Goal: Task Accomplishment & Management: Manage account settings

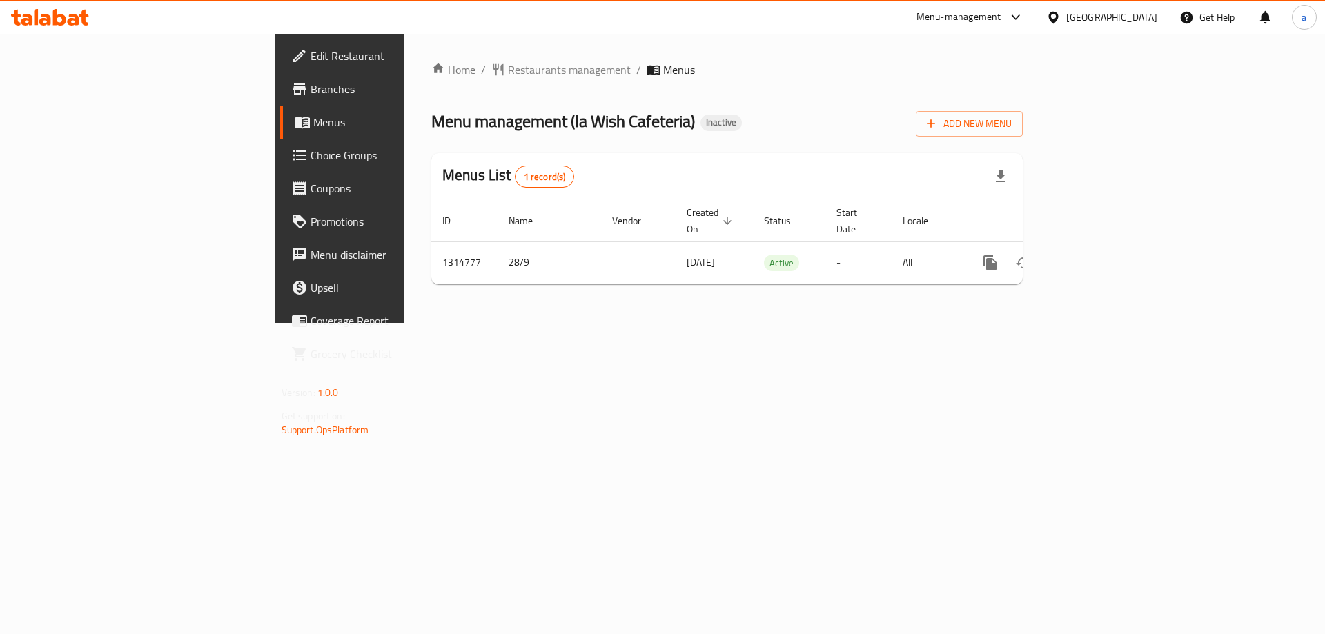
click at [836, 323] on div "Home / Restaurants management / Menus Menu management ( la Wish Cafeteria ) Ina…" at bounding box center [727, 178] width 647 height 289
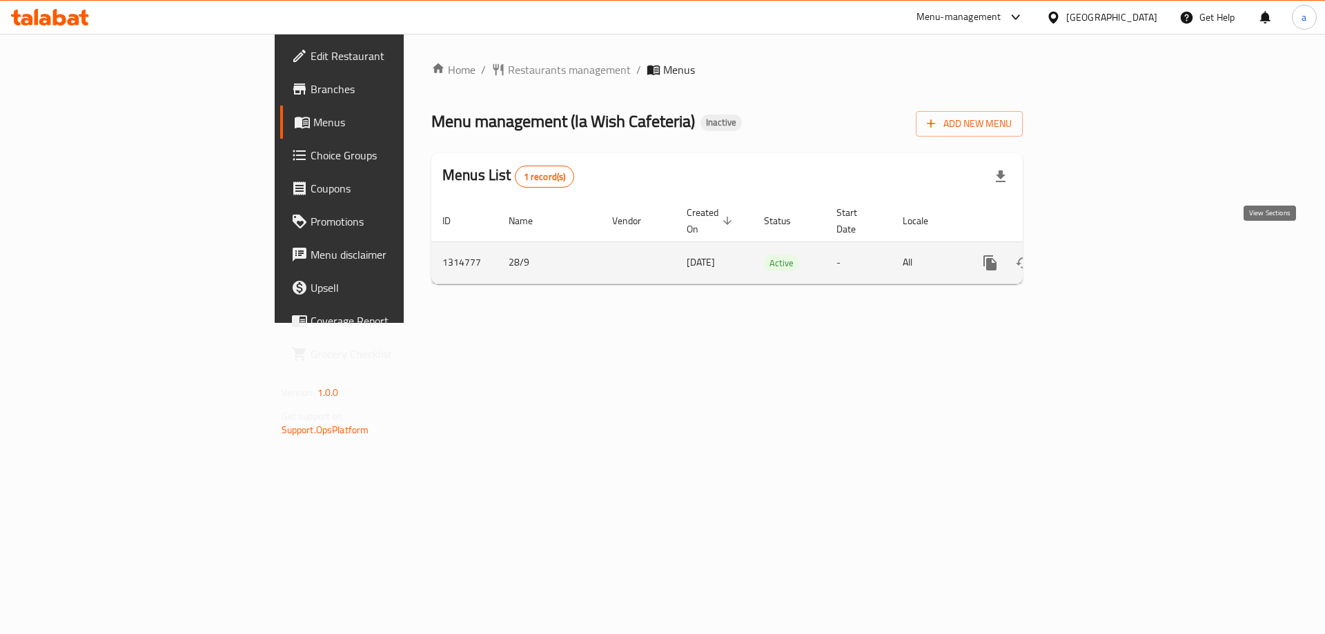
click at [1098, 255] on icon "enhanced table" at bounding box center [1089, 263] width 17 height 17
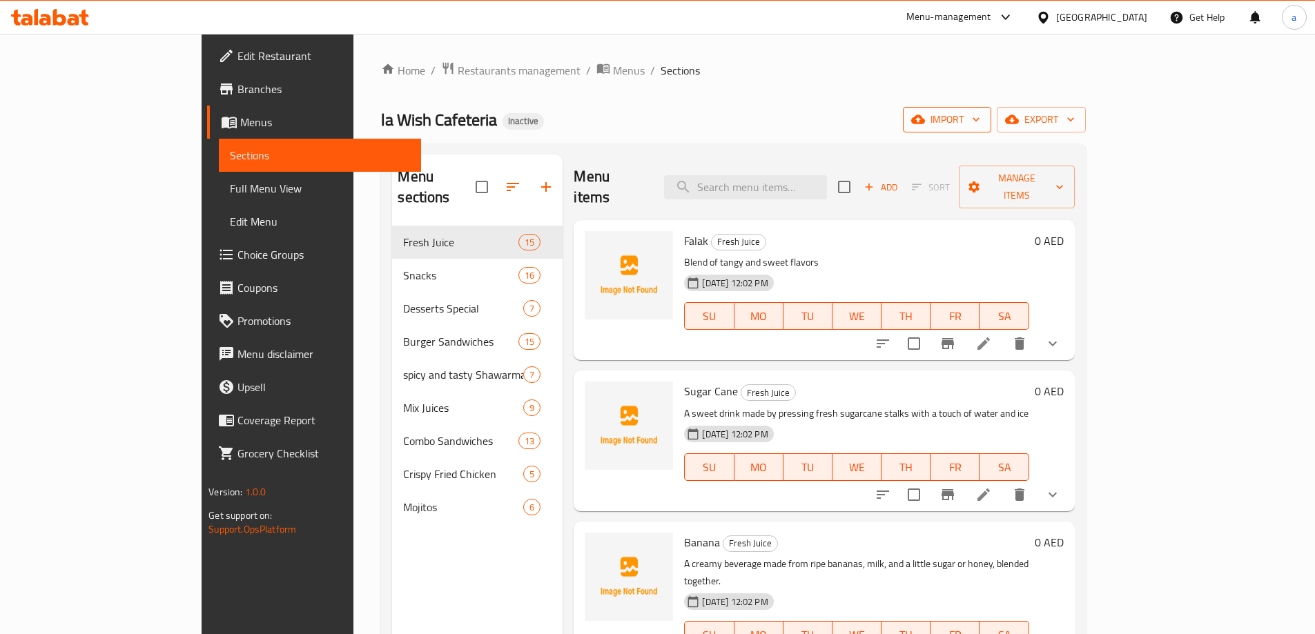
click at [980, 126] on span "import" at bounding box center [947, 119] width 66 height 17
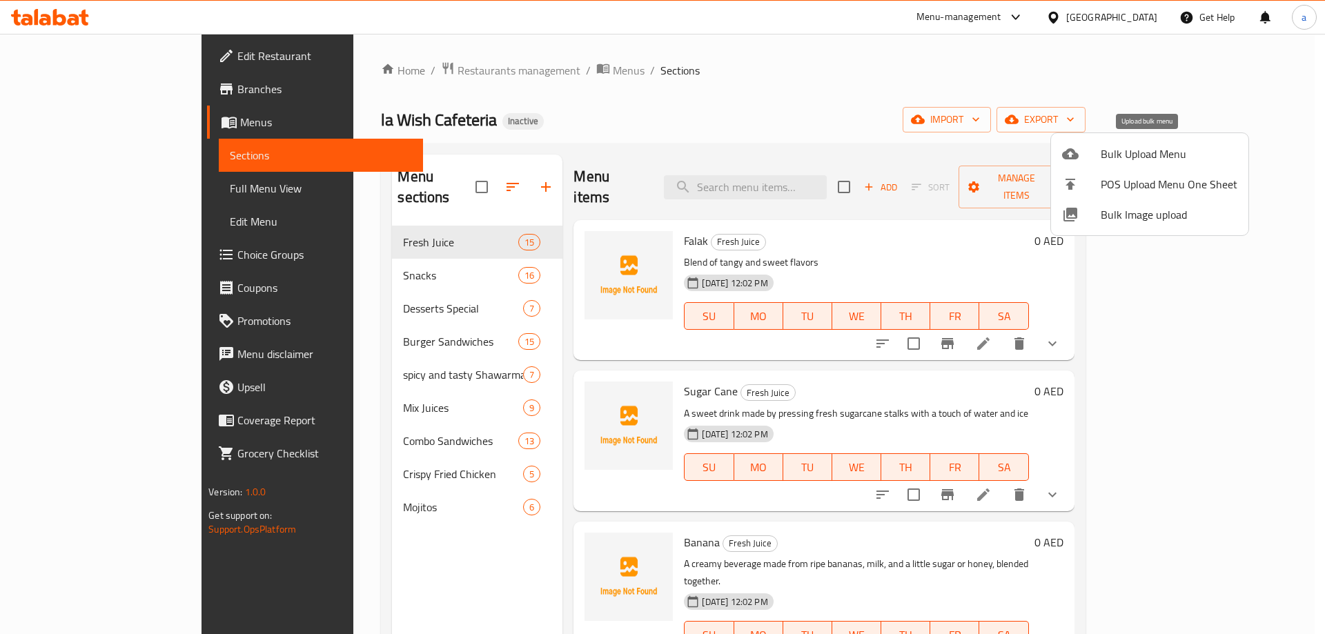
click at [1134, 156] on span "Bulk Upload Menu" at bounding box center [1169, 154] width 137 height 17
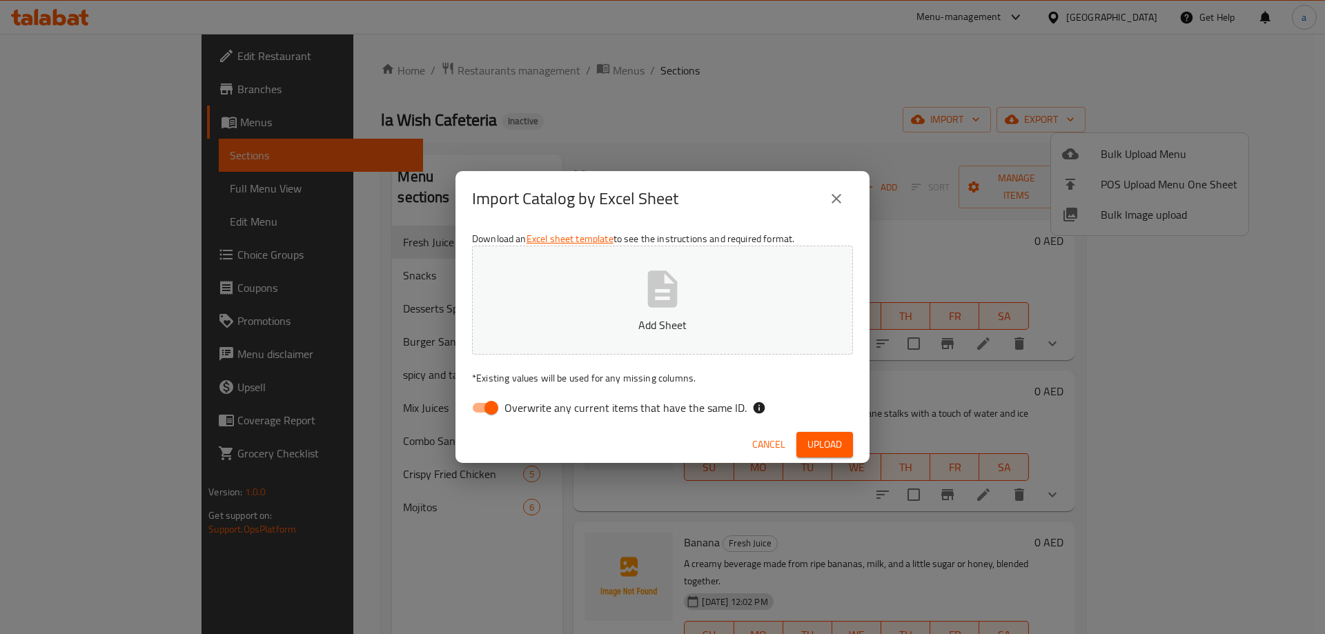
click at [531, 404] on span "Overwrite any current items that have the same ID." at bounding box center [626, 408] width 242 height 17
click at [531, 404] on input "Overwrite any current items that have the same ID." at bounding box center [491, 408] width 79 height 26
checkbox input "false"
click at [576, 317] on p "Add Sheet" at bounding box center [662, 325] width 338 height 17
click at [822, 445] on span "Upload" at bounding box center [824, 444] width 35 height 17
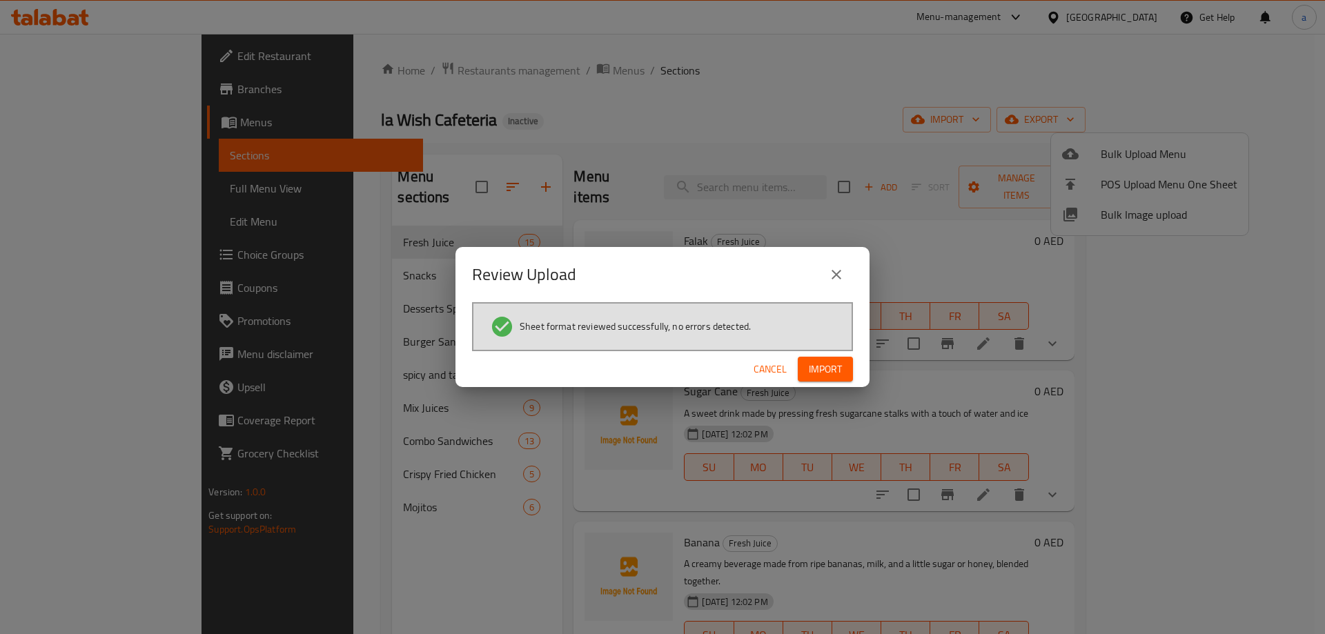
click at [823, 370] on span "Import" at bounding box center [825, 369] width 33 height 17
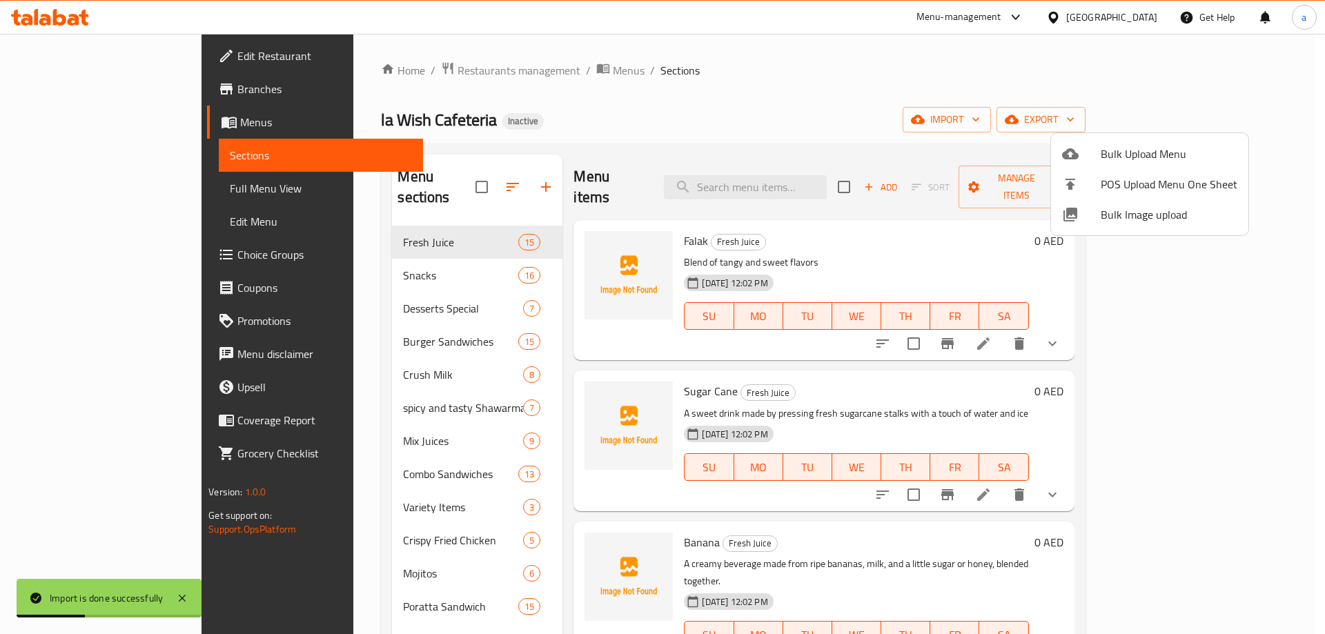
click at [117, 194] on div at bounding box center [662, 317] width 1325 height 634
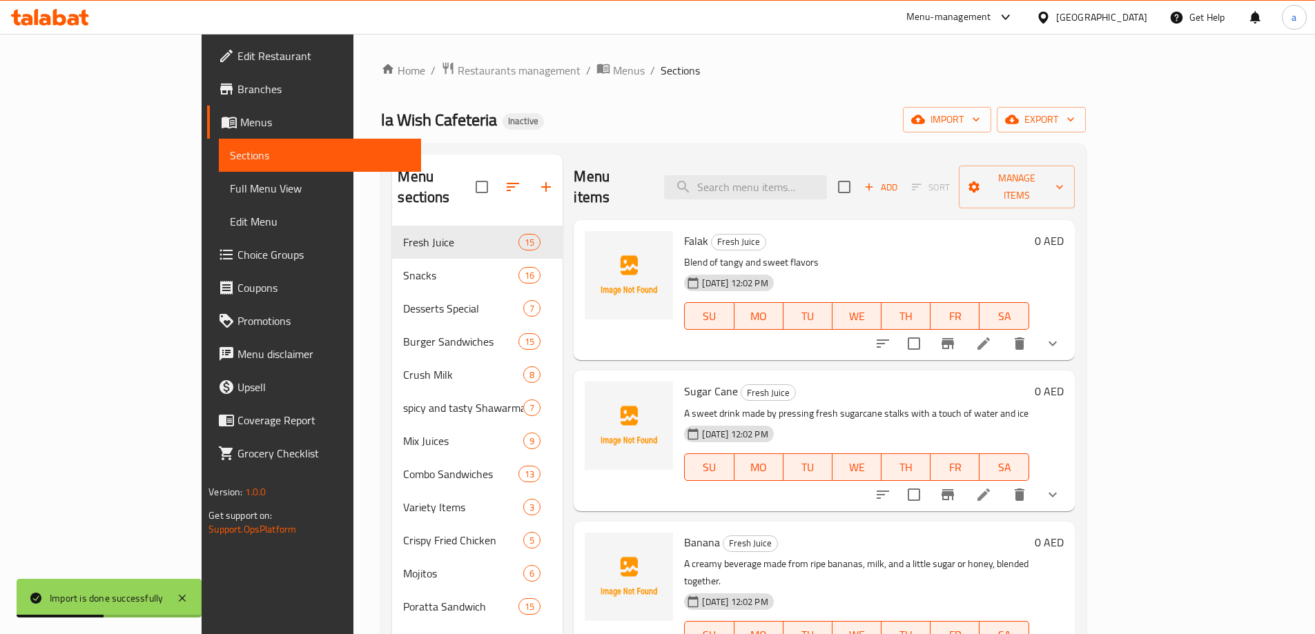
drag, startPoint x: 117, startPoint y: 194, endPoint x: 160, endPoint y: 193, distance: 42.8
click at [230, 196] on span "Full Menu View" at bounding box center [320, 188] width 180 height 17
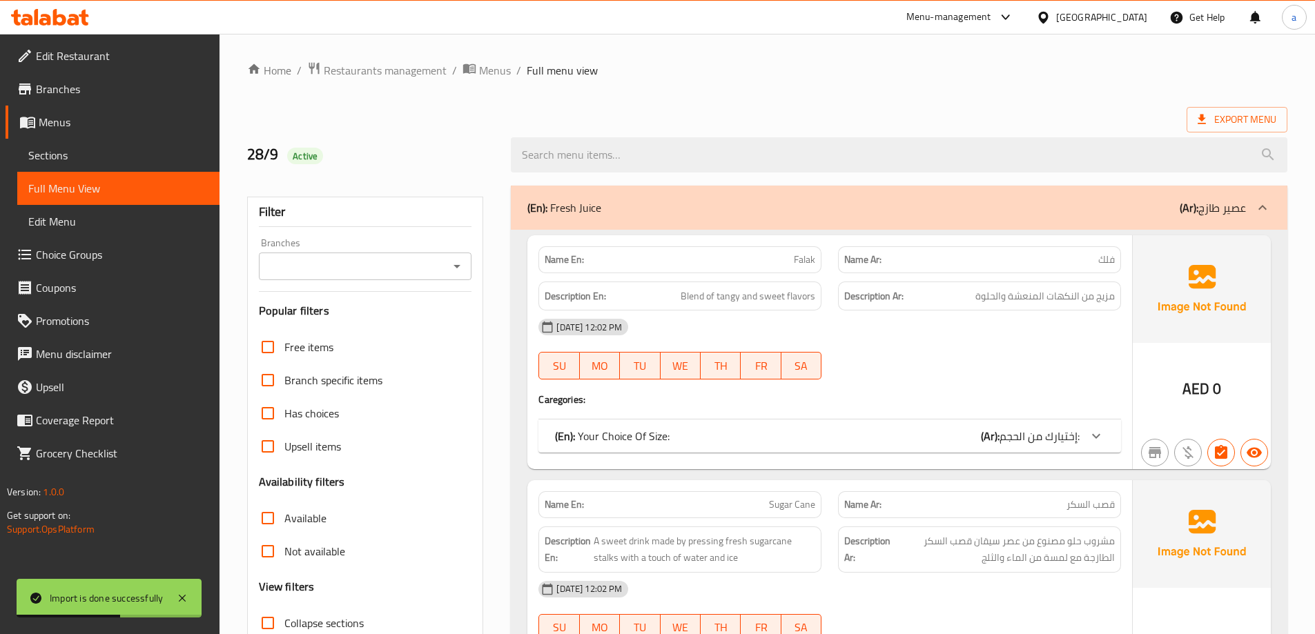
scroll to position [276, 0]
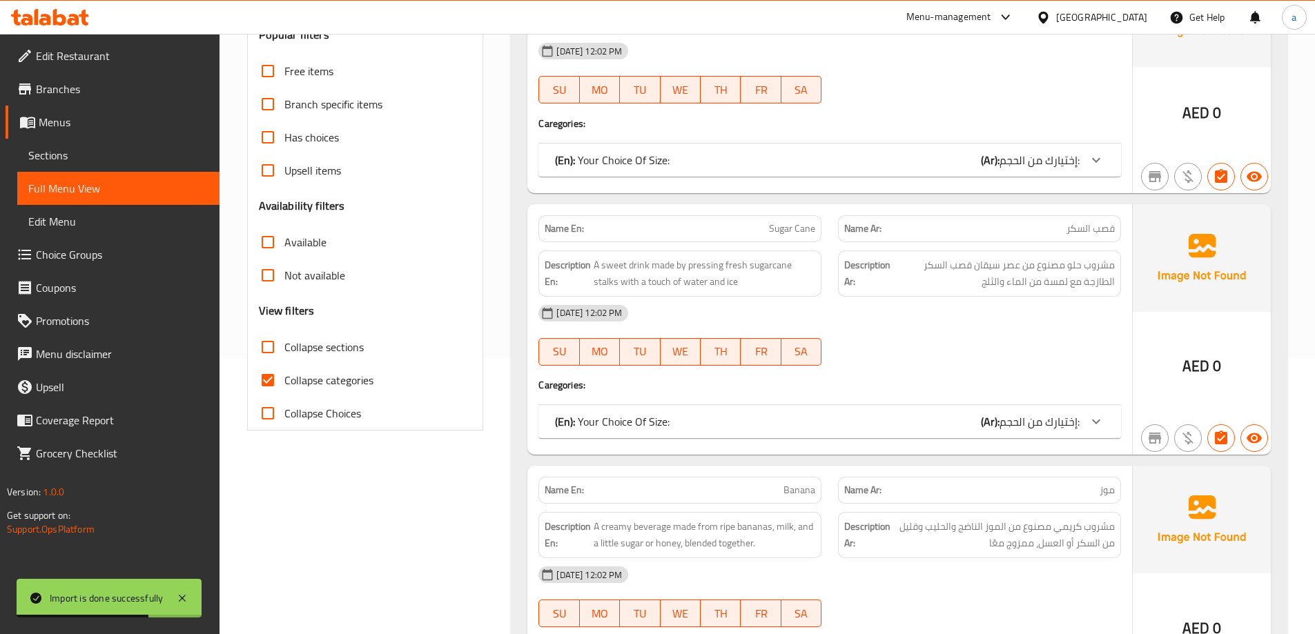
click at [328, 382] on span "Collapse categories" at bounding box center [328, 380] width 89 height 17
click at [284, 382] on input "Collapse categories" at bounding box center [267, 380] width 33 height 33
checkbox input "false"
click at [329, 353] on span "Collapse sections" at bounding box center [323, 347] width 79 height 17
click at [284, 353] on input "Collapse sections" at bounding box center [267, 347] width 33 height 33
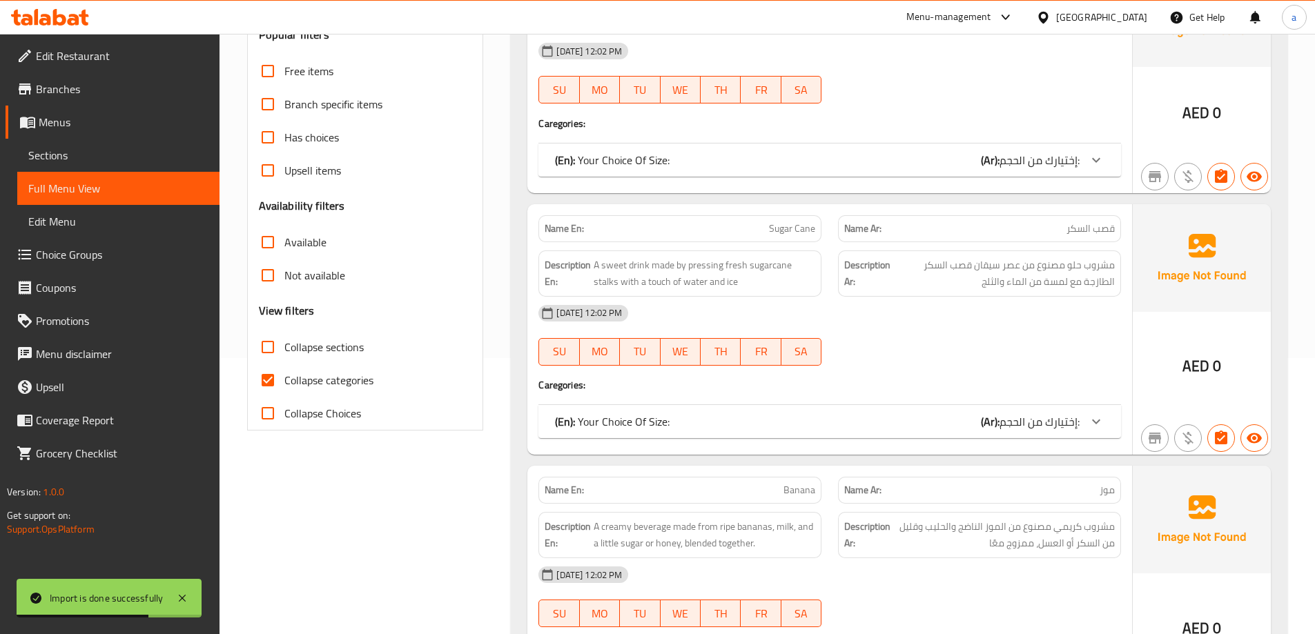
checkbox input "true"
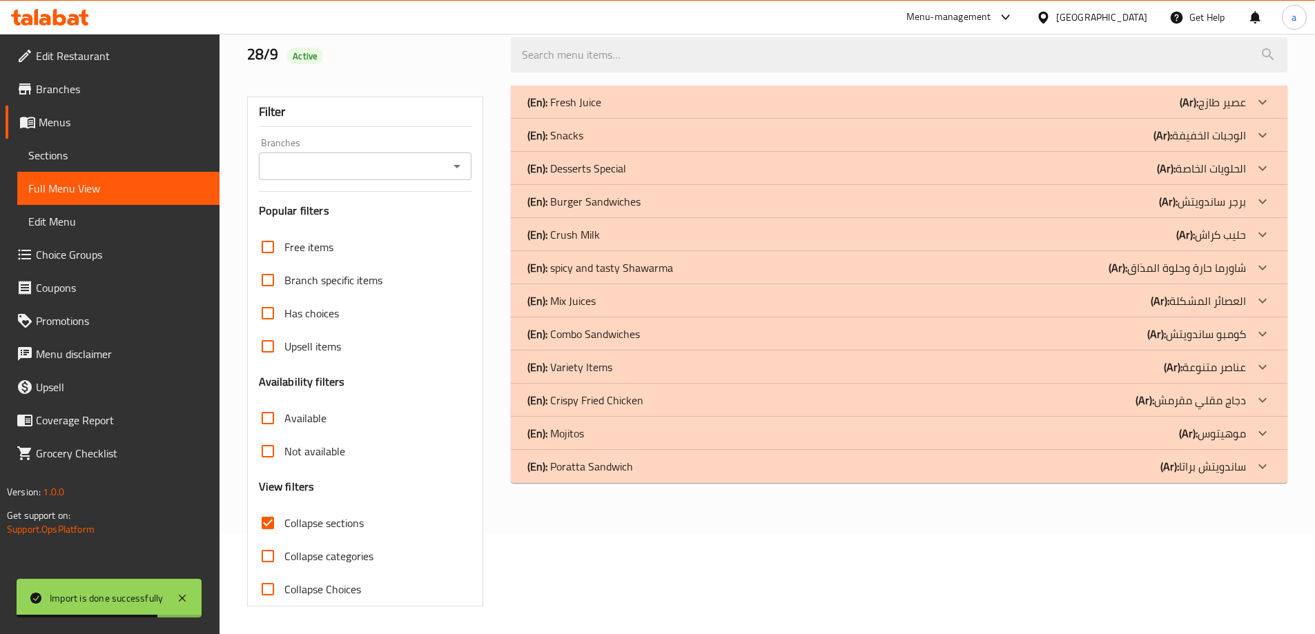
scroll to position [100, 0]
drag, startPoint x: 714, startPoint y: 468, endPoint x: 629, endPoint y: 441, distance: 88.4
click at [714, 468] on div "(En): Poratta Sandwich (Ar): ساندويتش براتا" at bounding box center [886, 466] width 718 height 17
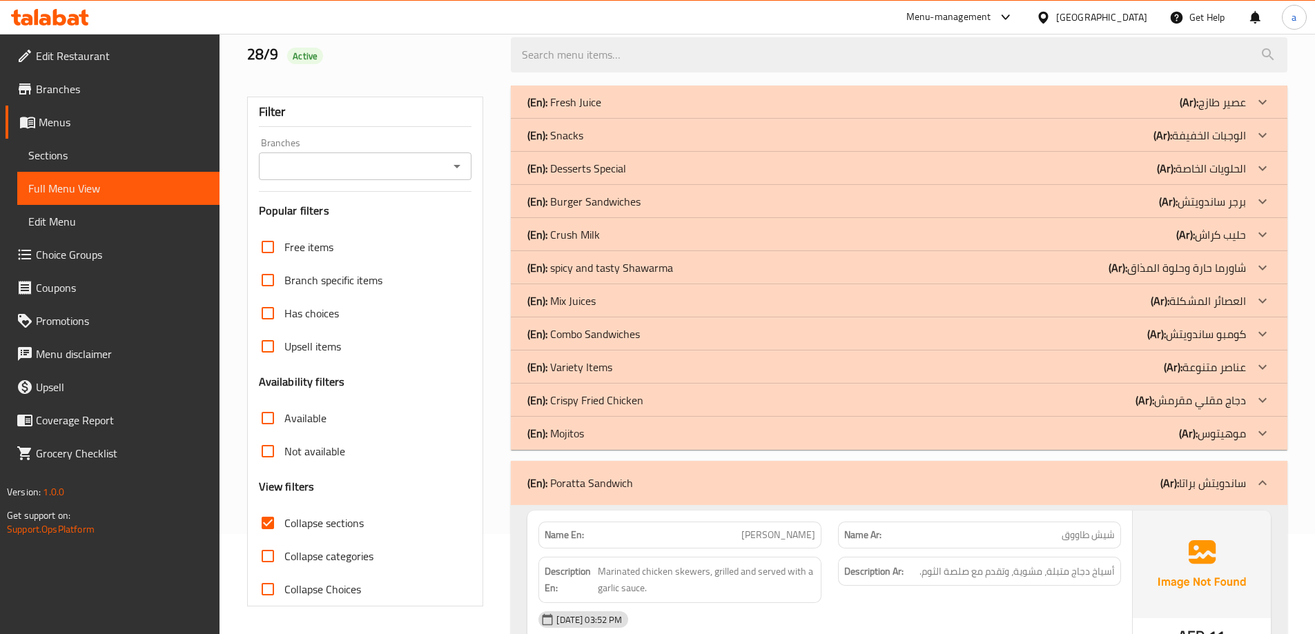
click at [645, 370] on div "(En): Variety Items (Ar): عناصر متنوعة" at bounding box center [886, 367] width 718 height 17
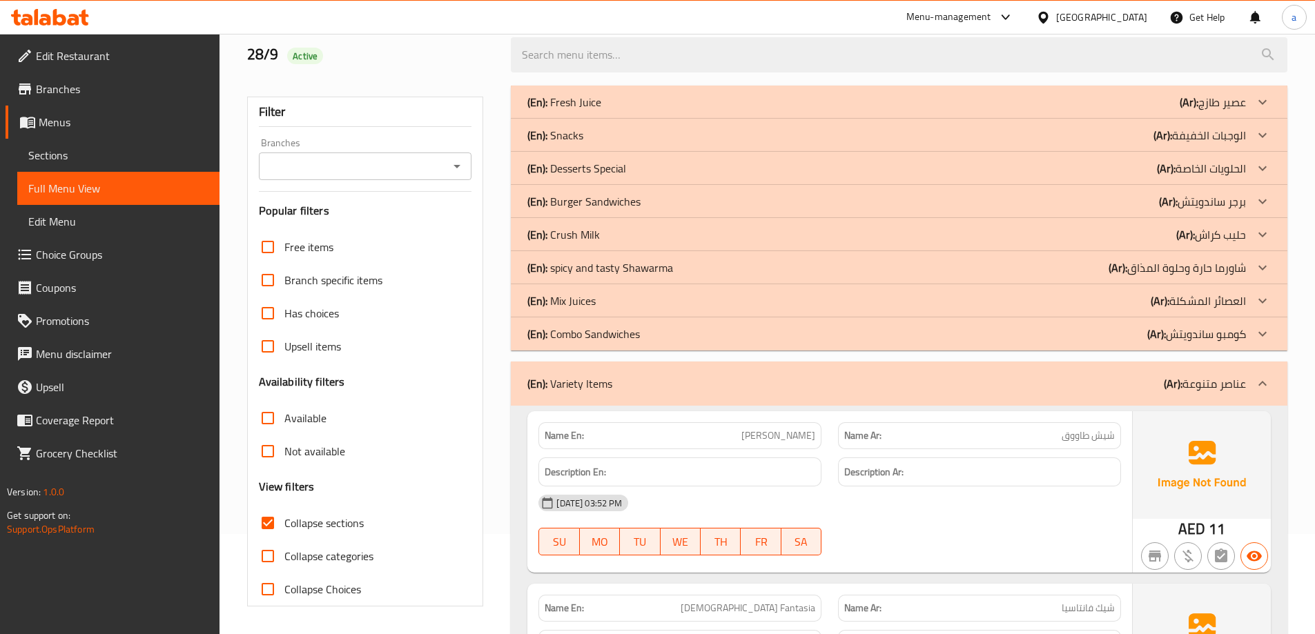
click at [614, 234] on div "(En): Crush Milk (Ar): حليب كراش" at bounding box center [886, 234] width 718 height 17
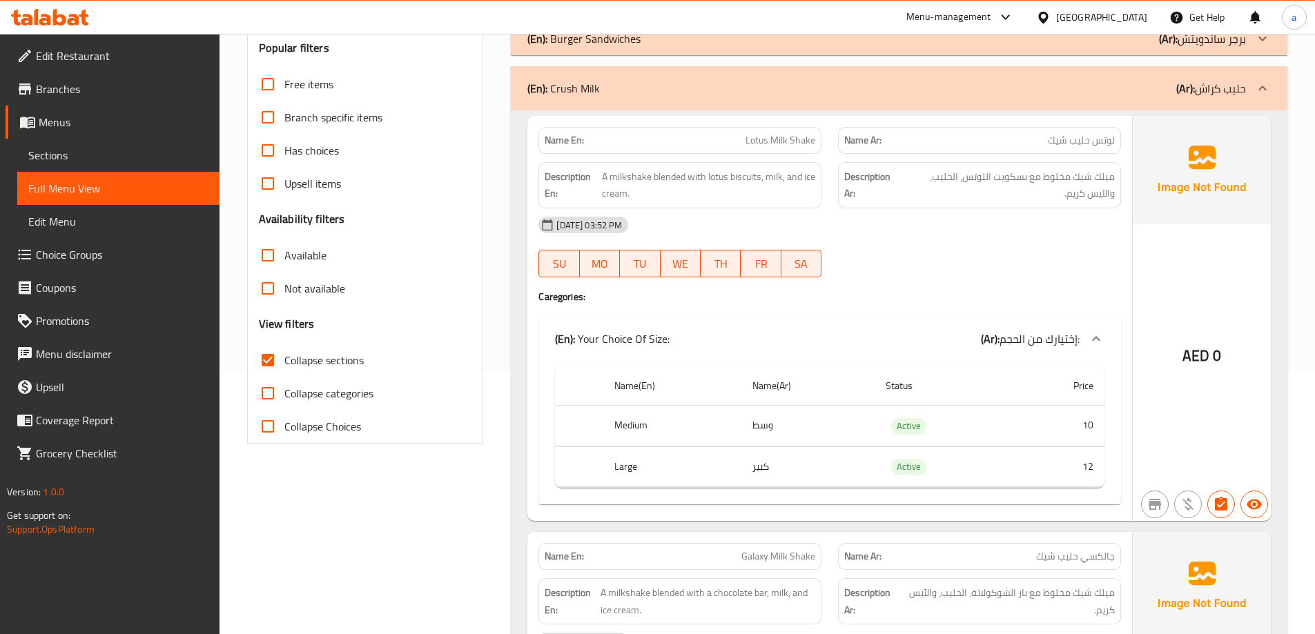
scroll to position [238, 0]
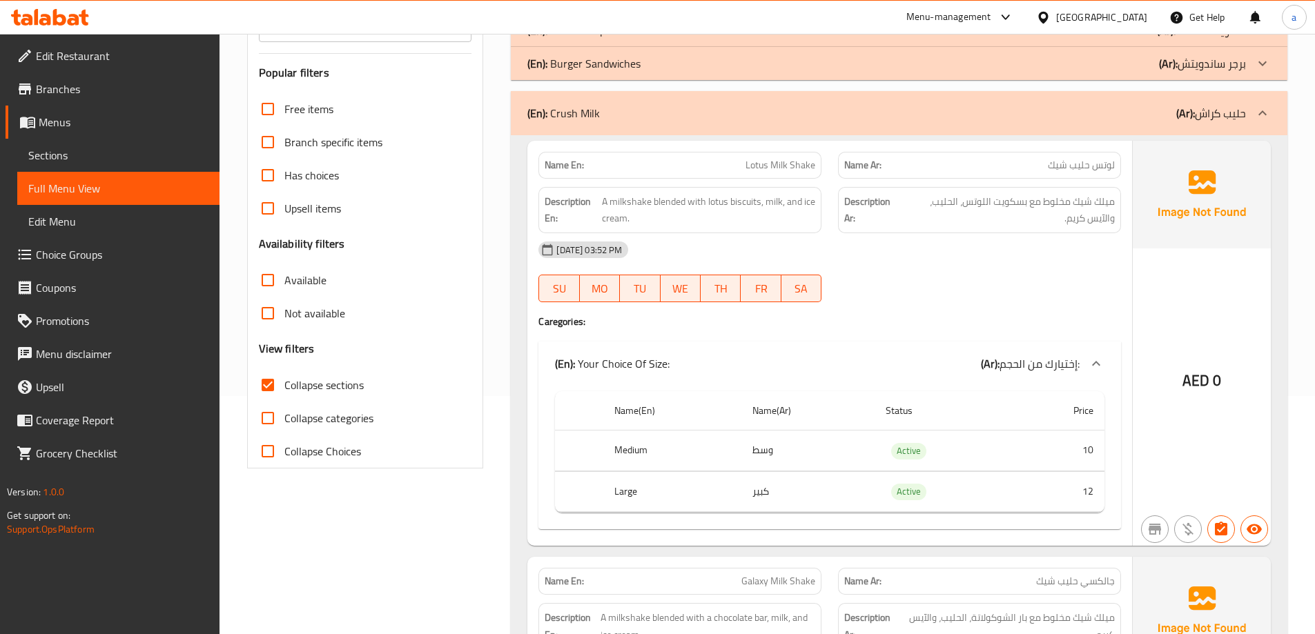
click at [1146, 344] on div "AED 0" at bounding box center [1202, 343] width 138 height 405
click at [1023, 308] on div at bounding box center [980, 302] width 300 height 17
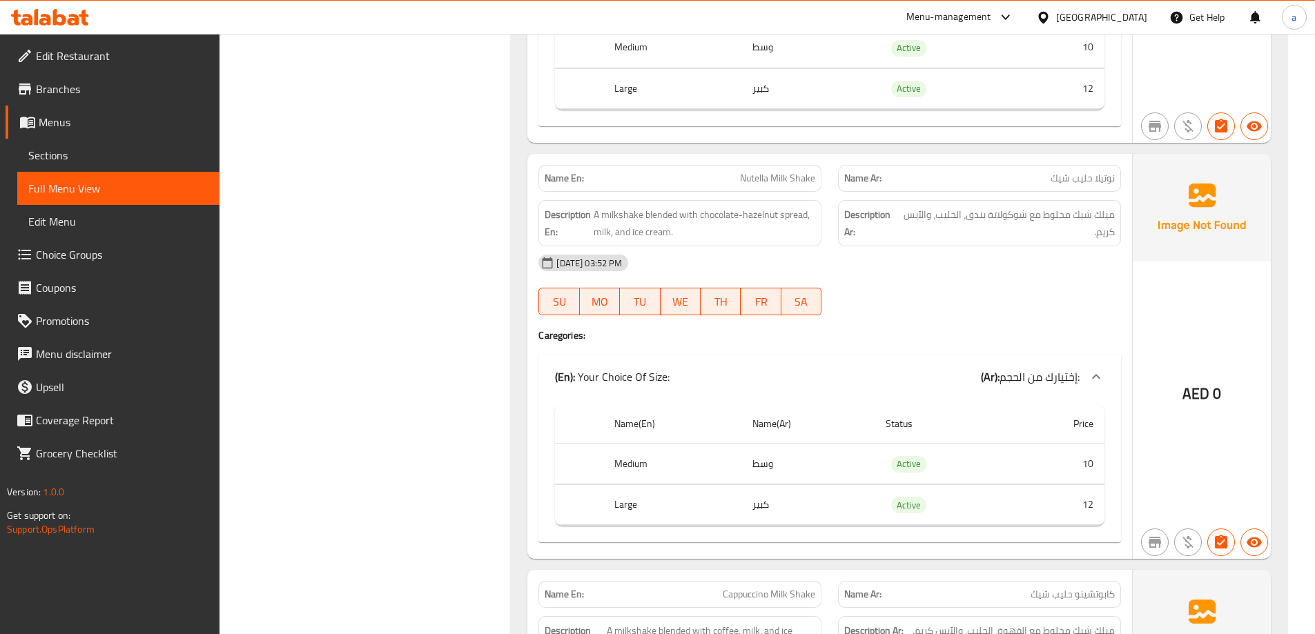
scroll to position [2309, 0]
click at [798, 169] on span "Nutella Milk Shake" at bounding box center [777, 176] width 75 height 14
copy span "Nutella Milk Shake"
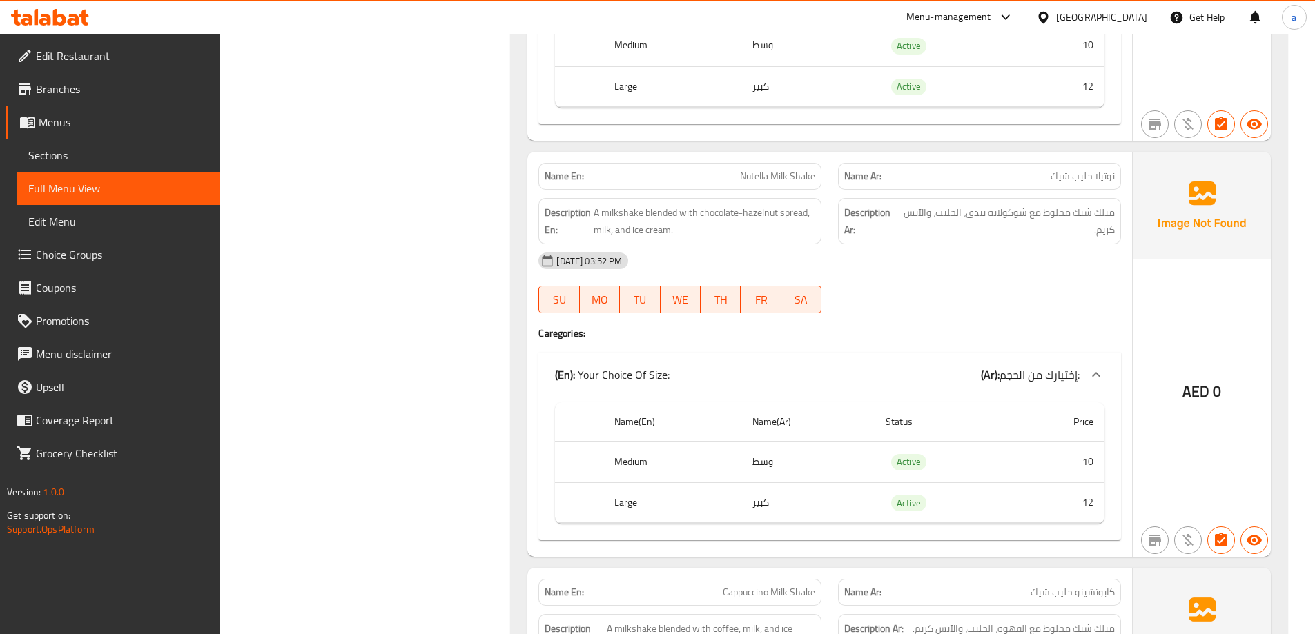
click at [941, 271] on div "[DATE] 03:52 PM" at bounding box center [829, 260] width 599 height 33
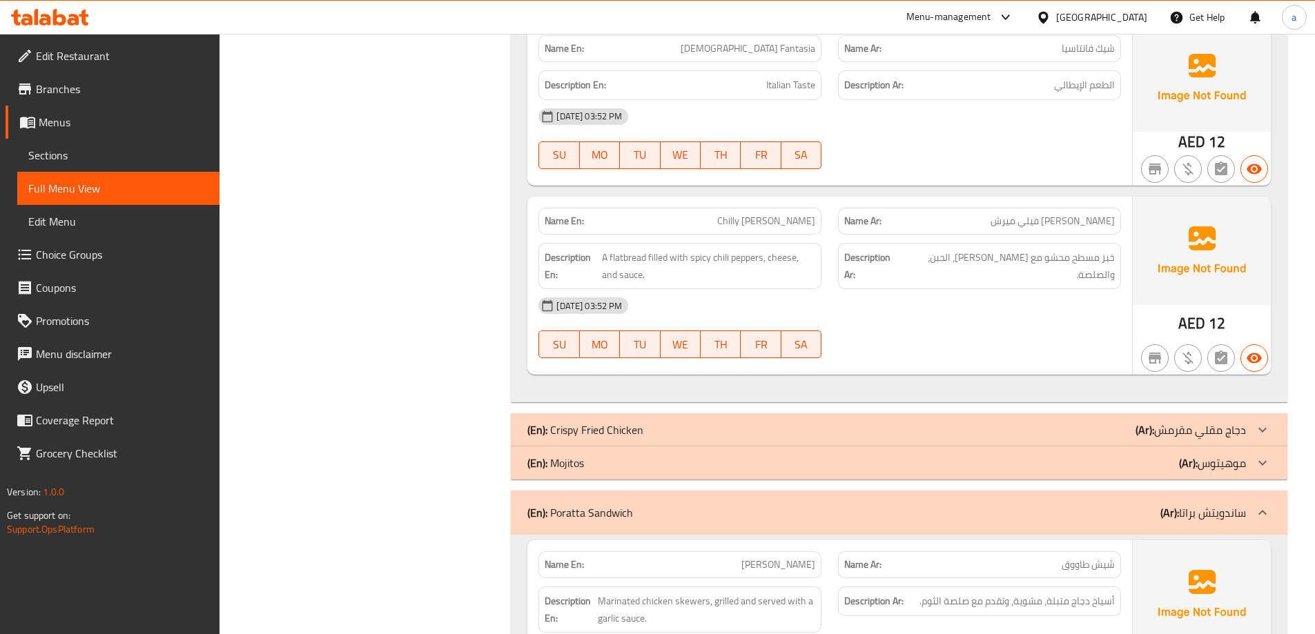
scroll to position [4048, 0]
click at [939, 328] on div "28-09-2025 03:52 PM SU MO TU WE TH FR SA" at bounding box center [829, 325] width 599 height 77
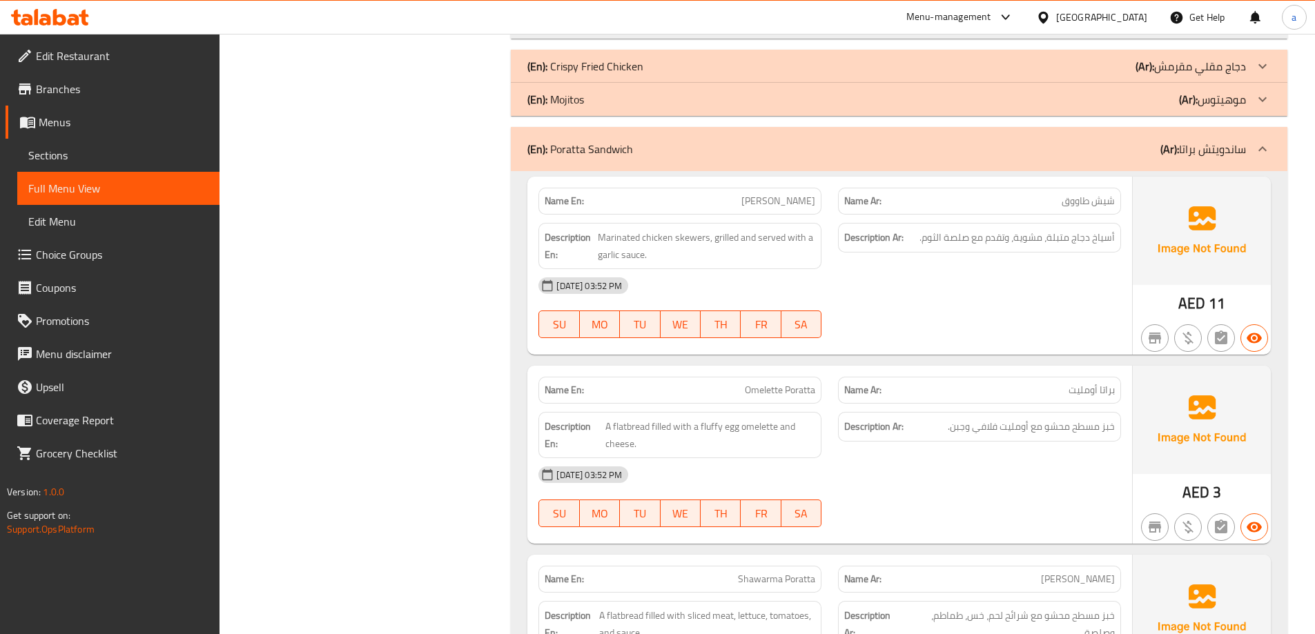
scroll to position [4434, 0]
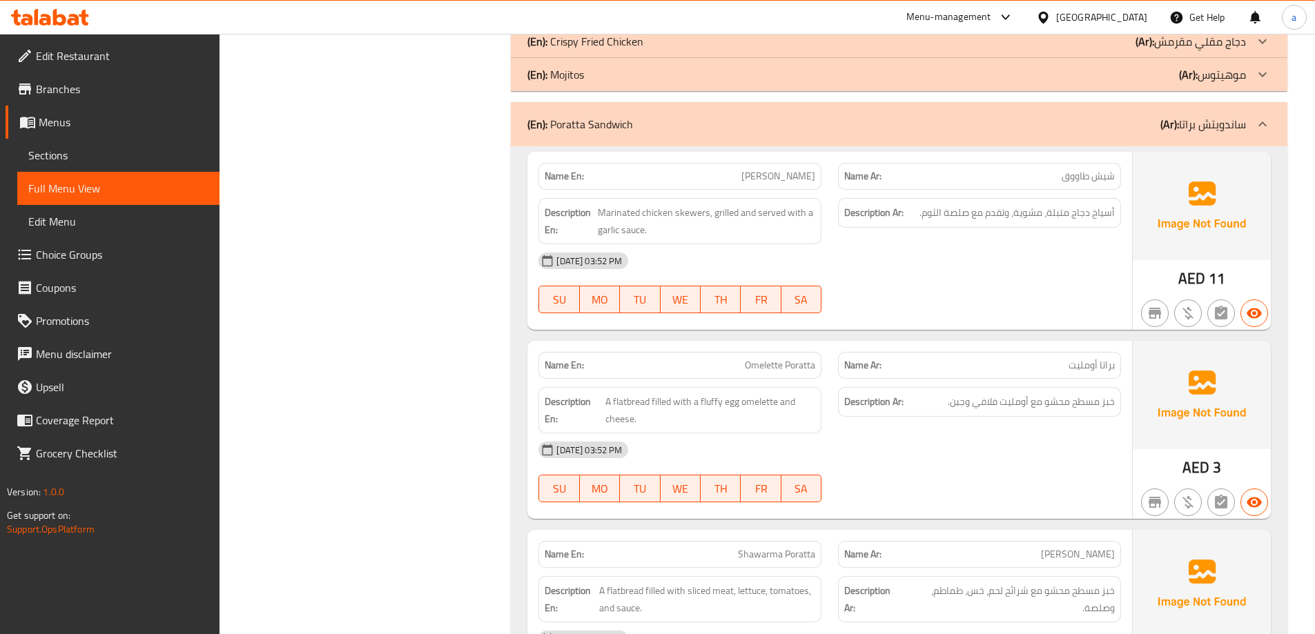
click at [747, 174] on p "Name En: Sheesh Tawook" at bounding box center [680, 176] width 271 height 14
click at [763, 178] on span "[PERSON_NAME]" at bounding box center [778, 176] width 74 height 14
copy span "[PERSON_NAME]"
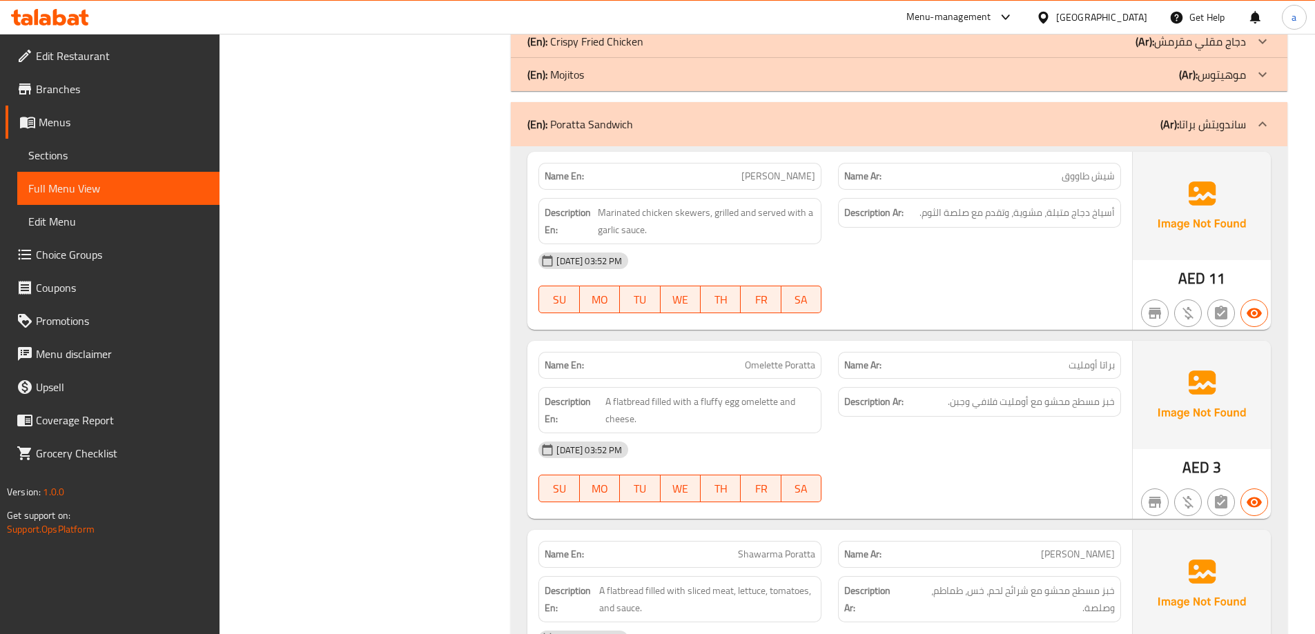
click at [792, 366] on span "Omelette Poratta" at bounding box center [780, 365] width 70 height 14
copy span "Poratta"
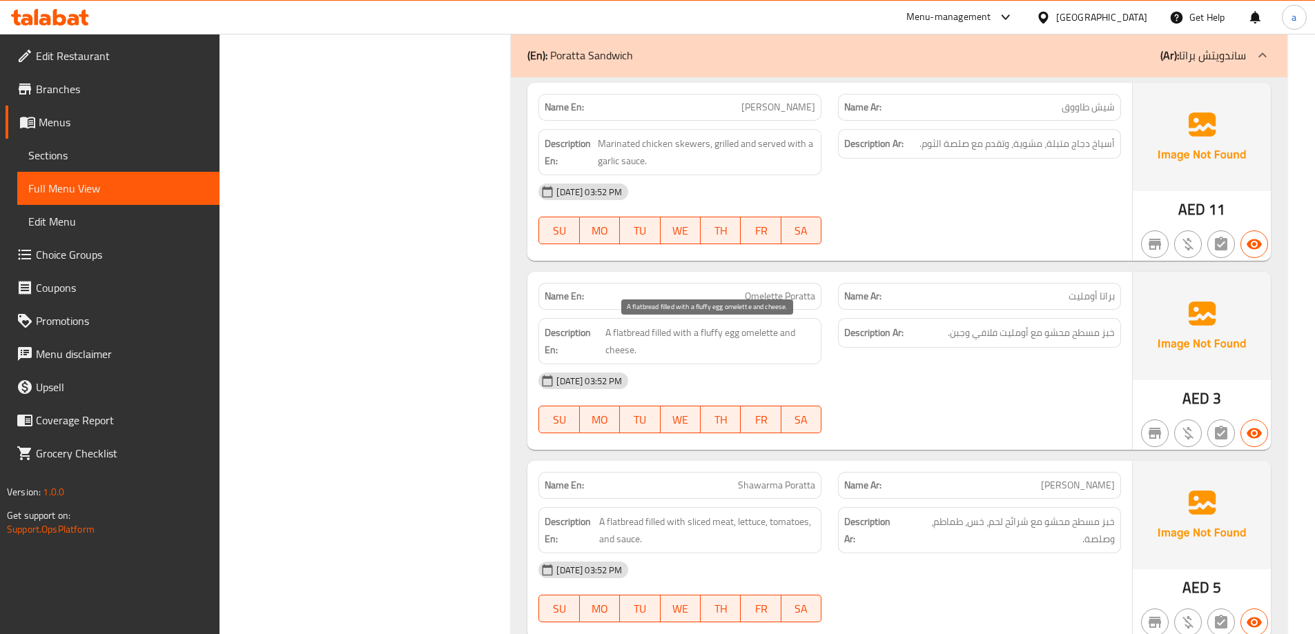
click at [747, 338] on span "A flatbread filled with a fluffy egg omelette and cheese." at bounding box center [710, 341] width 210 height 34
click at [778, 306] on div "Name En: Omelette Poratta" at bounding box center [679, 296] width 283 height 27
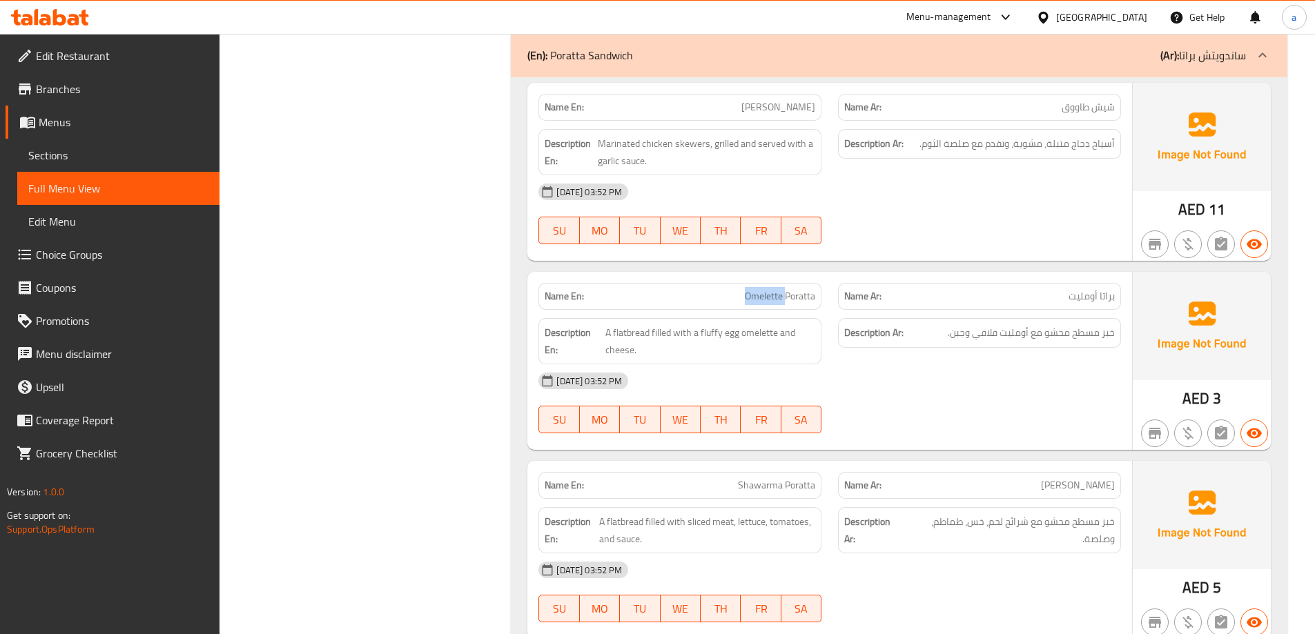
click at [781, 302] on span "Omelette Poratta" at bounding box center [780, 296] width 70 height 14
click at [960, 369] on div "[DATE] 03:52 PM" at bounding box center [829, 380] width 599 height 33
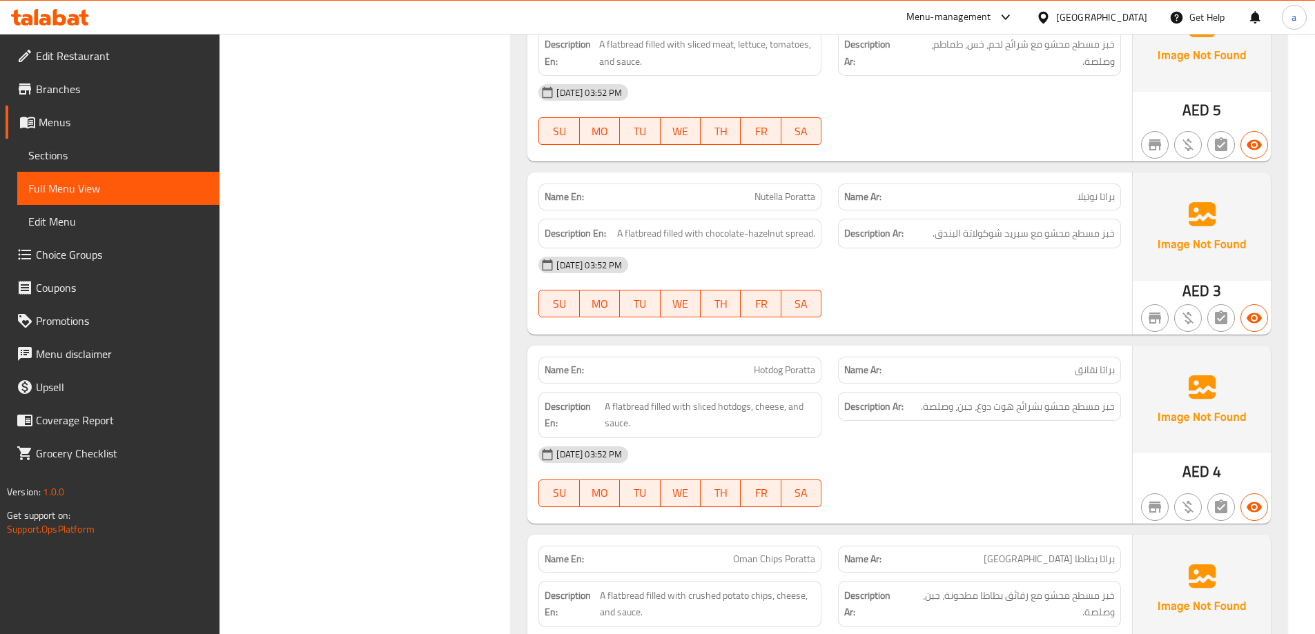
scroll to position [4986, 0]
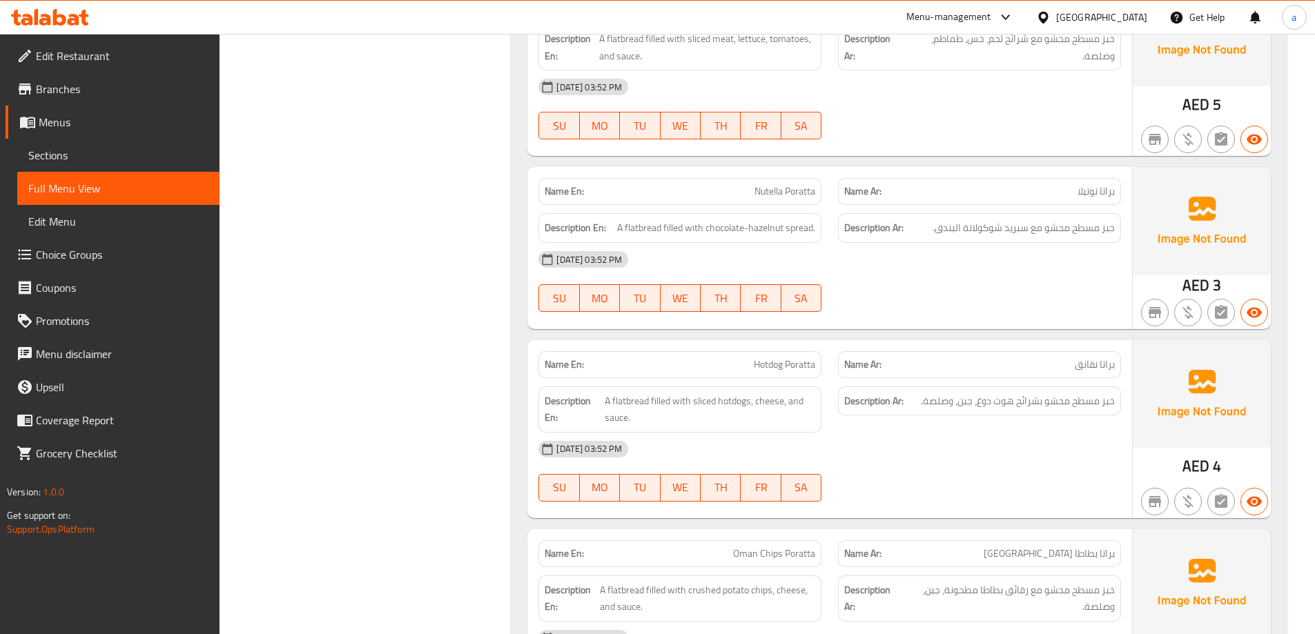
click at [1018, 314] on div at bounding box center [980, 312] width 300 height 17
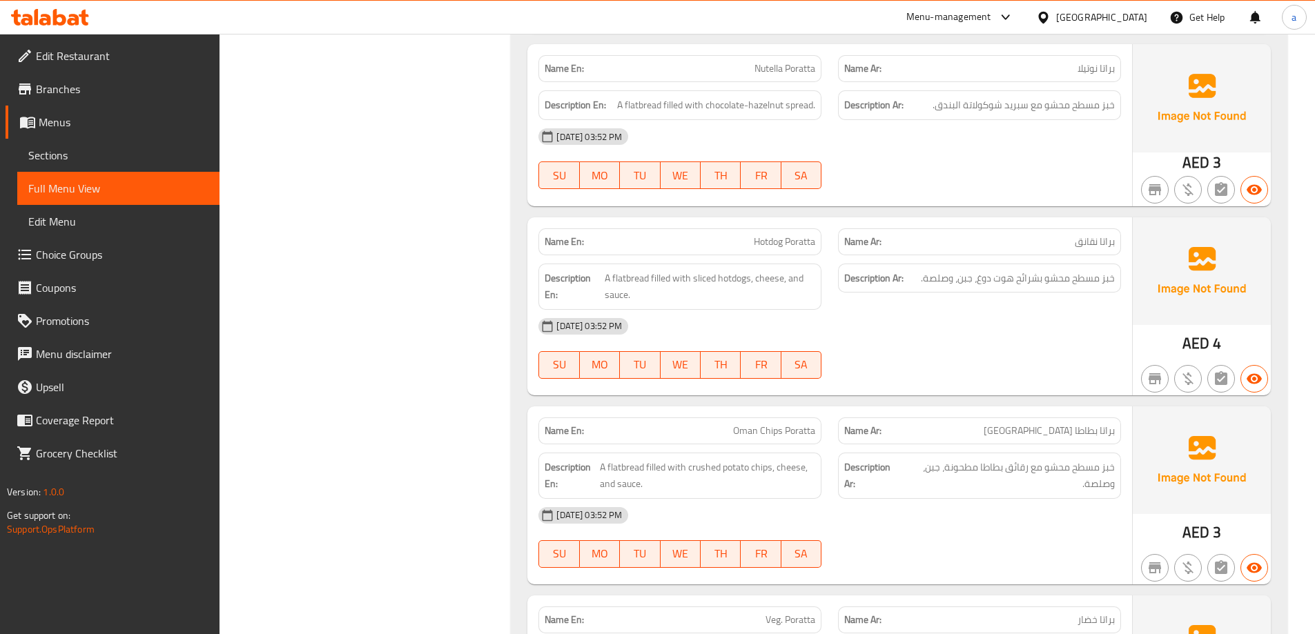
scroll to position [5124, 0]
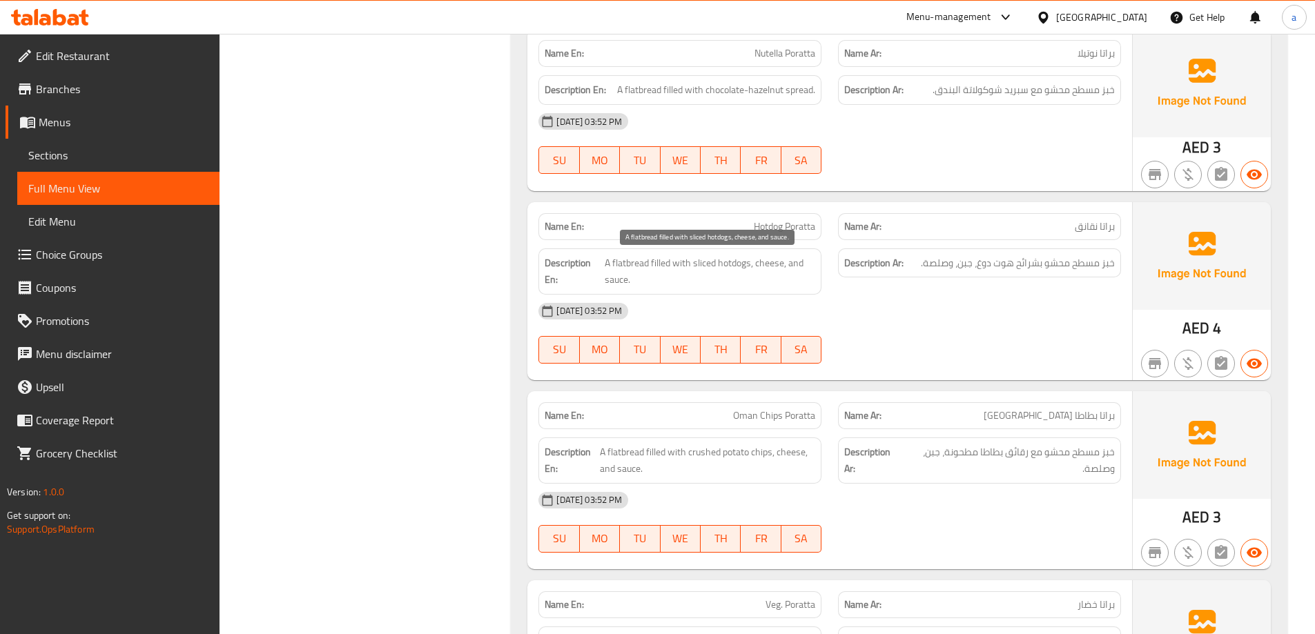
click at [712, 267] on span "A flatbread filled with sliced hotdogs, cheese, and sauce." at bounding box center [710, 272] width 210 height 34
click at [799, 219] on span "Hotdog Poratta" at bounding box center [784, 226] width 61 height 14
copy span "Hotdog Poratta"
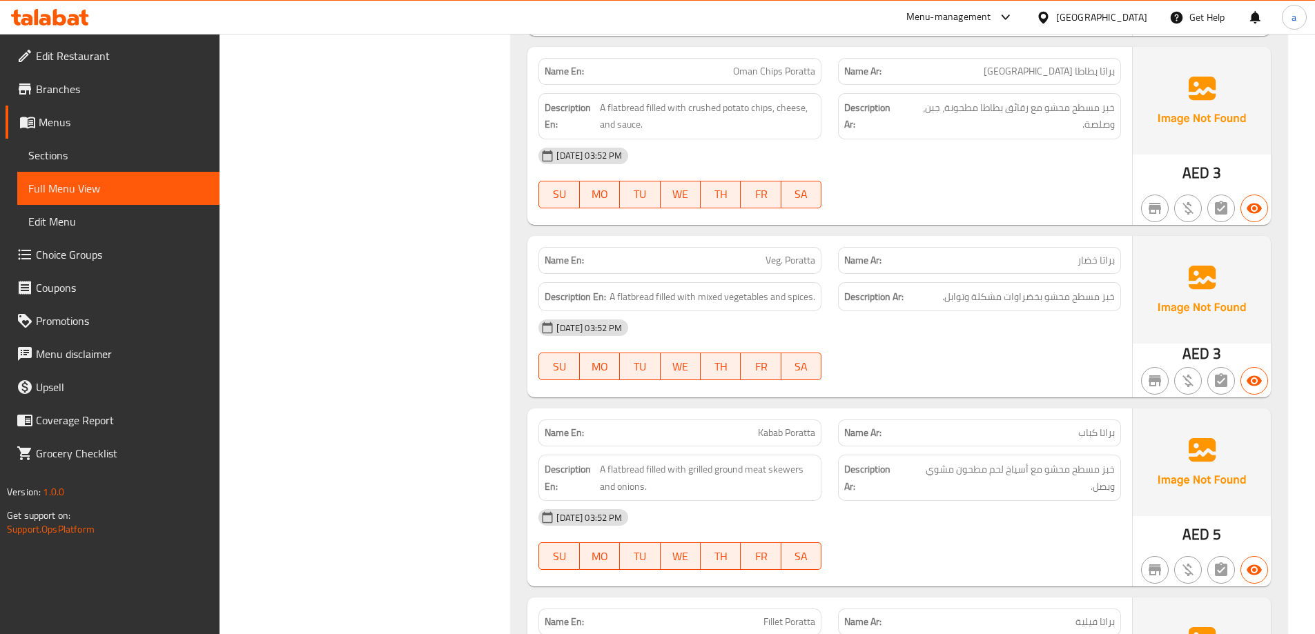
scroll to position [5469, 0]
click at [802, 265] on span "Veg. Poratta" at bounding box center [790, 260] width 50 height 14
click at [801, 265] on span "Veg. Poratta" at bounding box center [790, 260] width 50 height 14
copy span "Veg. Poratta"
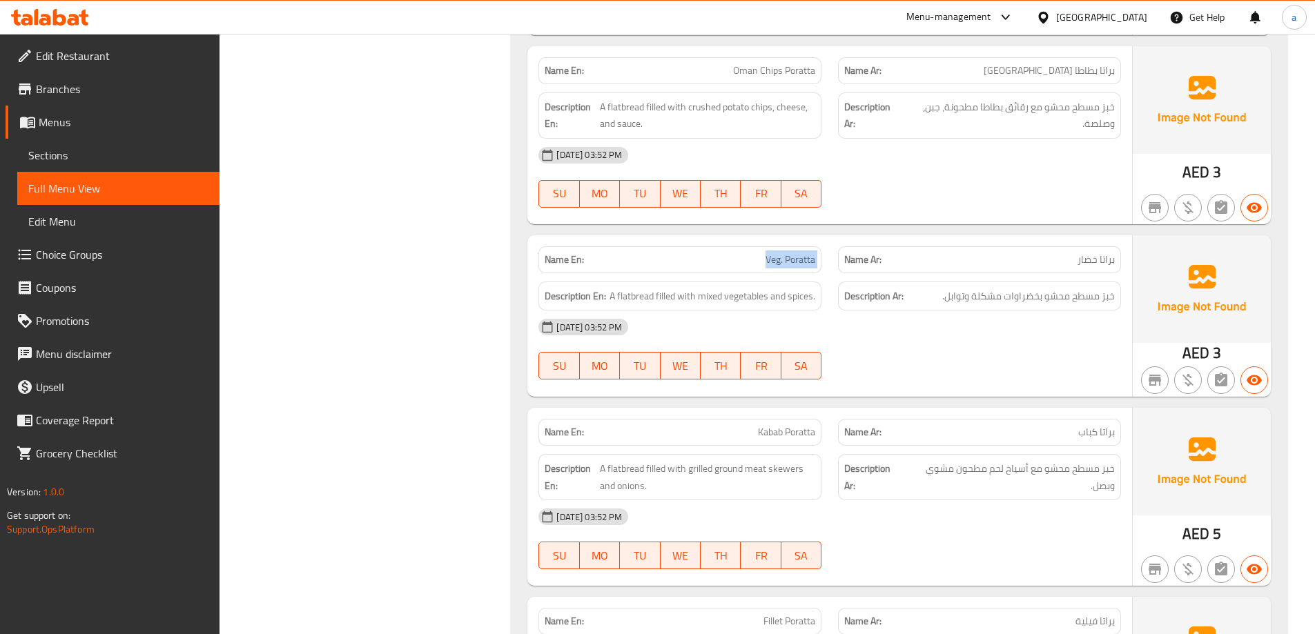
click at [536, 275] on div "Description En: A flatbread filled with mixed vegetables and spices." at bounding box center [680, 296] width 300 height 46
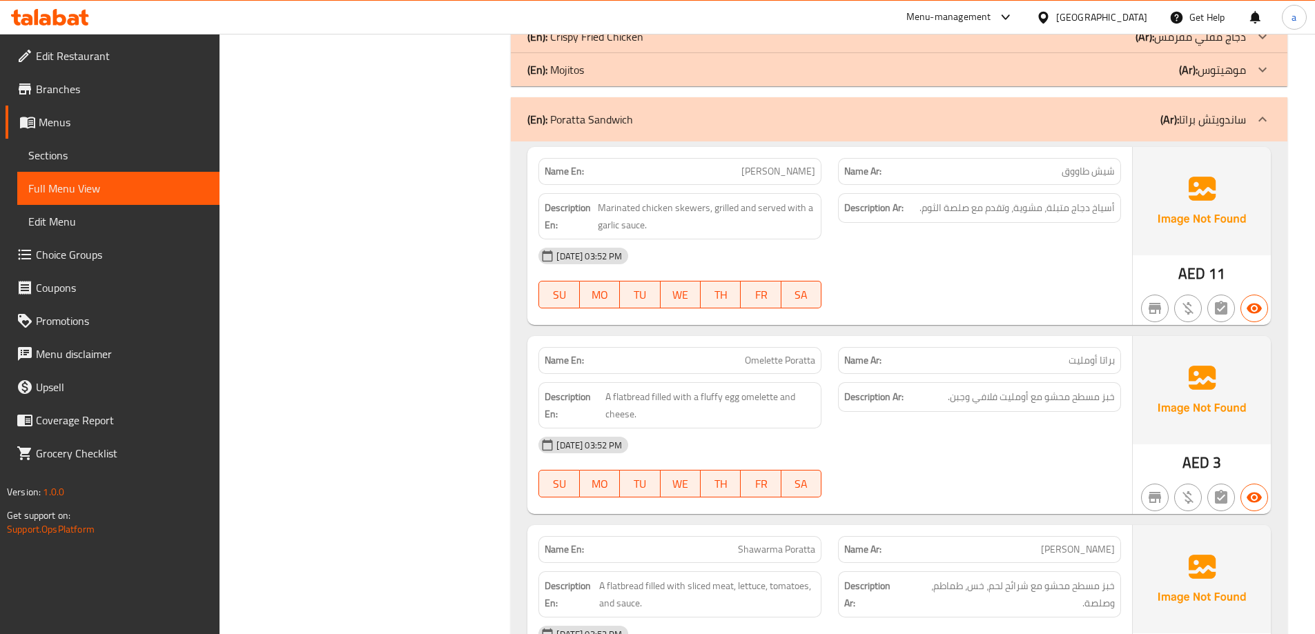
scroll to position [4434, 0]
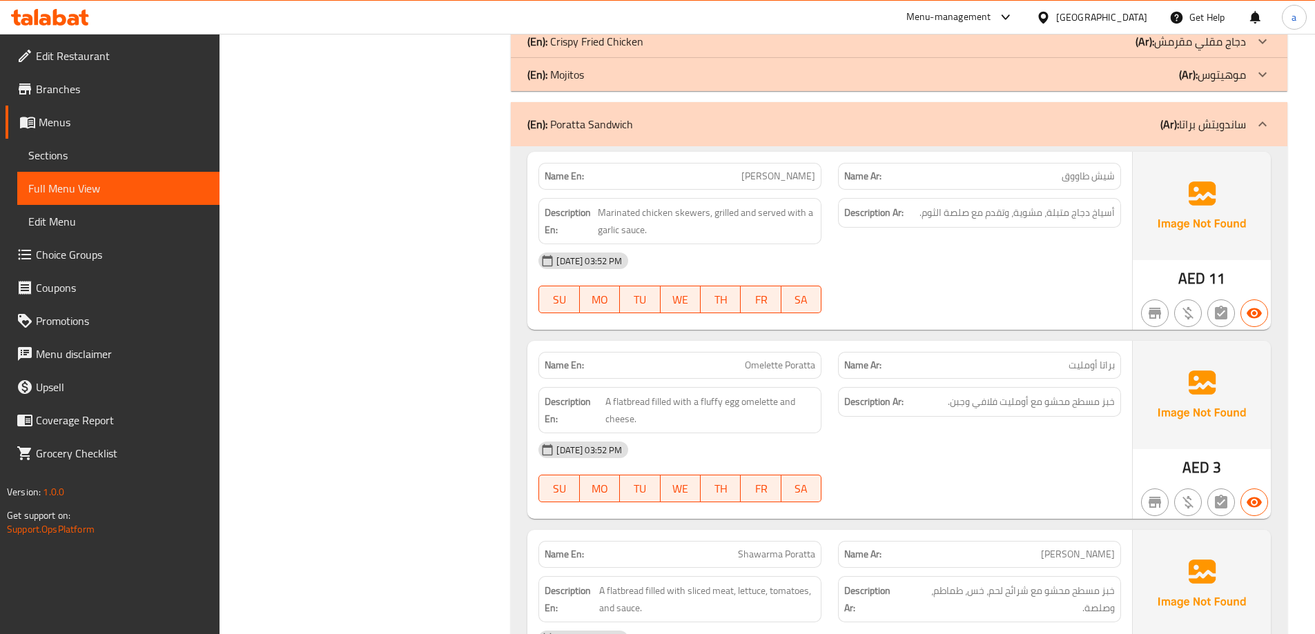
click at [785, 176] on span "[PERSON_NAME]" at bounding box center [778, 176] width 74 height 14
copy span "[PERSON_NAME]"
click at [882, 278] on div "28-09-2025 03:52 PM SU MO TU WE TH FR SA" at bounding box center [829, 282] width 599 height 77
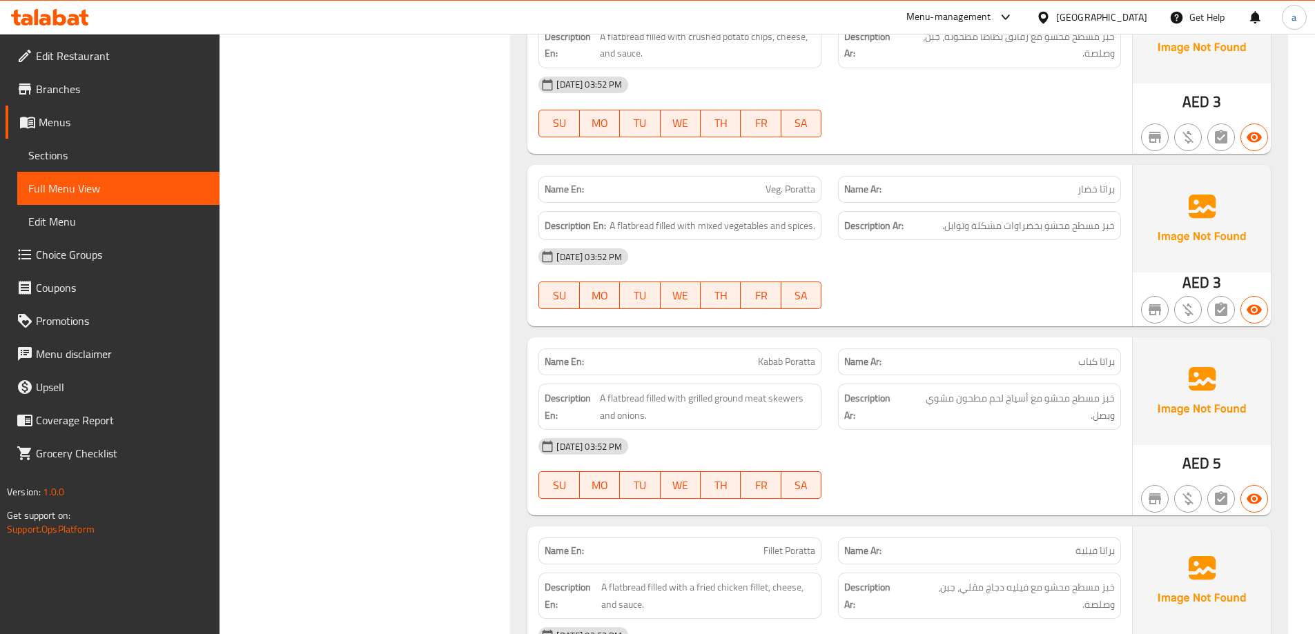
scroll to position [5608, 0]
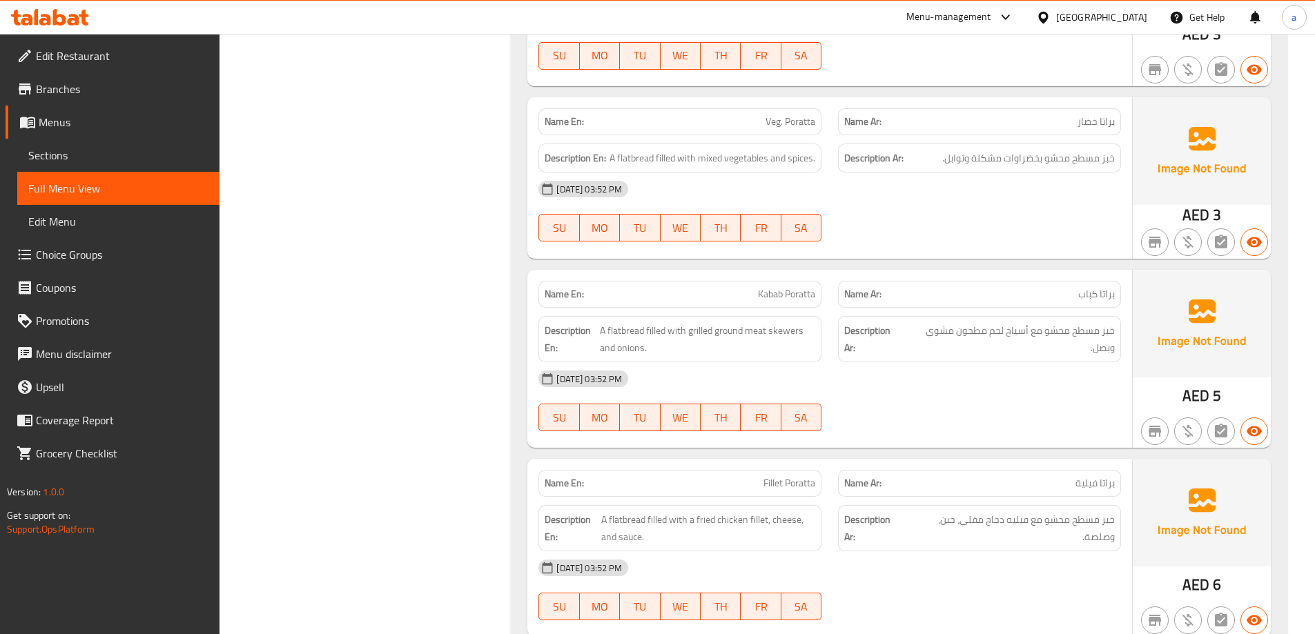
click at [941, 376] on div "[DATE] 03:52 PM" at bounding box center [829, 378] width 599 height 33
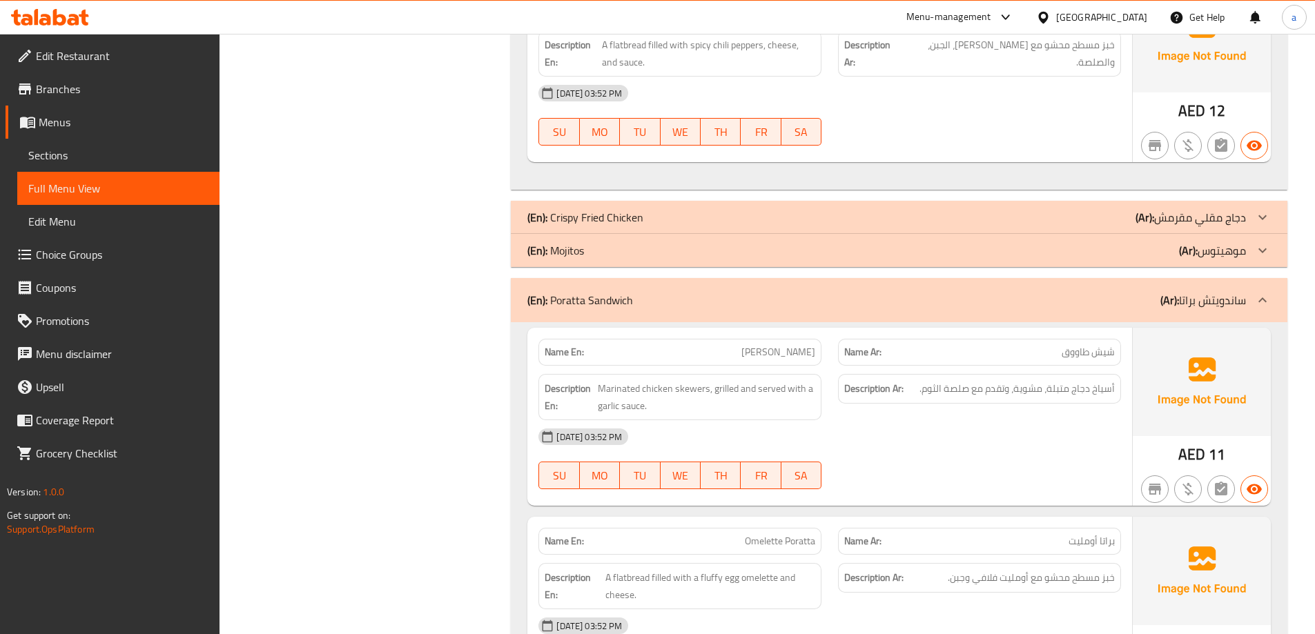
scroll to position [4434, 0]
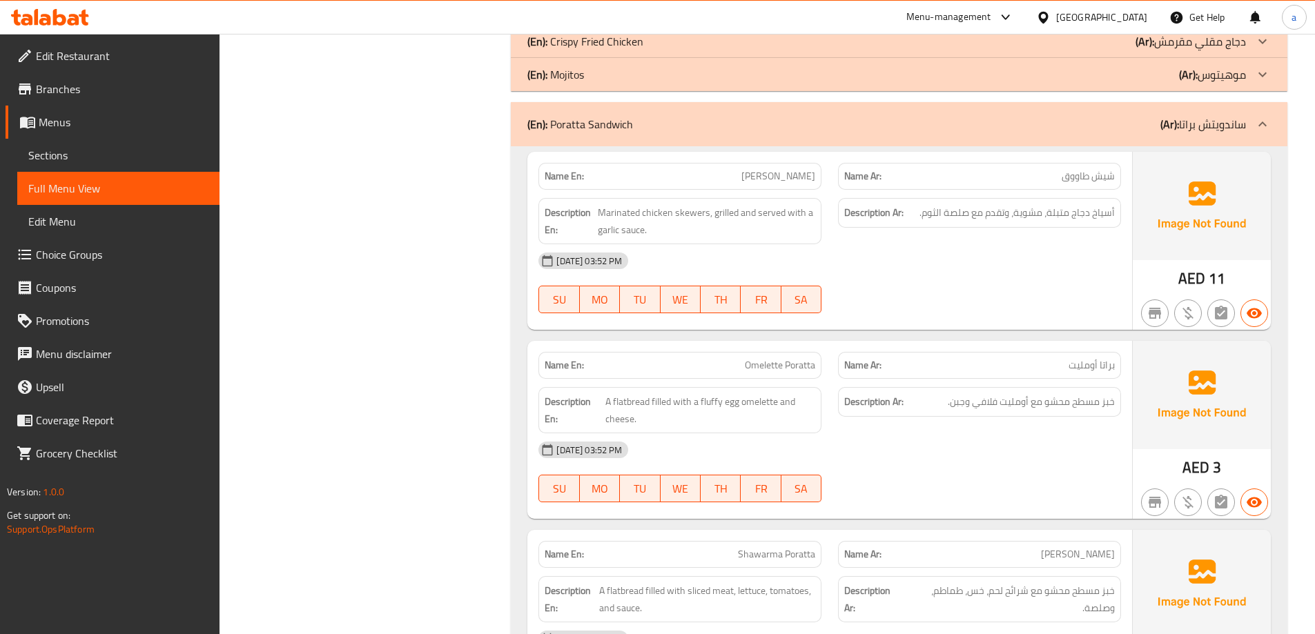
click at [759, 172] on span "[PERSON_NAME]" at bounding box center [778, 176] width 74 height 14
copy span "[PERSON_NAME]"
click at [914, 281] on div "28-09-2025 03:52 PM SU MO TU WE TH FR SA" at bounding box center [829, 282] width 599 height 77
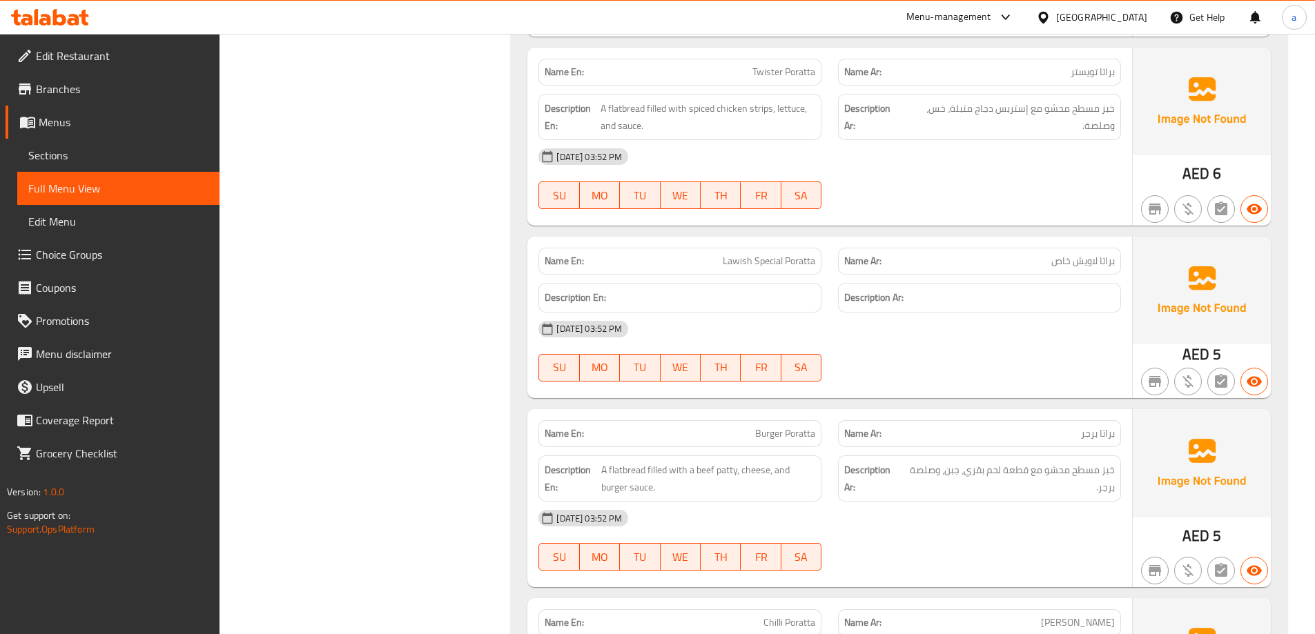
scroll to position [6418, 0]
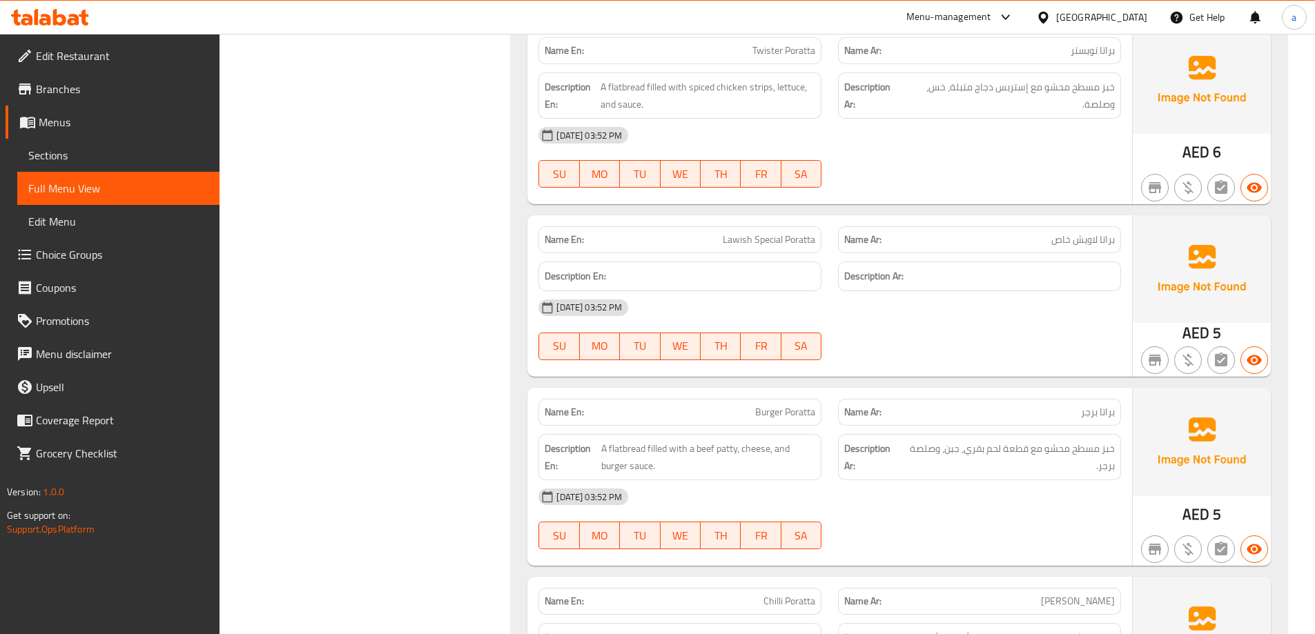
click at [785, 243] on span "Lawish Special Poratta" at bounding box center [769, 240] width 92 height 14
copy span "Lawish Special Poratta"
click at [892, 306] on div "[DATE] 03:52 PM" at bounding box center [829, 307] width 599 height 33
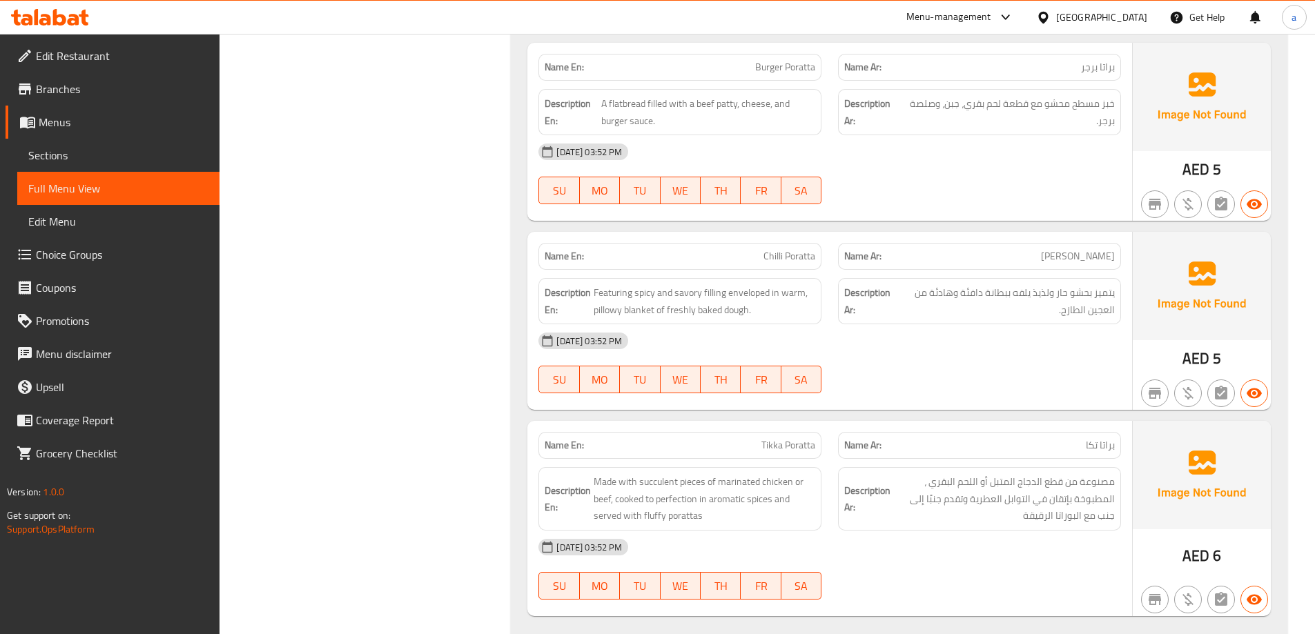
scroll to position [6801, 0]
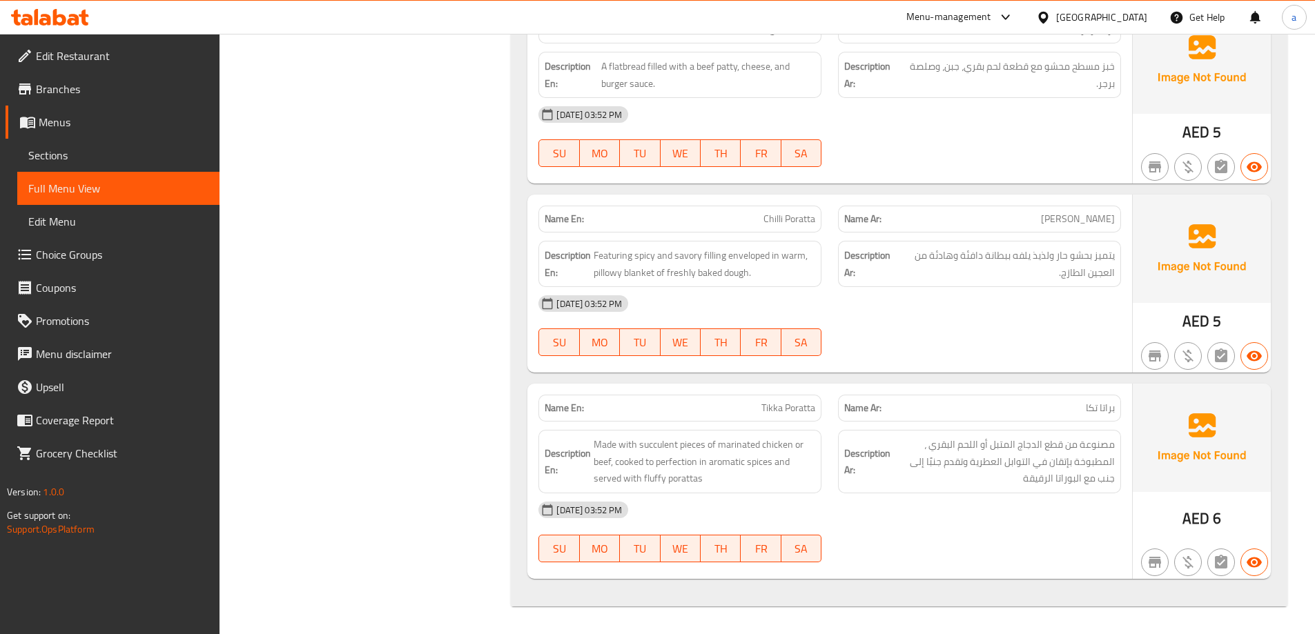
click at [775, 409] on span "Tikka Poratta" at bounding box center [788, 408] width 54 height 14
copy span "Tikka Poratta"
click at [1002, 507] on div "[DATE] 03:52 PM" at bounding box center [829, 509] width 599 height 33
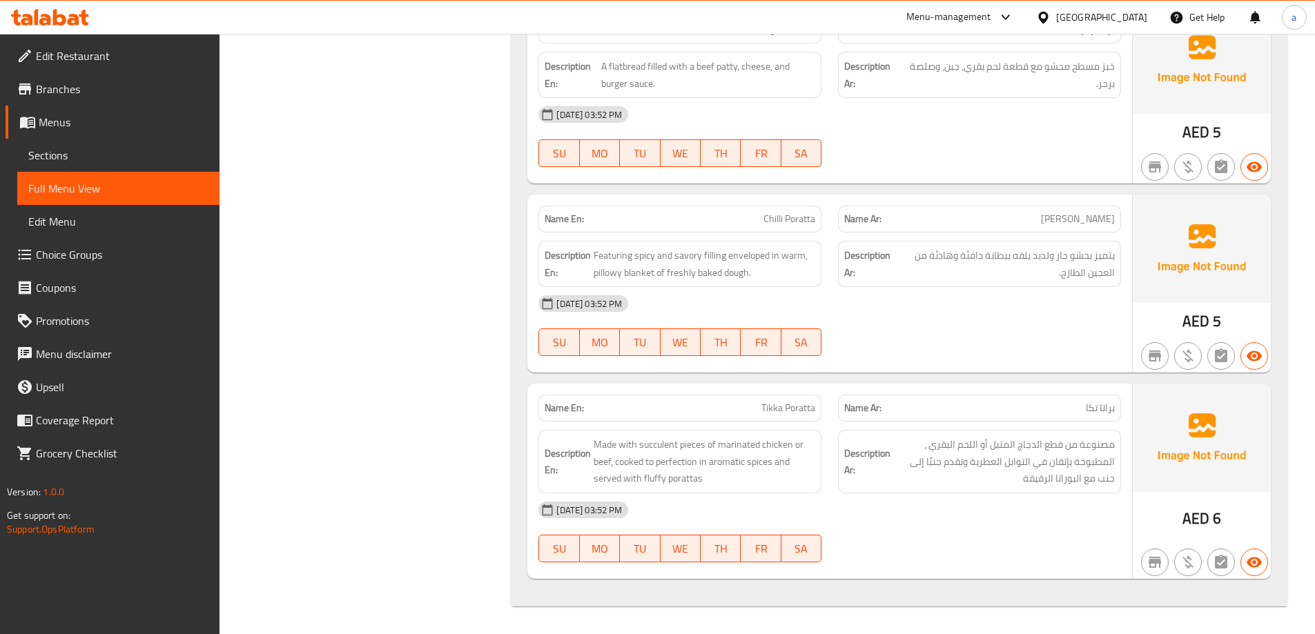
click at [973, 337] on div "28-09-2025 03:52 PM SU MO TU WE TH FR SA" at bounding box center [829, 325] width 599 height 77
click at [808, 220] on span "Chilli Poratta" at bounding box center [789, 219] width 52 height 14
copy span "Chilli Poratta"
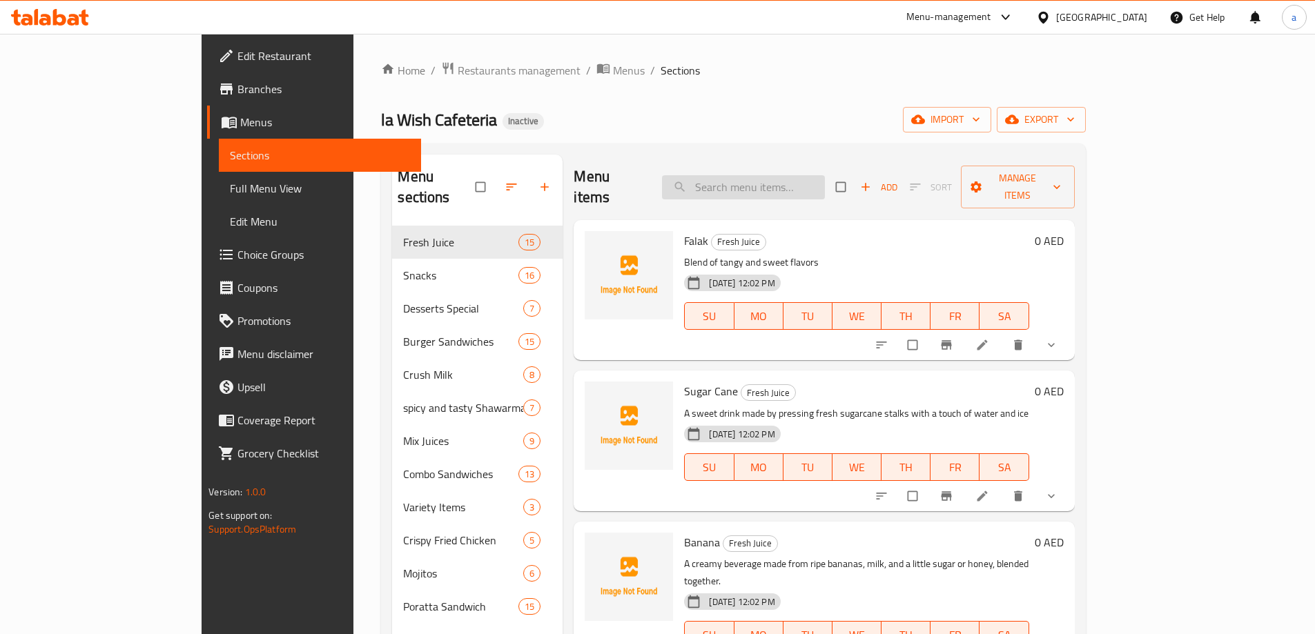
click at [790, 175] on input "search" at bounding box center [743, 187] width 163 height 24
paste input "Nutella Milk Shake"
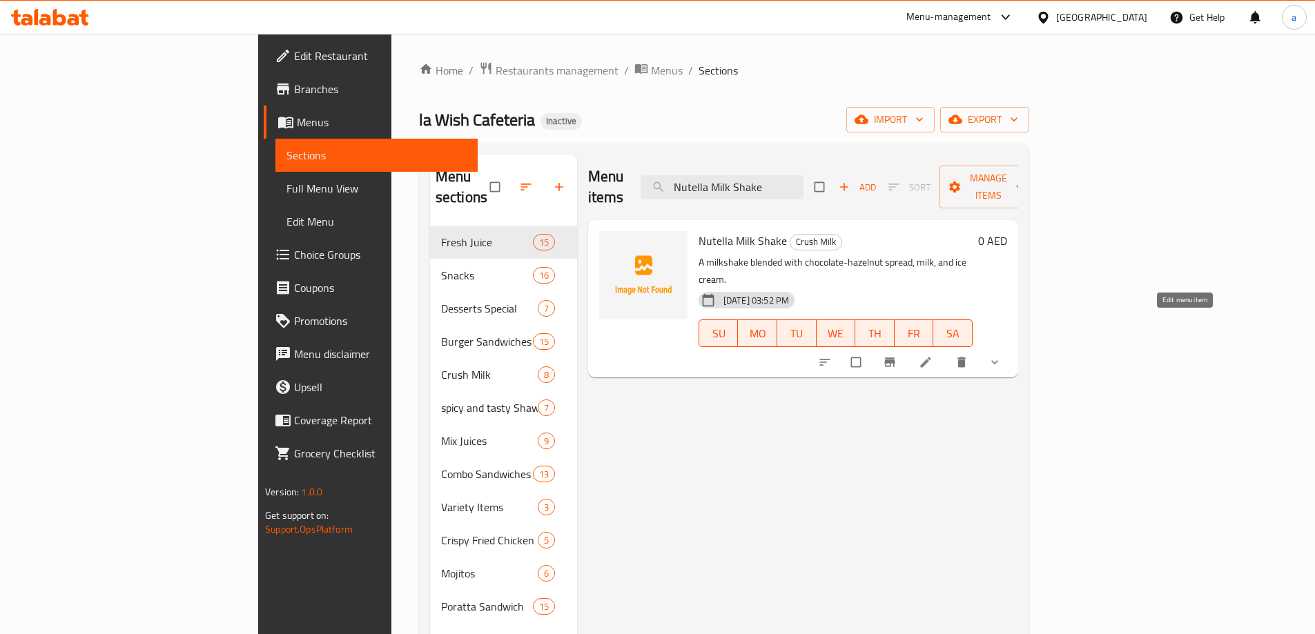
type input "Nutella Milk Shake"
click at [932, 355] on icon at bounding box center [926, 362] width 14 height 14
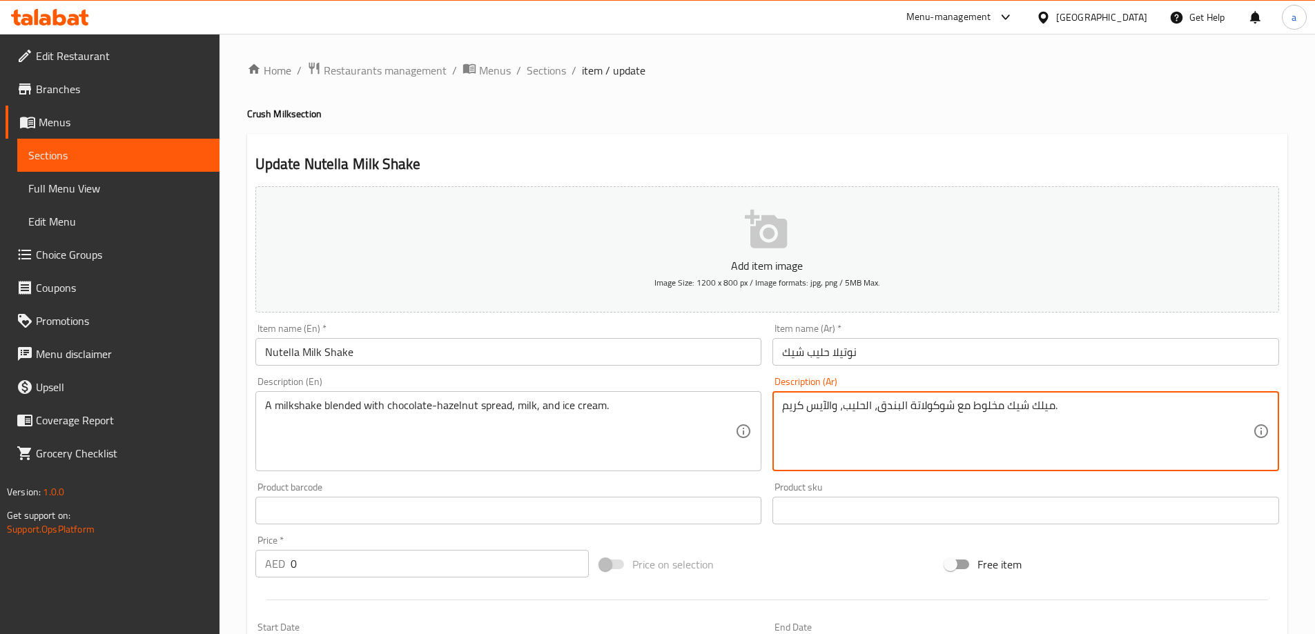
type textarea "ميلك شيك مخلوط مع شوكولاتة البندق، الحليب، والآيس كريم."
click at [914, 383] on div "Description (Ar) ميلك شيك مخلوط مع شوكولاتة البندق، الحليب، والآيس كريم. Descri…" at bounding box center [1025, 424] width 507 height 95
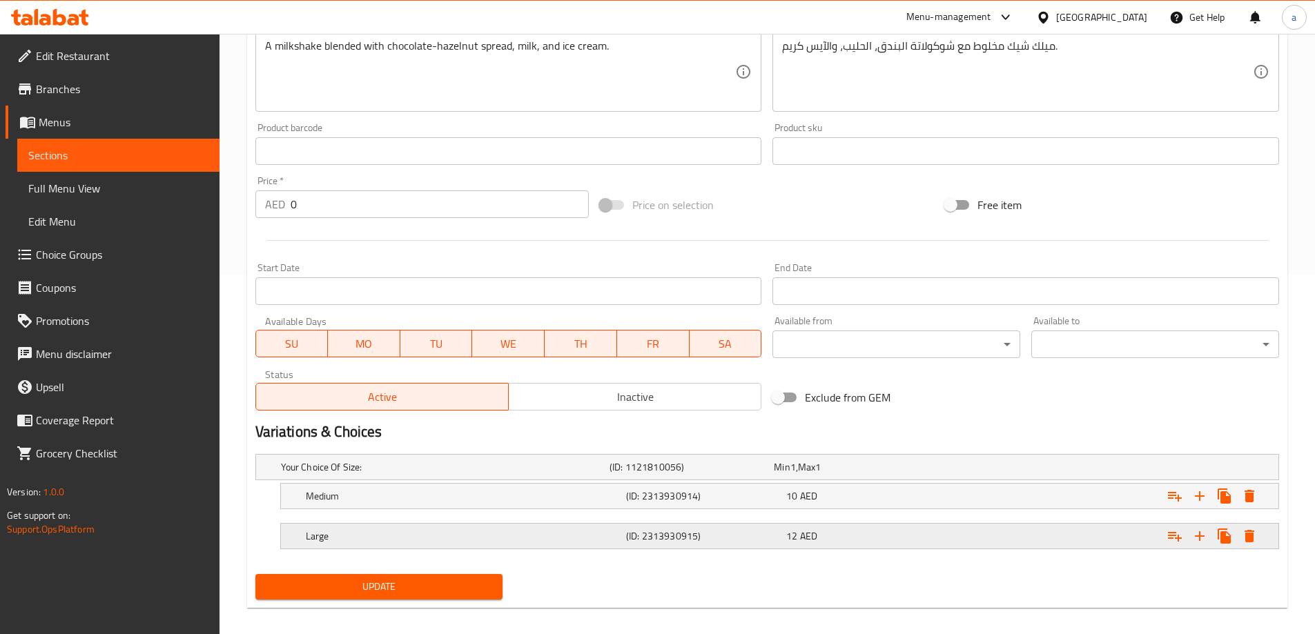
scroll to position [372, 0]
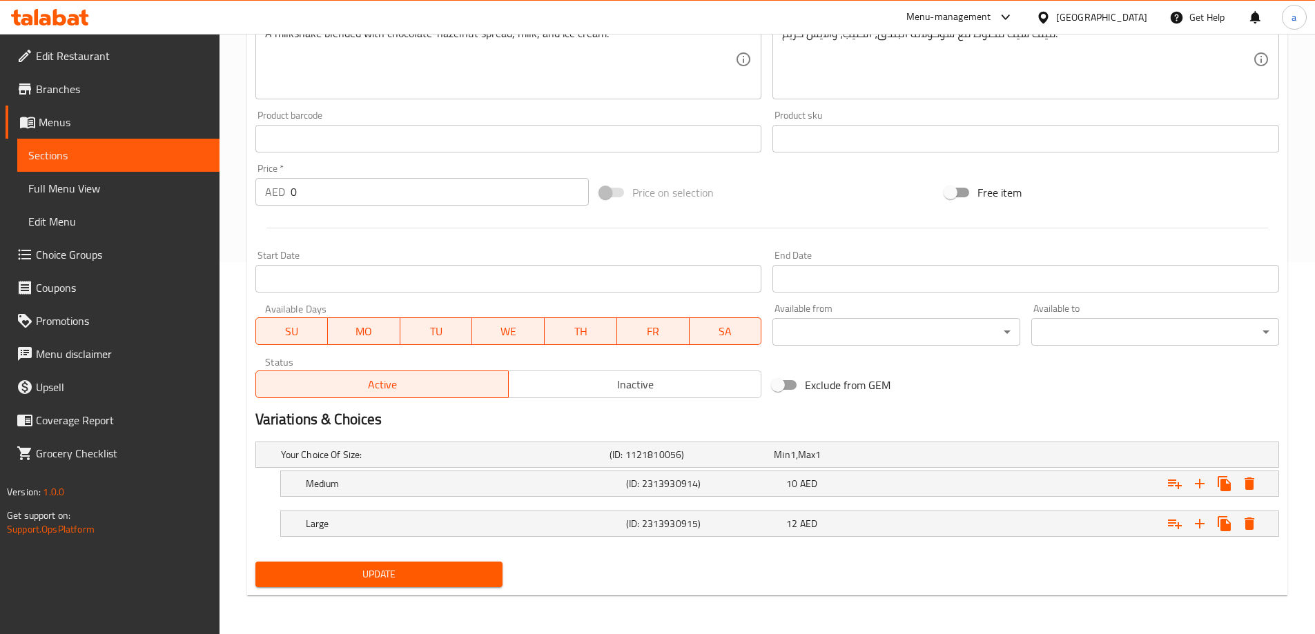
click at [480, 560] on div "Update" at bounding box center [379, 574] width 259 height 37
click at [478, 571] on span "Update" at bounding box center [379, 574] width 226 height 17
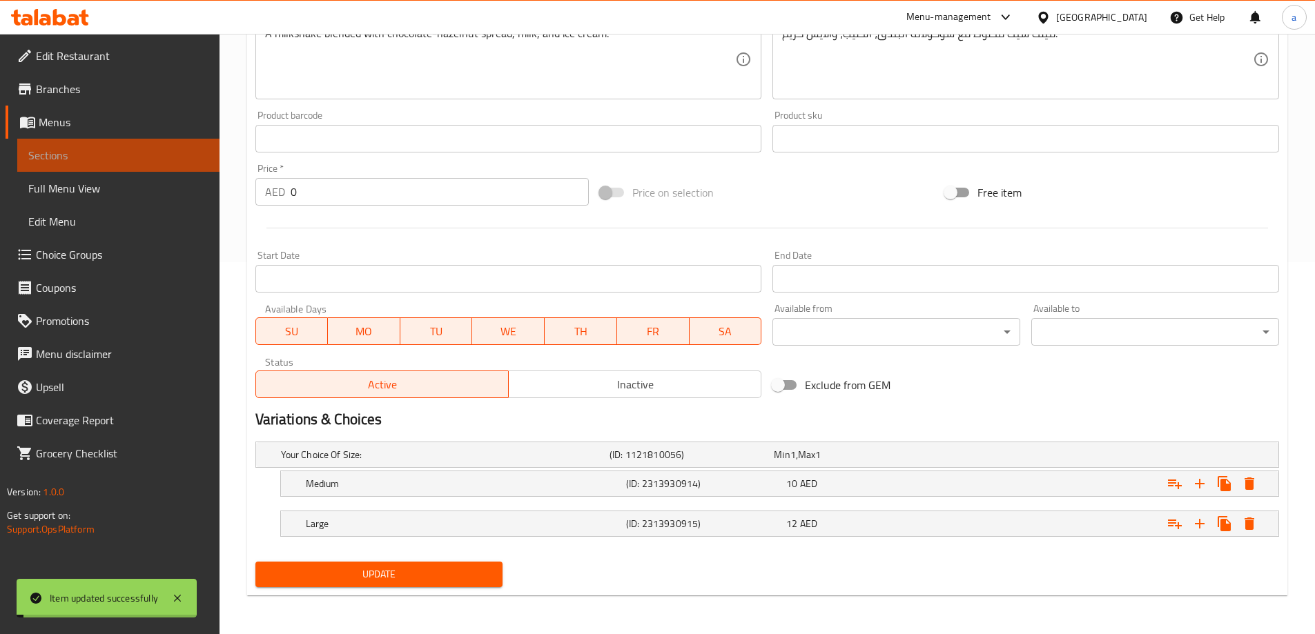
click at [137, 155] on span "Sections" at bounding box center [118, 155] width 180 height 17
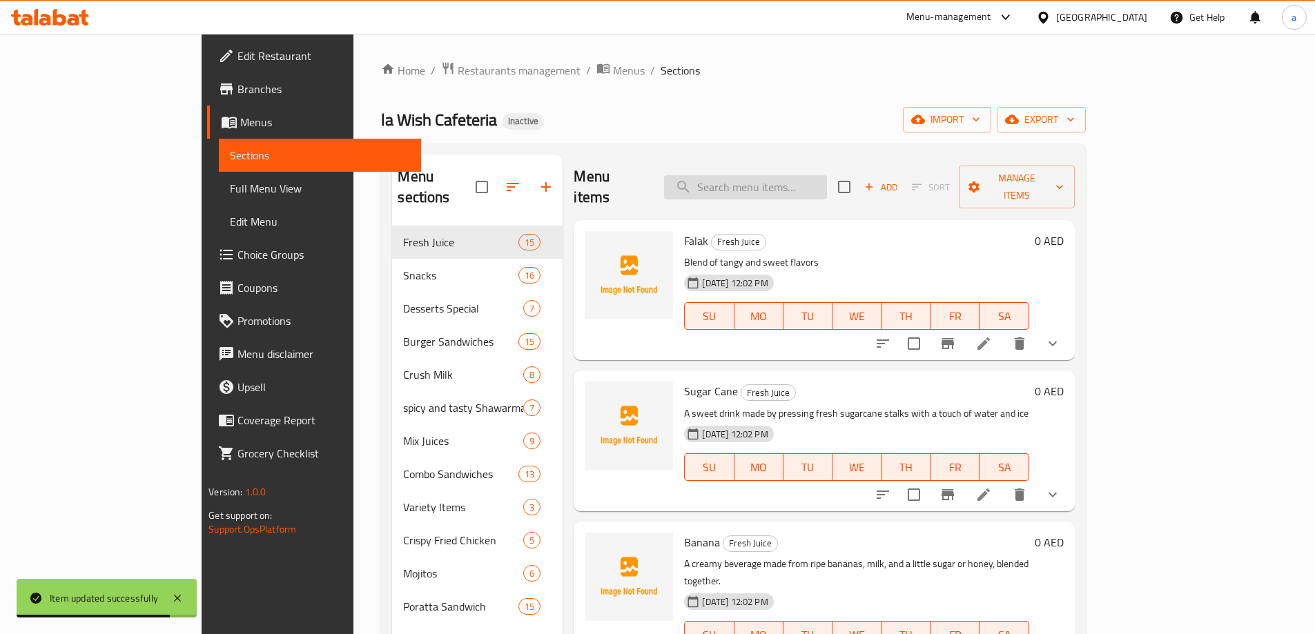
click at [827, 181] on input "search" at bounding box center [745, 187] width 163 height 24
paste input "[PERSON_NAME]"
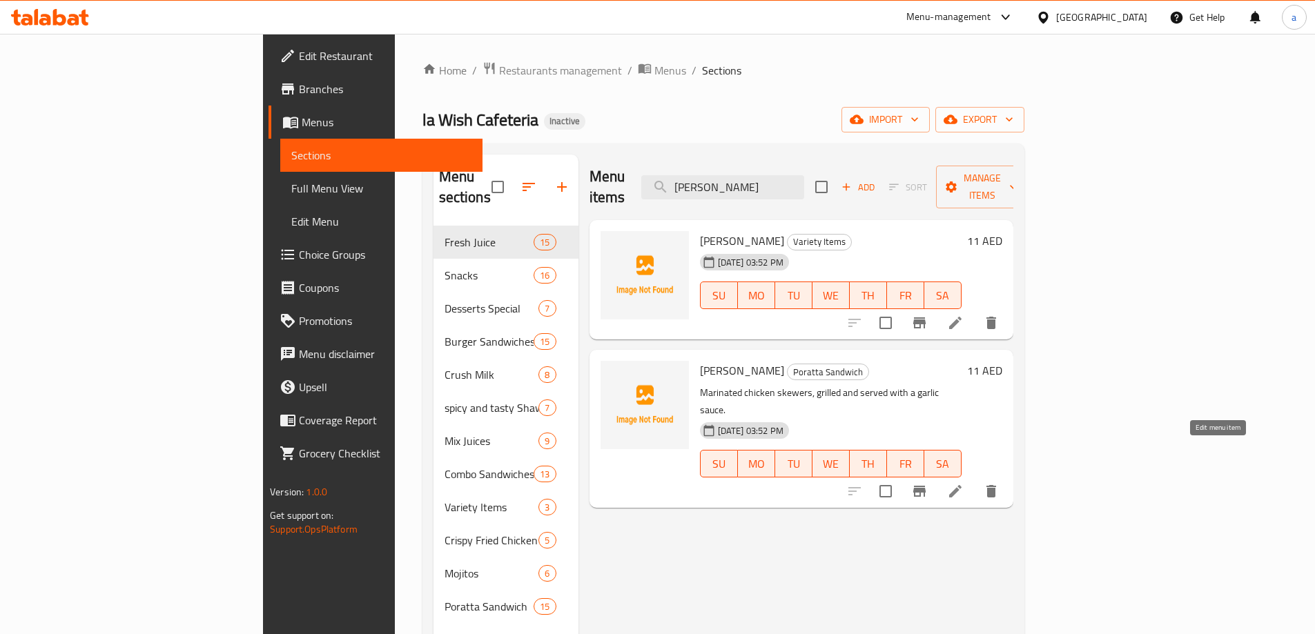
type input "[PERSON_NAME]"
click at [963, 483] on icon at bounding box center [955, 491] width 17 height 17
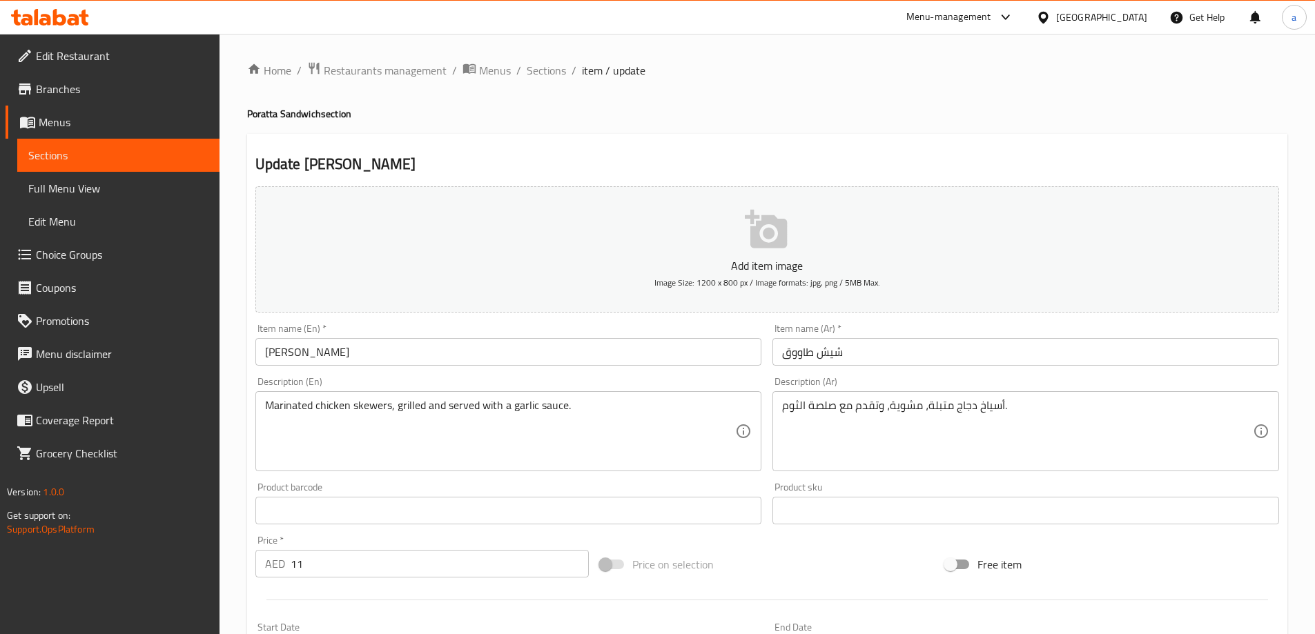
click at [549, 347] on input "[PERSON_NAME]" at bounding box center [508, 352] width 507 height 28
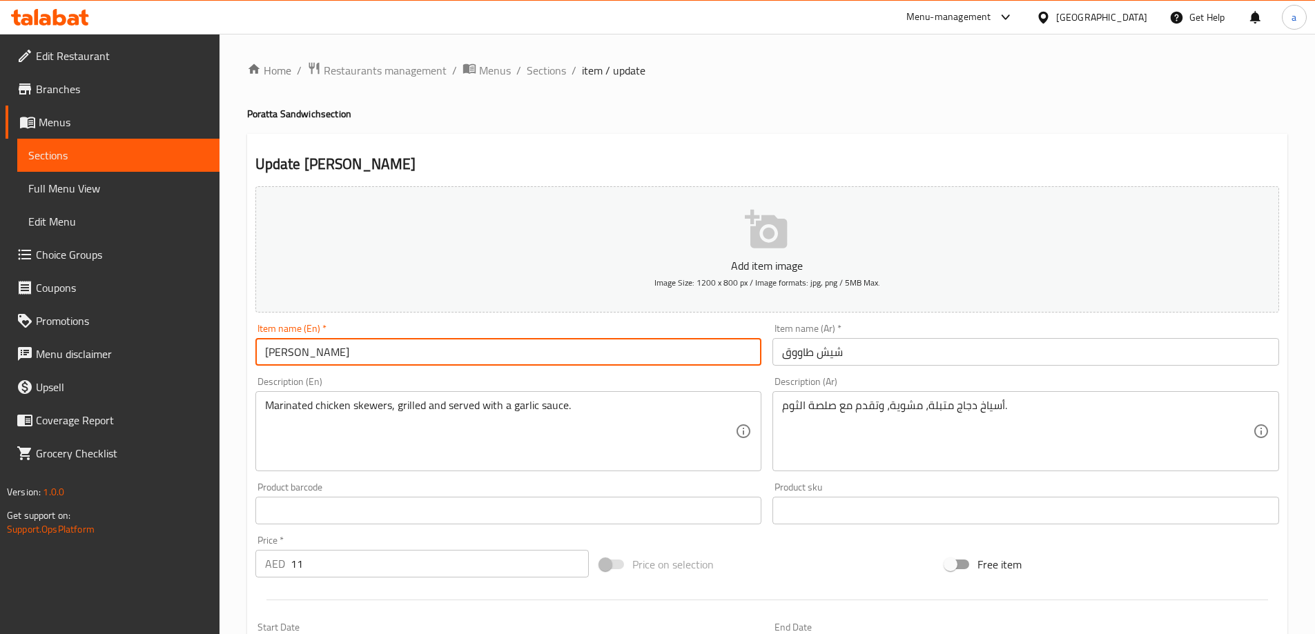
paste input "Poratta"
type input "[PERSON_NAME] Poratta"
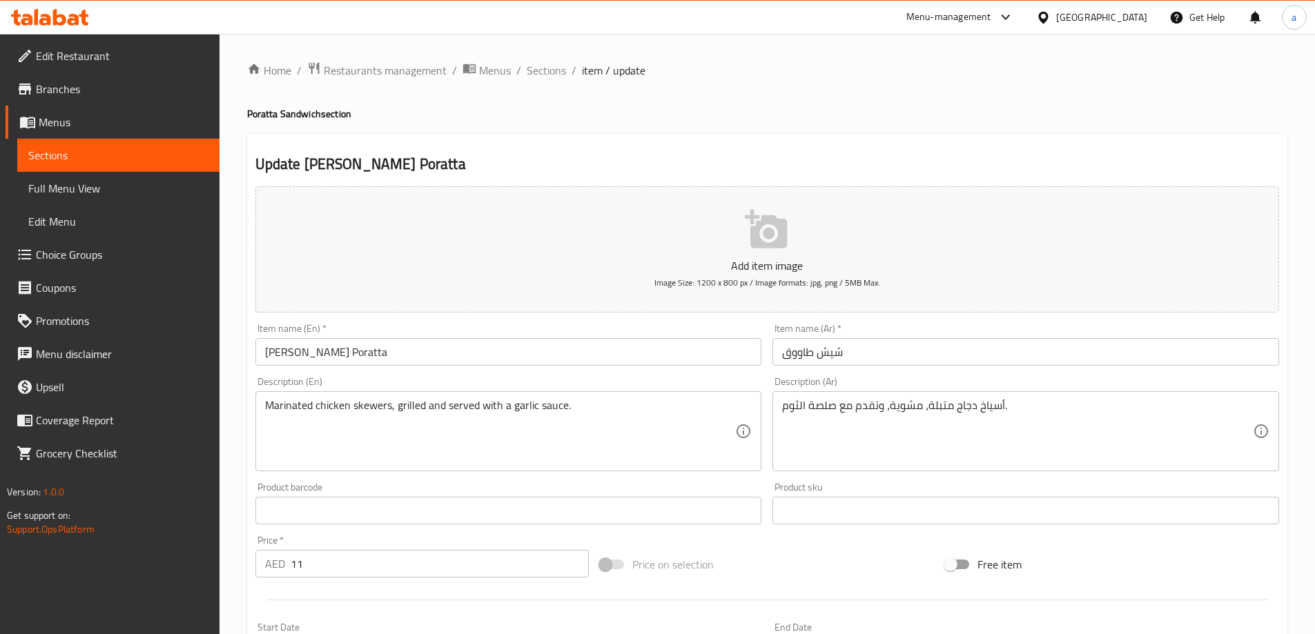
click at [912, 336] on div "Item name (Ar)   * شيش طاووق Item name (Ar) *" at bounding box center [1025, 345] width 507 height 42
click at [874, 359] on input "شيش طاووق" at bounding box center [1025, 352] width 507 height 28
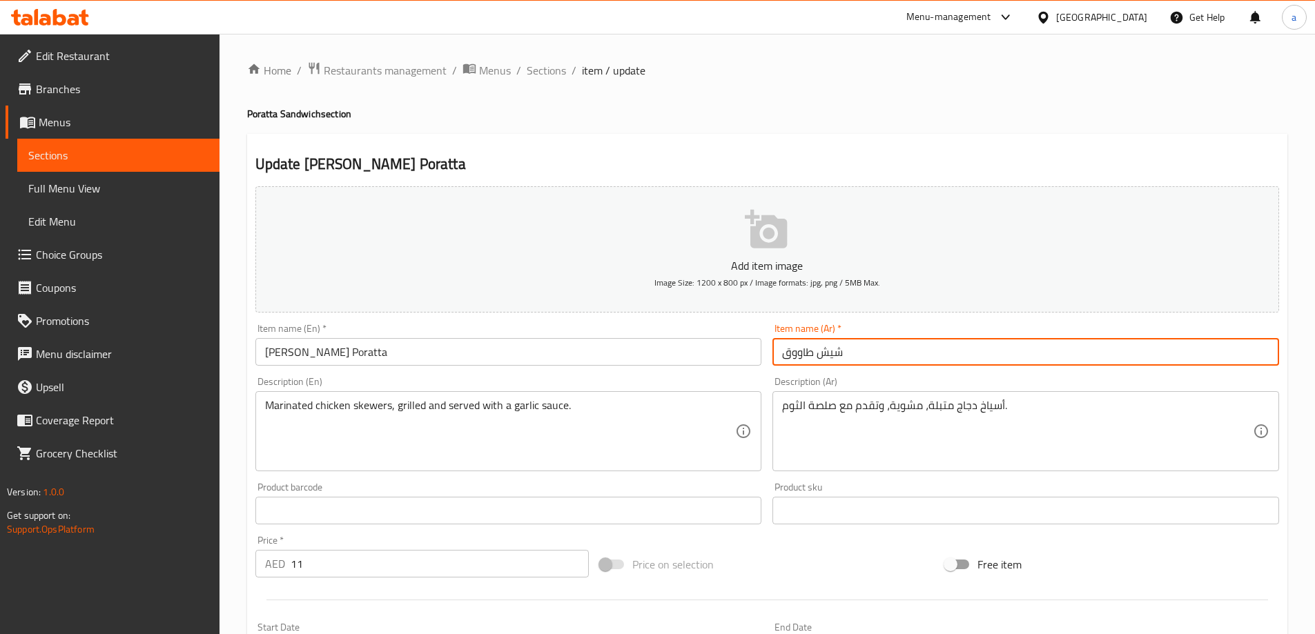
click at [897, 342] on input "شيش طاووق" at bounding box center [1025, 352] width 507 height 28
click at [780, 353] on input "شيش طاووق" at bounding box center [1025, 352] width 507 height 28
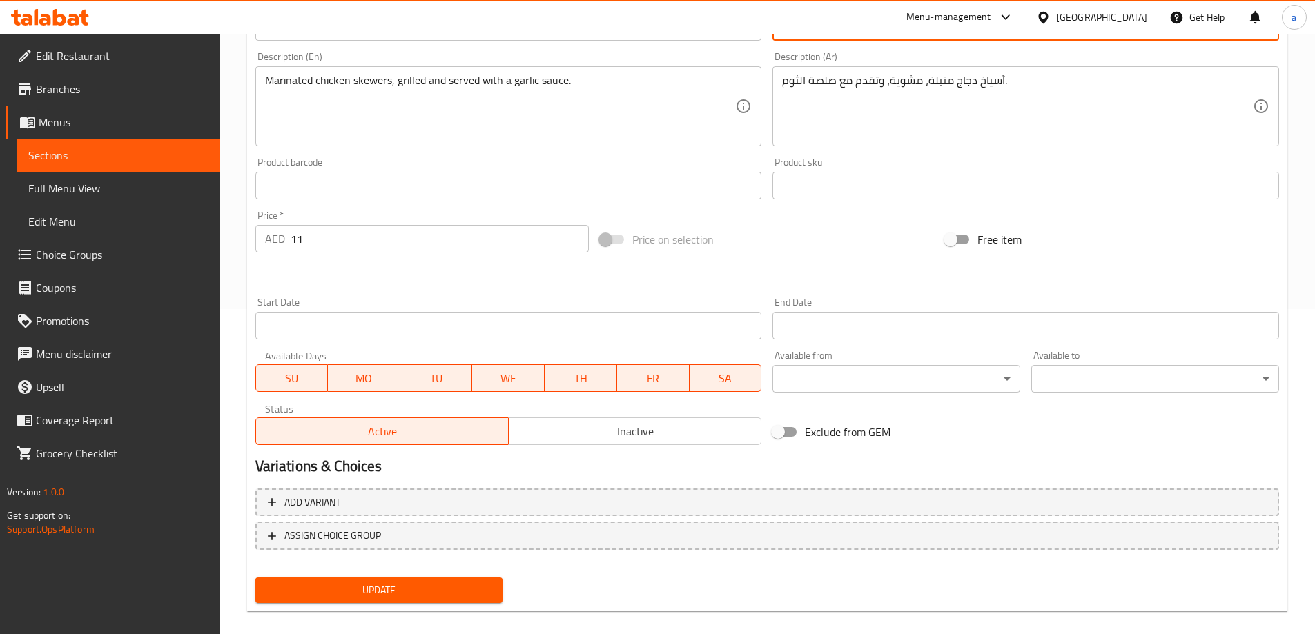
scroll to position [341, 0]
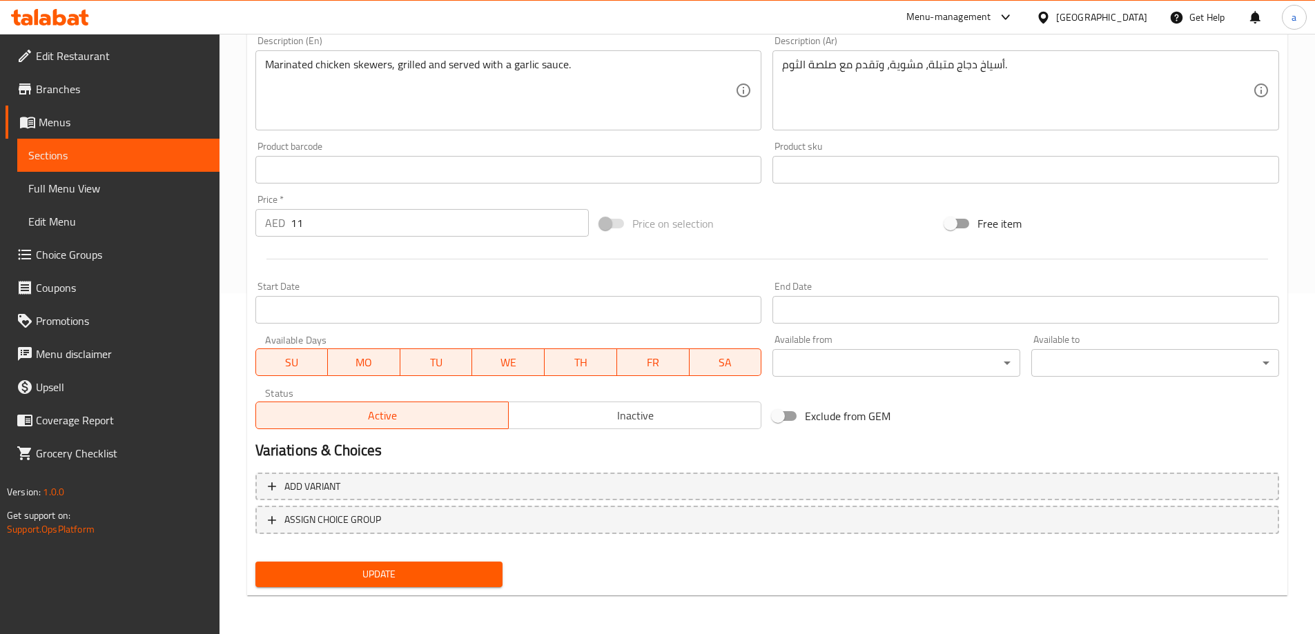
type input "براتا شيش طاووق"
click at [435, 578] on span "Update" at bounding box center [379, 574] width 226 height 17
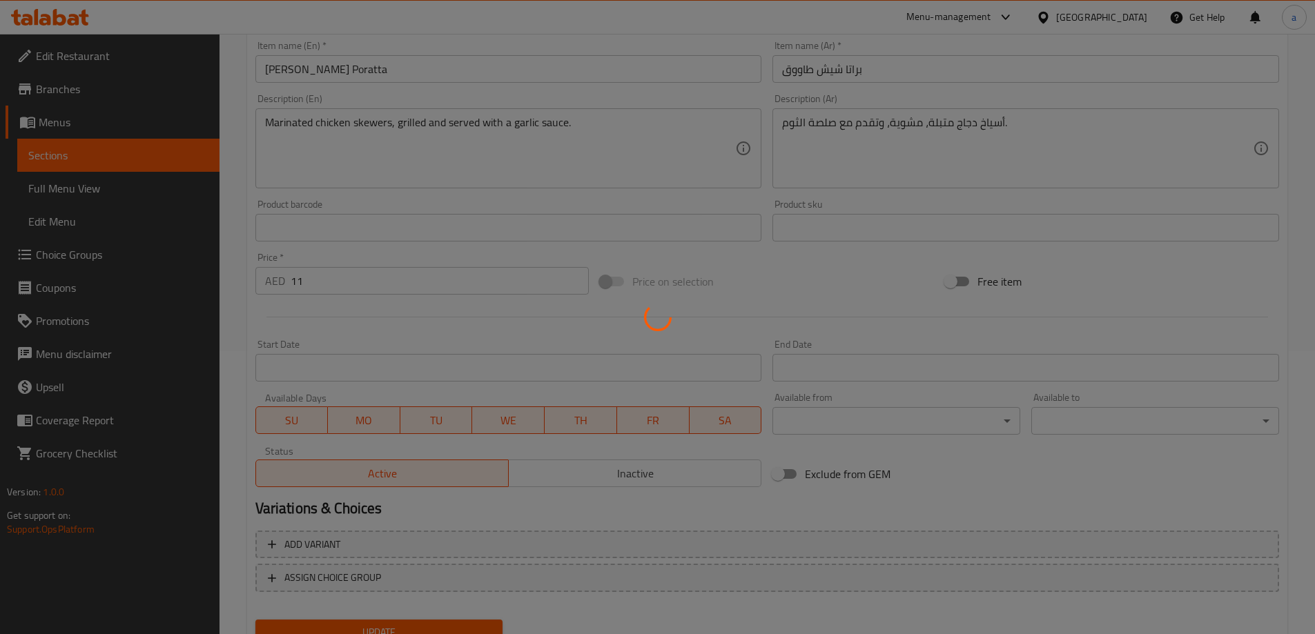
scroll to position [134, 0]
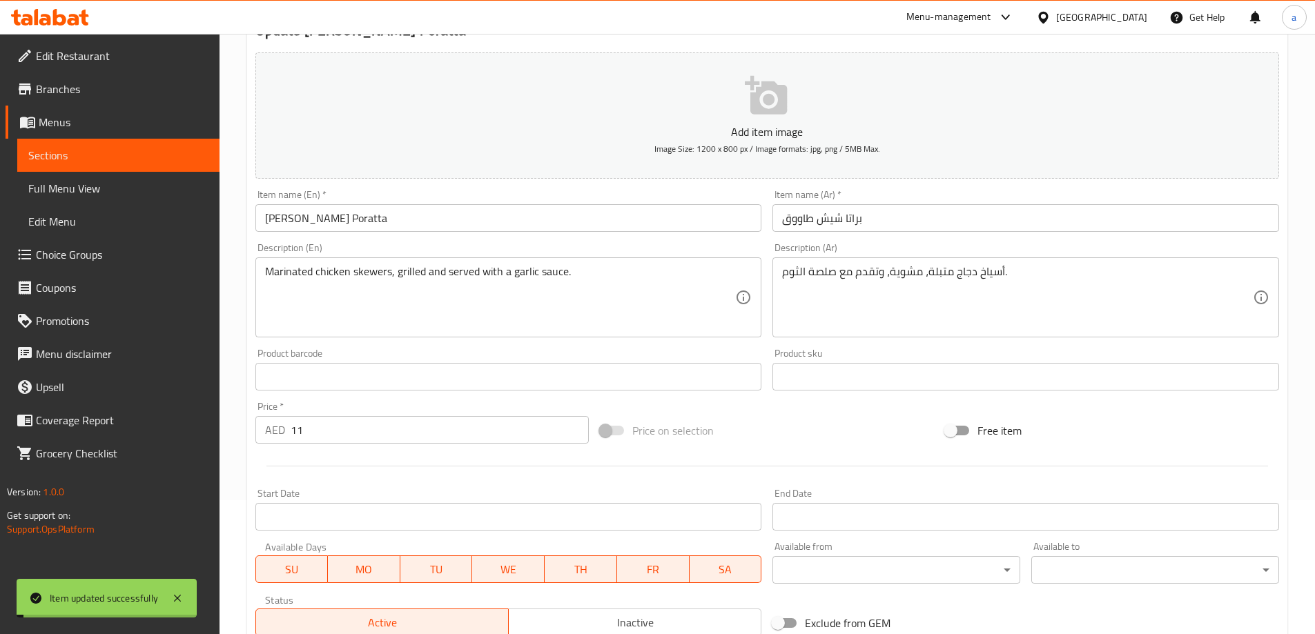
click at [133, 160] on span "Sections" at bounding box center [118, 155] width 180 height 17
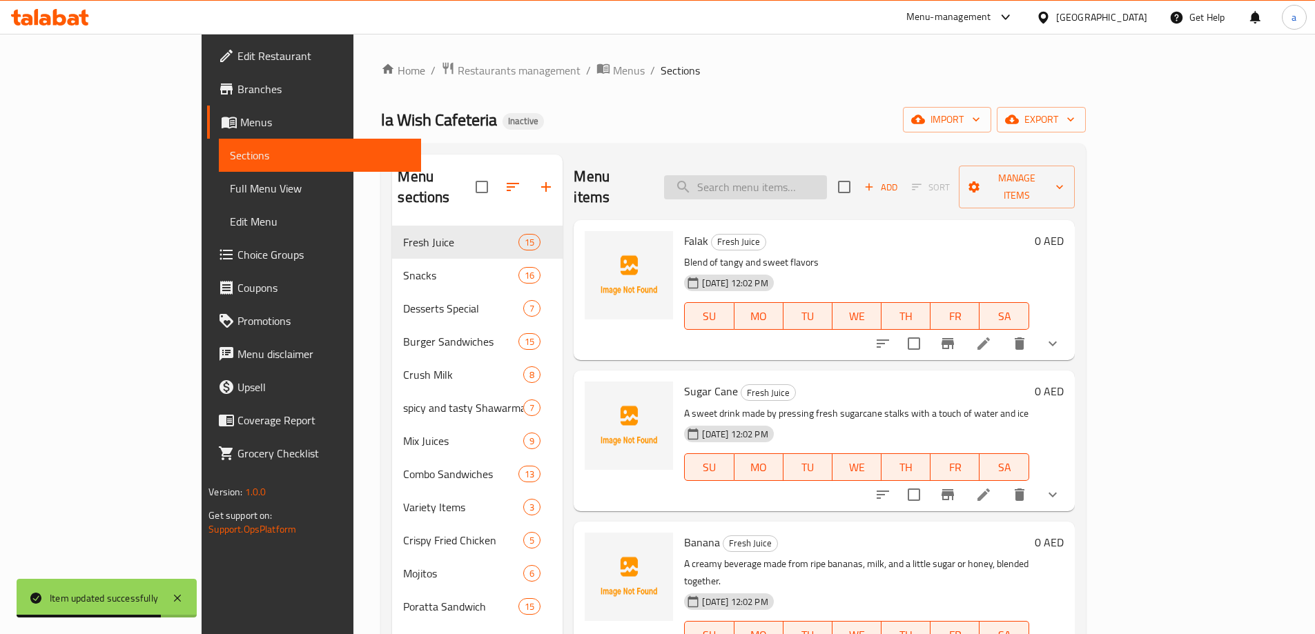
click at [812, 184] on input "search" at bounding box center [745, 187] width 163 height 24
paste input "Omelette Poratta"
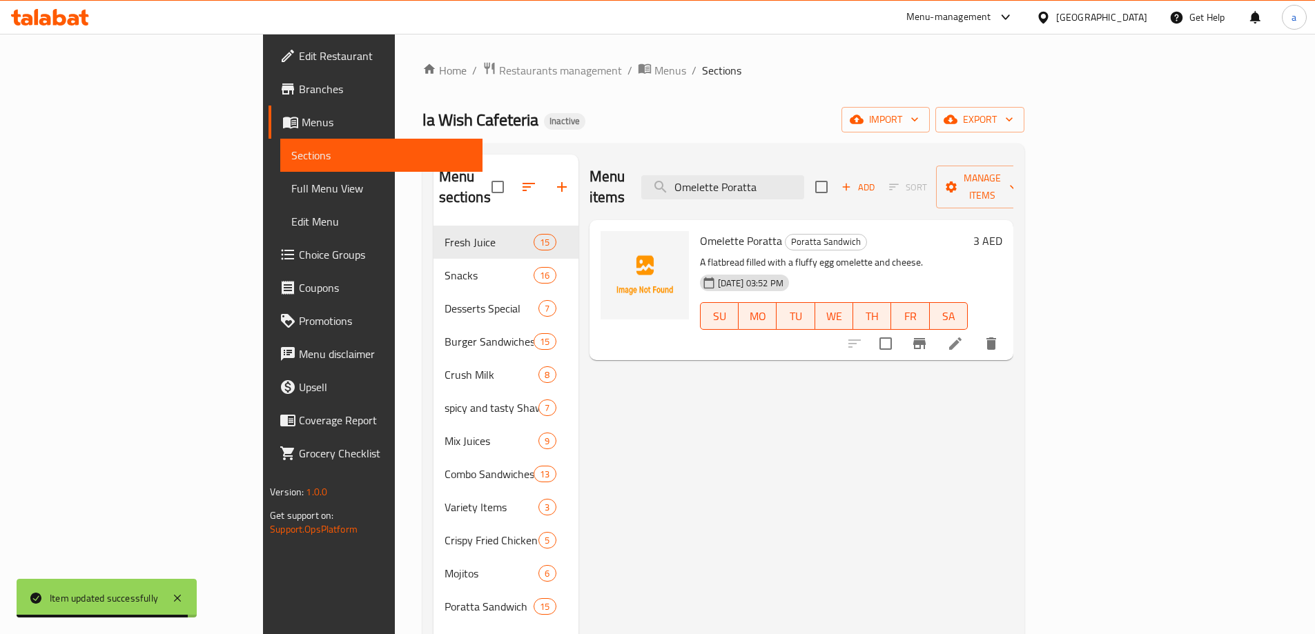
type input "Omelette Poratta"
click at [975, 331] on li at bounding box center [955, 343] width 39 height 25
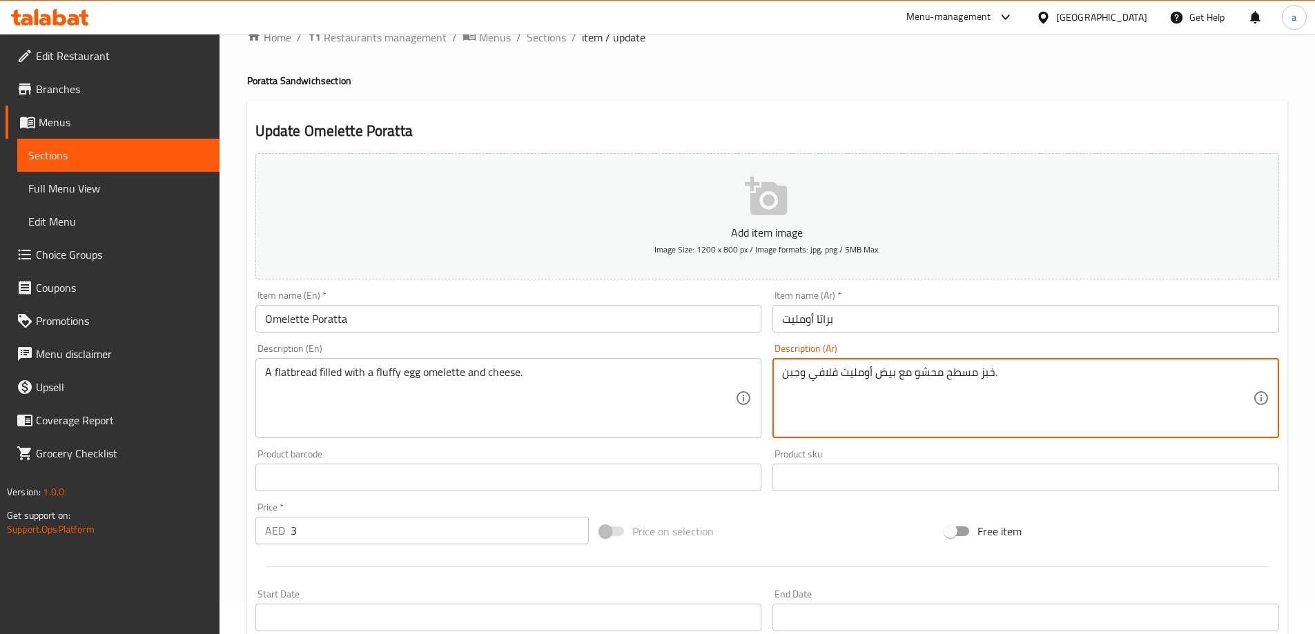
scroll to position [341, 0]
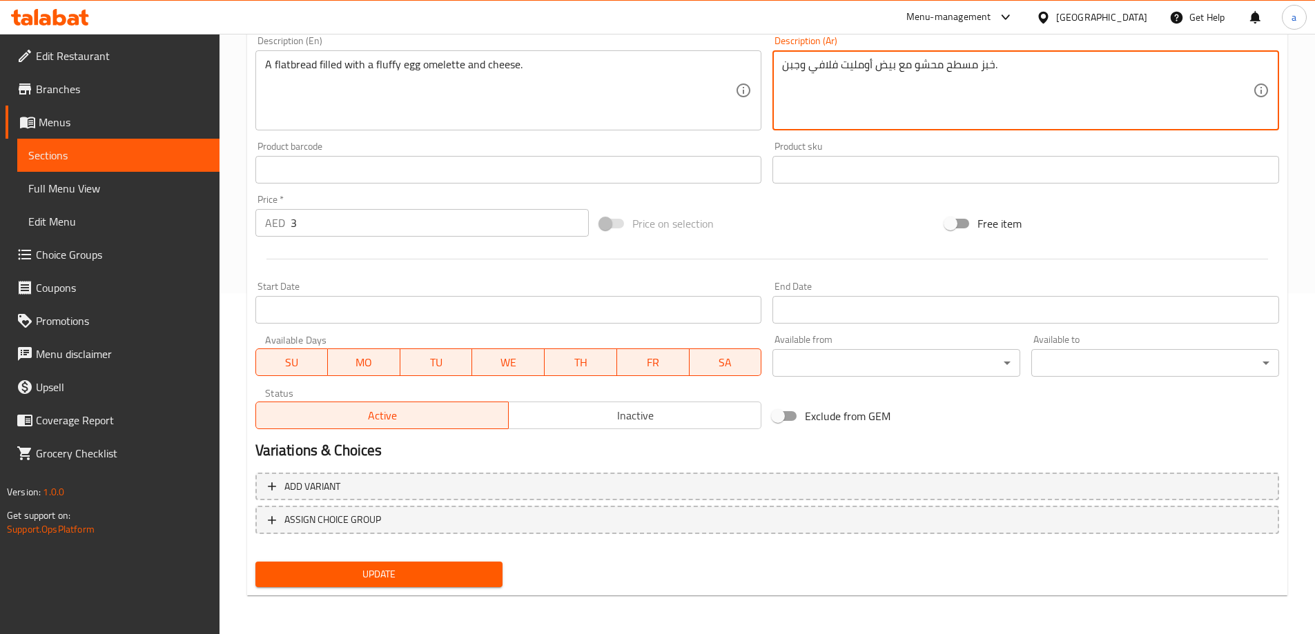
type textarea "خبز مسطح محشو مع بيض أومليت فلافي وجبن."
click at [465, 578] on span "Update" at bounding box center [379, 574] width 226 height 17
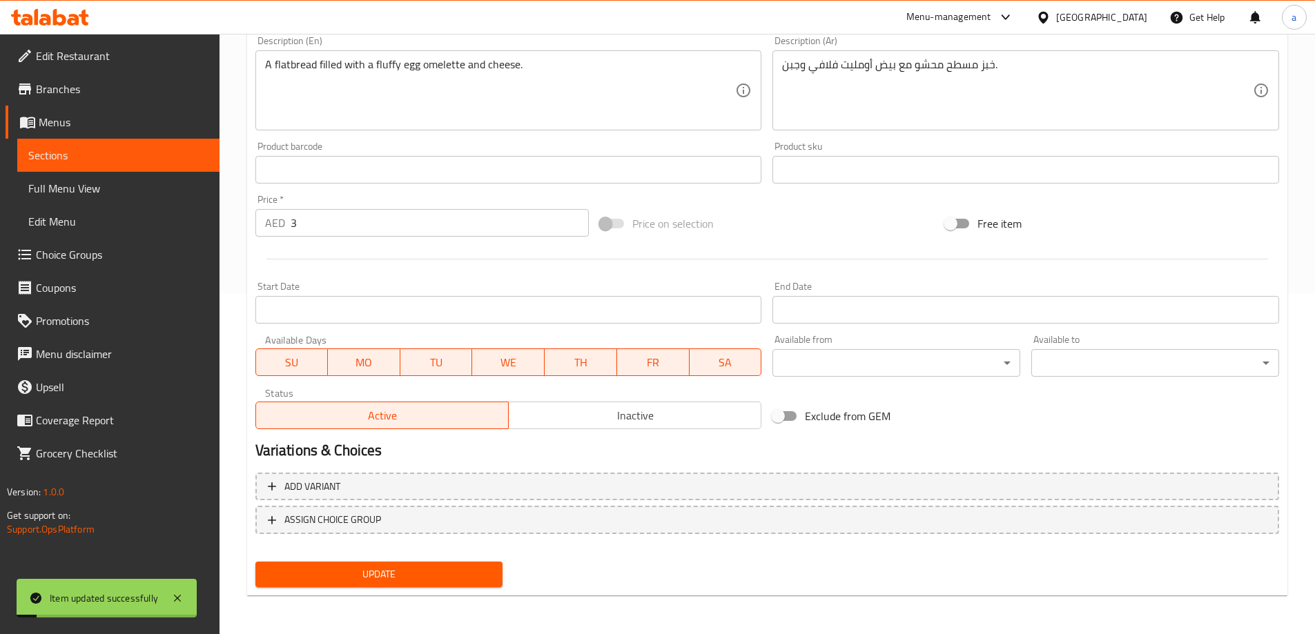
click at [140, 158] on span "Sections" at bounding box center [118, 155] width 180 height 17
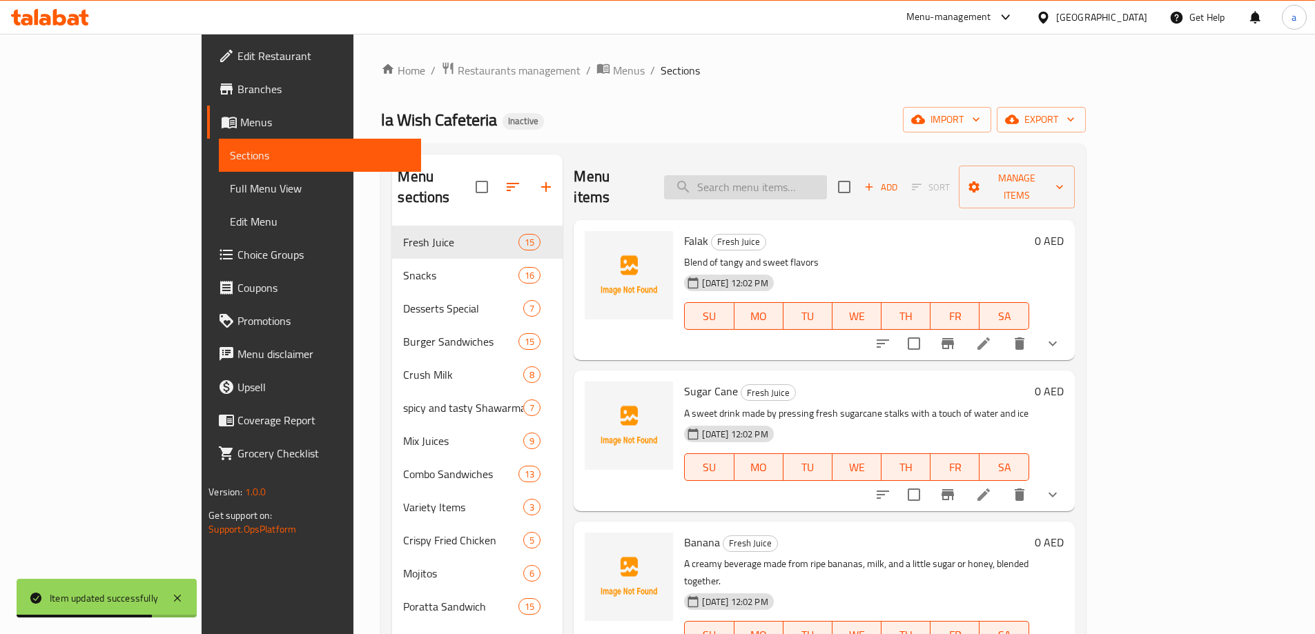
click at [827, 177] on input "search" at bounding box center [745, 187] width 163 height 24
paste input "Hotdog Poratta"
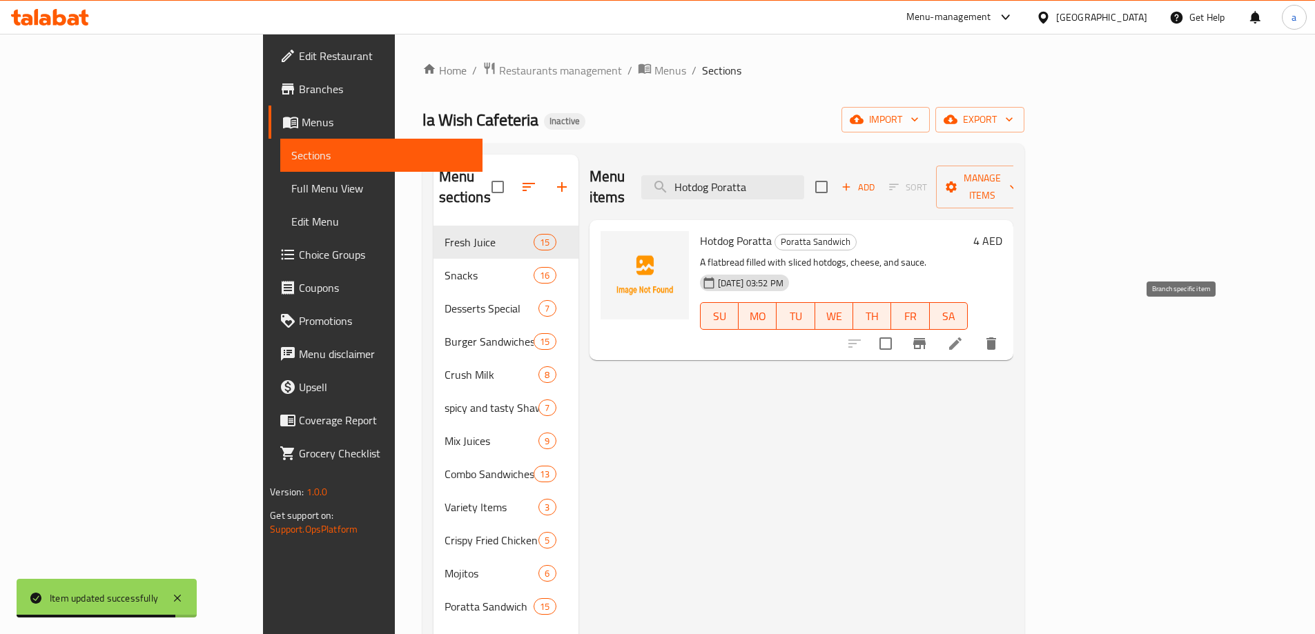
type input "Hotdog Poratta"
drag, startPoint x: 1175, startPoint y: 320, endPoint x: 1219, endPoint y: 352, distance: 54.2
click at [1013, 351] on div "Menu items Hotdog Poratta Add Sort Manage items Hotdog Poratta Poratta Sandwich…" at bounding box center [795, 472] width 435 height 634
click at [975, 332] on li at bounding box center [955, 343] width 39 height 25
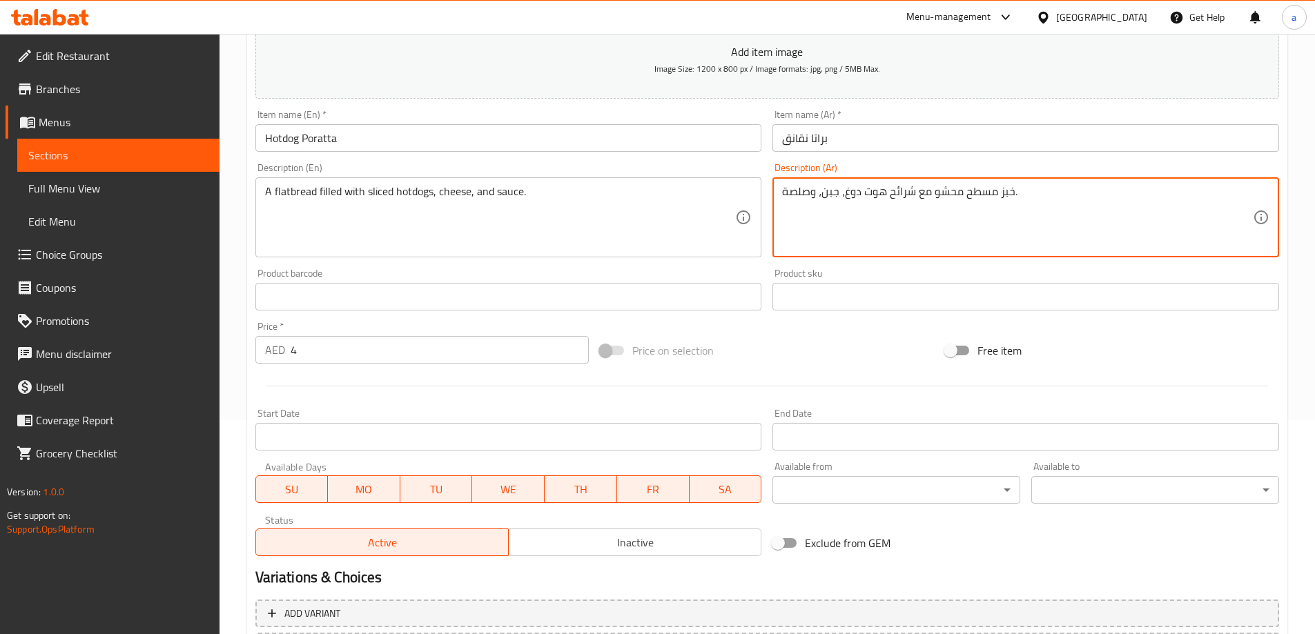
scroll to position [341, 0]
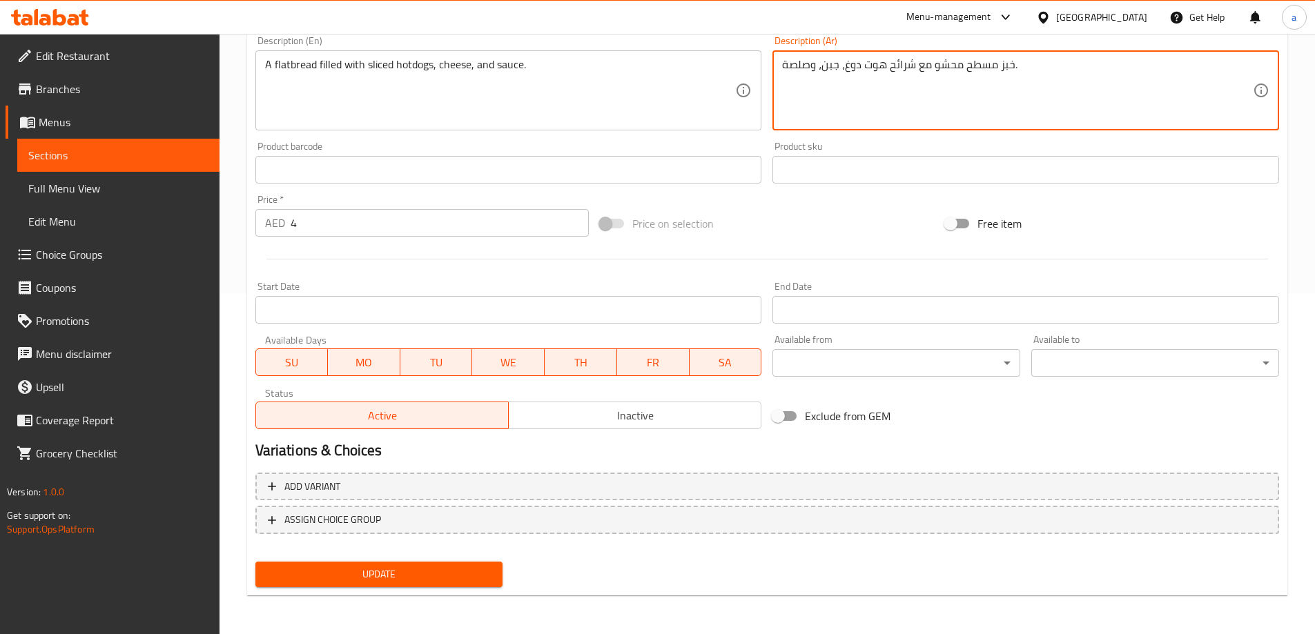
type textarea "خبز مسطح محشو مع شرائح هوت دوغ، جبن، وصلصة."
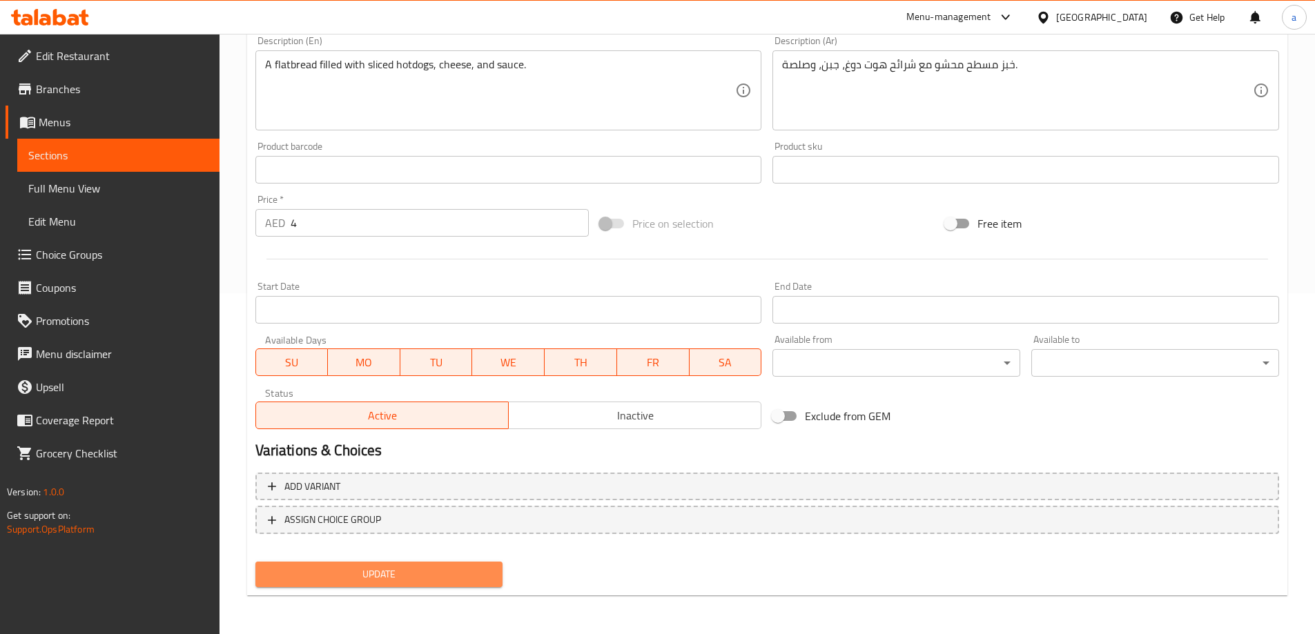
click at [398, 576] on span "Update" at bounding box center [379, 574] width 226 height 17
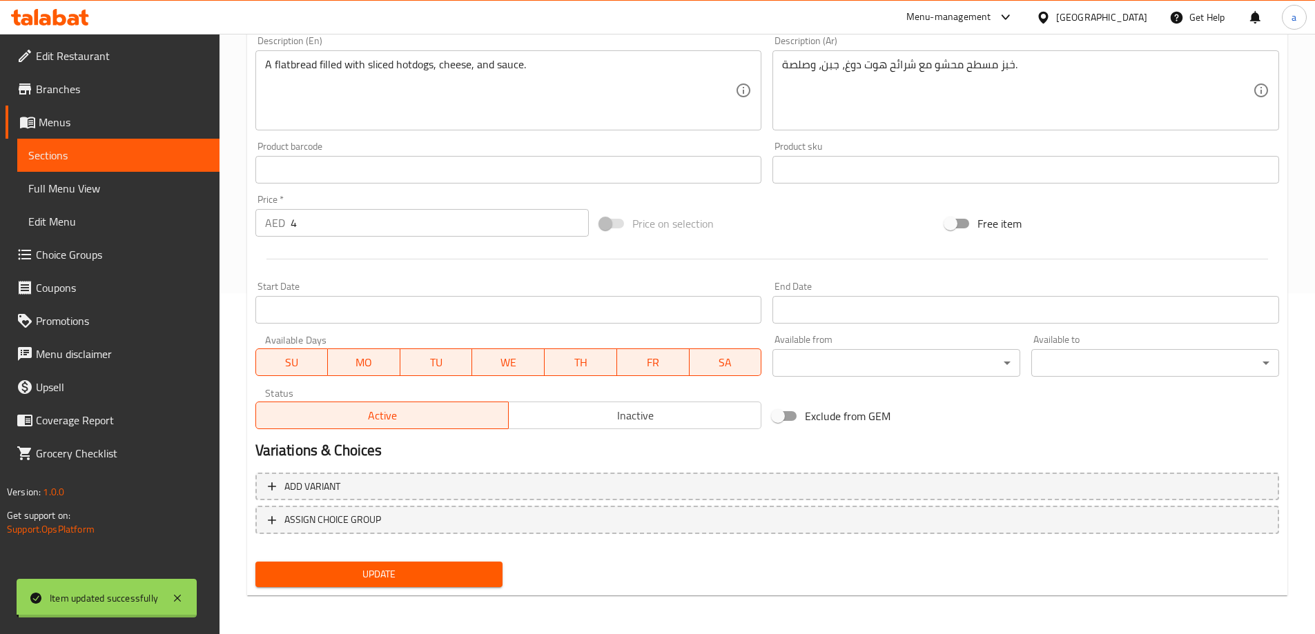
click at [130, 155] on span "Sections" at bounding box center [118, 155] width 180 height 17
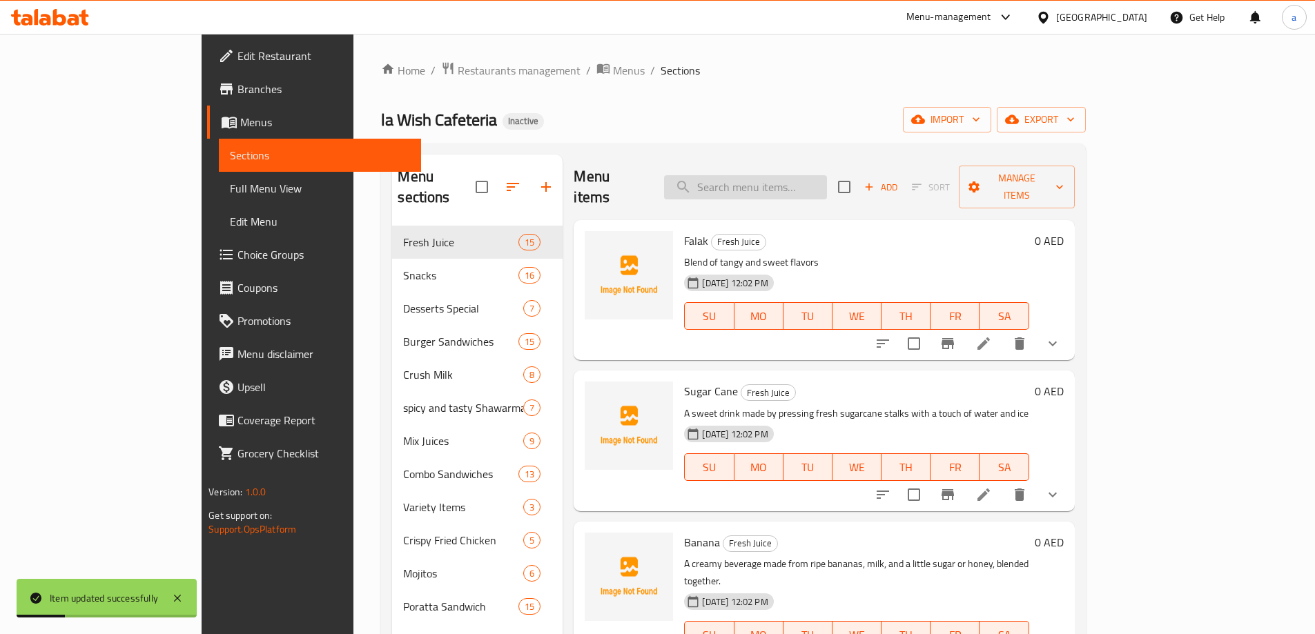
click at [790, 188] on input "search" at bounding box center [745, 187] width 163 height 24
paste input "Veg. Poratta"
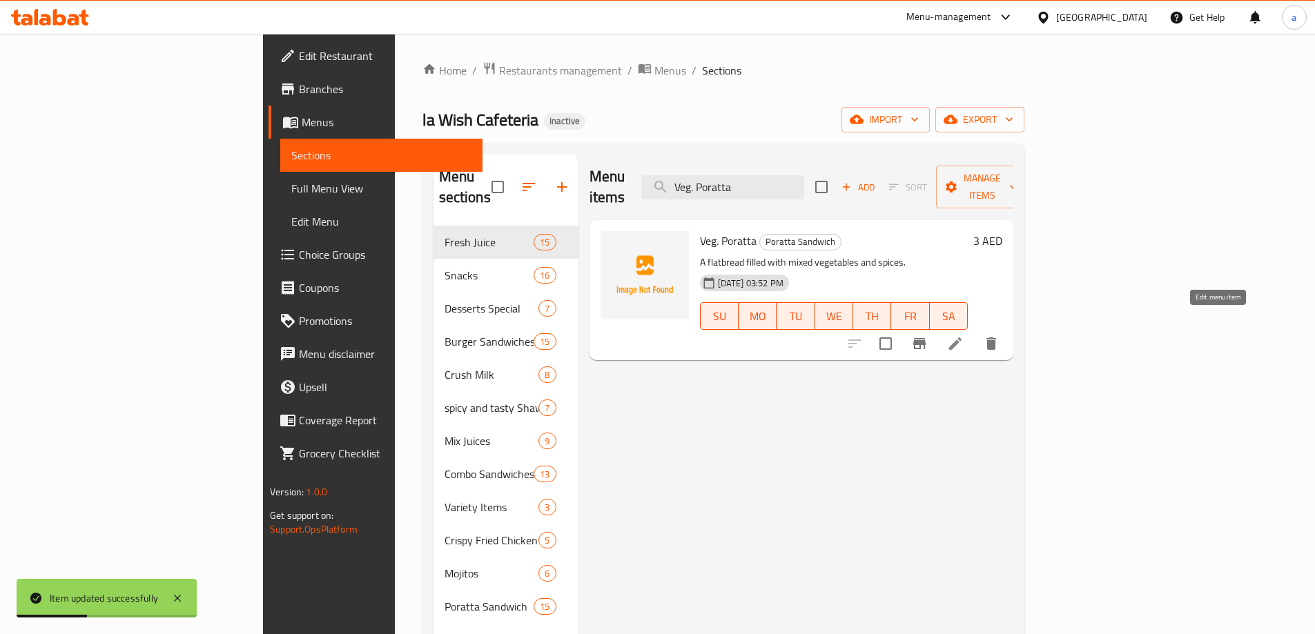
type input "Veg. Poratta"
click at [963, 335] on icon at bounding box center [955, 343] width 17 height 17
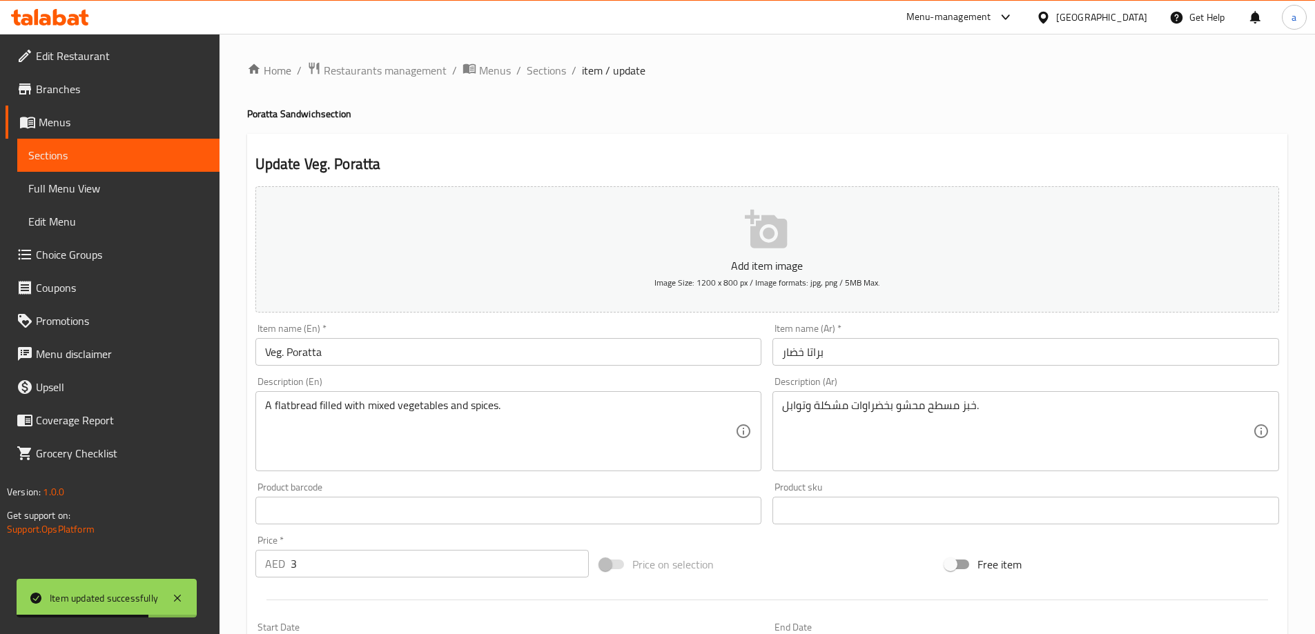
click at [792, 355] on input "براتا خضار" at bounding box center [1025, 352] width 507 height 28
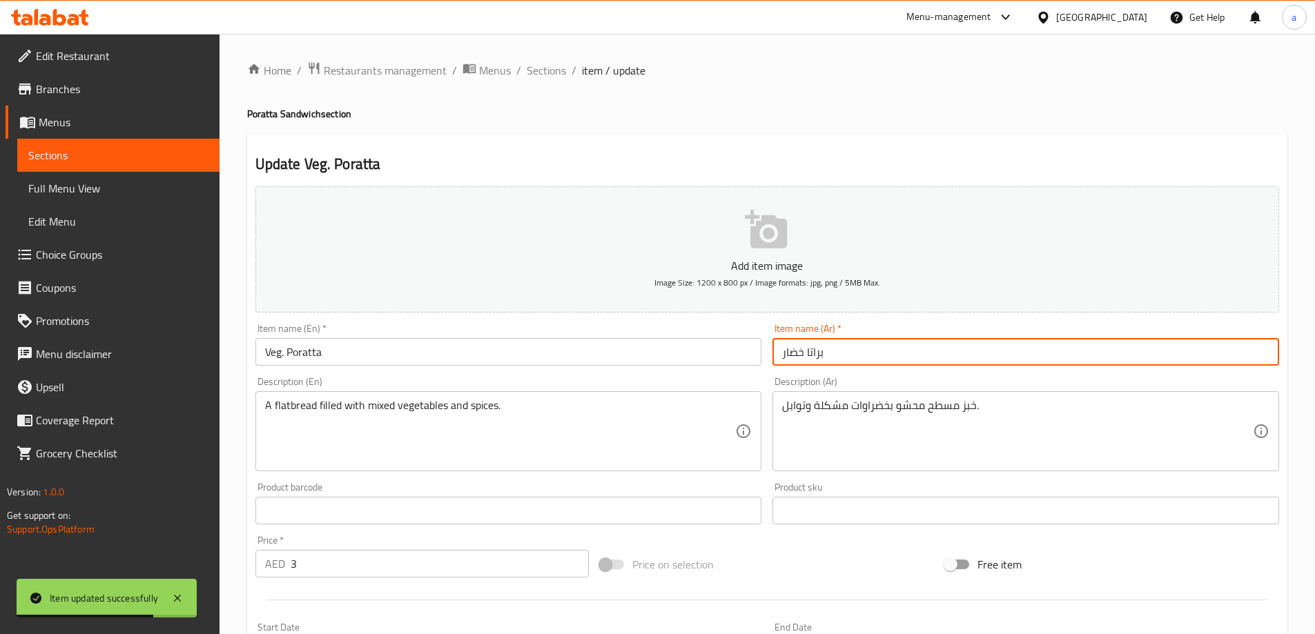
click at [792, 355] on input "براتا خضار" at bounding box center [1025, 352] width 507 height 28
type input "براتا نباتي"
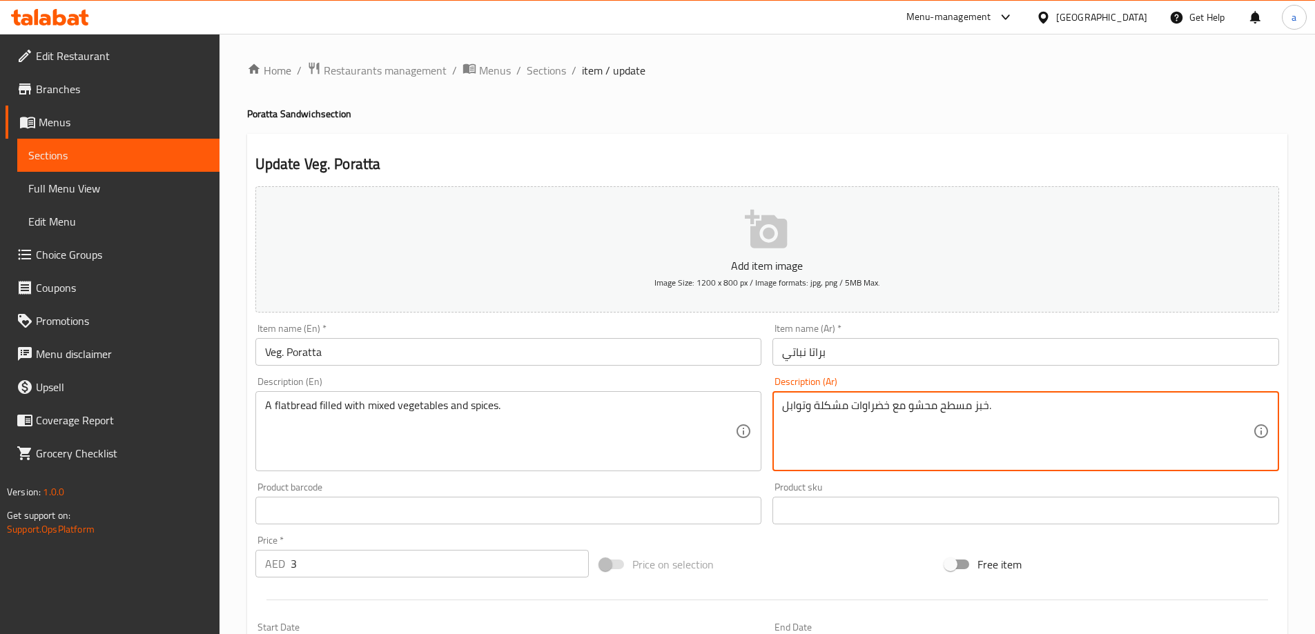
type textarea "خبز مسطح محشو مع خضراوات مشكلة وتوابل."
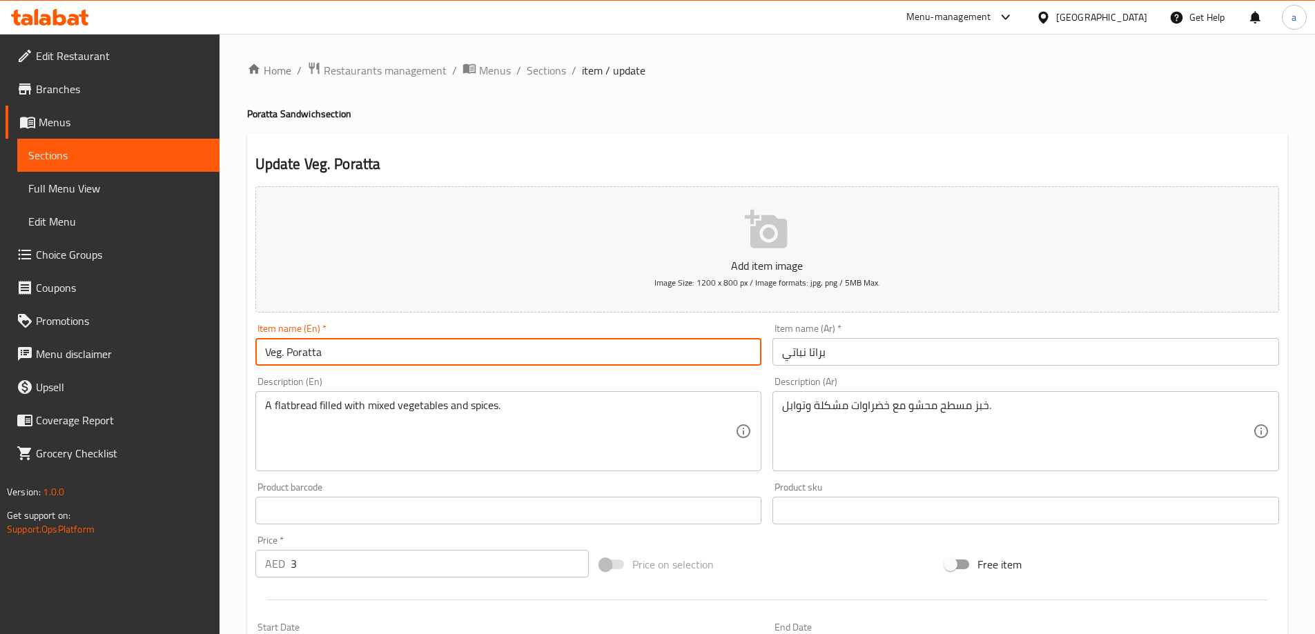
drag, startPoint x: 505, startPoint y: 355, endPoint x: 202, endPoint y: 355, distance: 303.7
click at [202, 355] on div "Edit Restaurant Branches Menus Sections Full Menu View Edit Menu Choice Groups …" at bounding box center [657, 504] width 1315 height 941
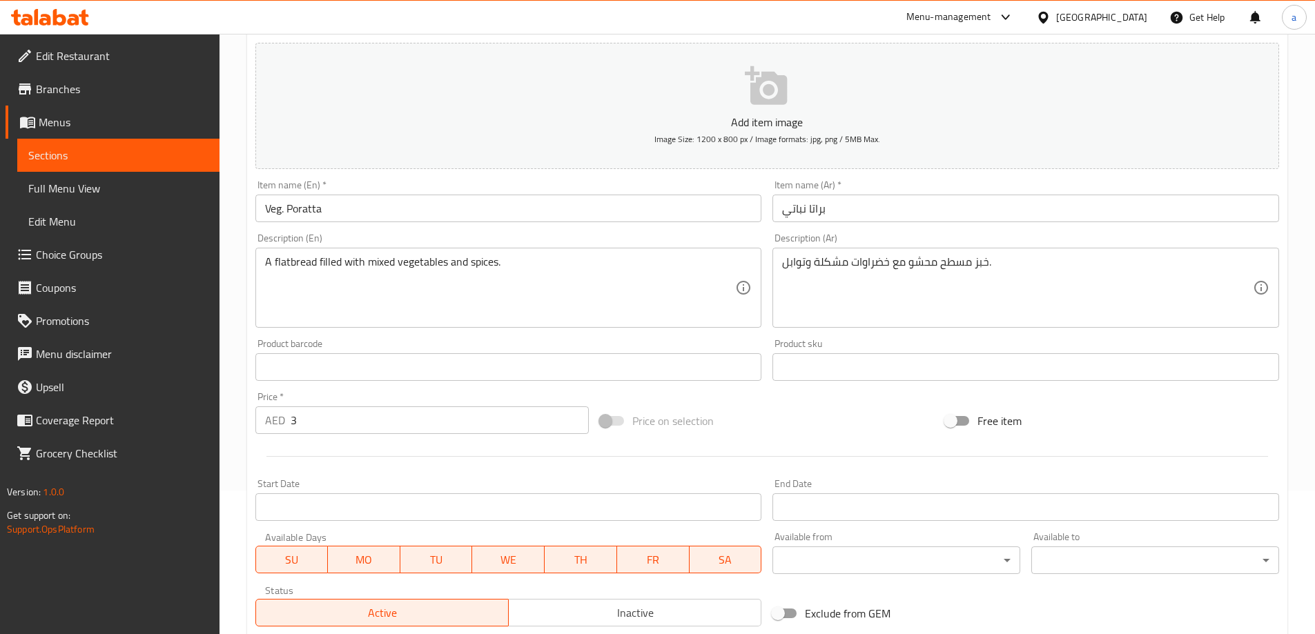
scroll to position [341, 0]
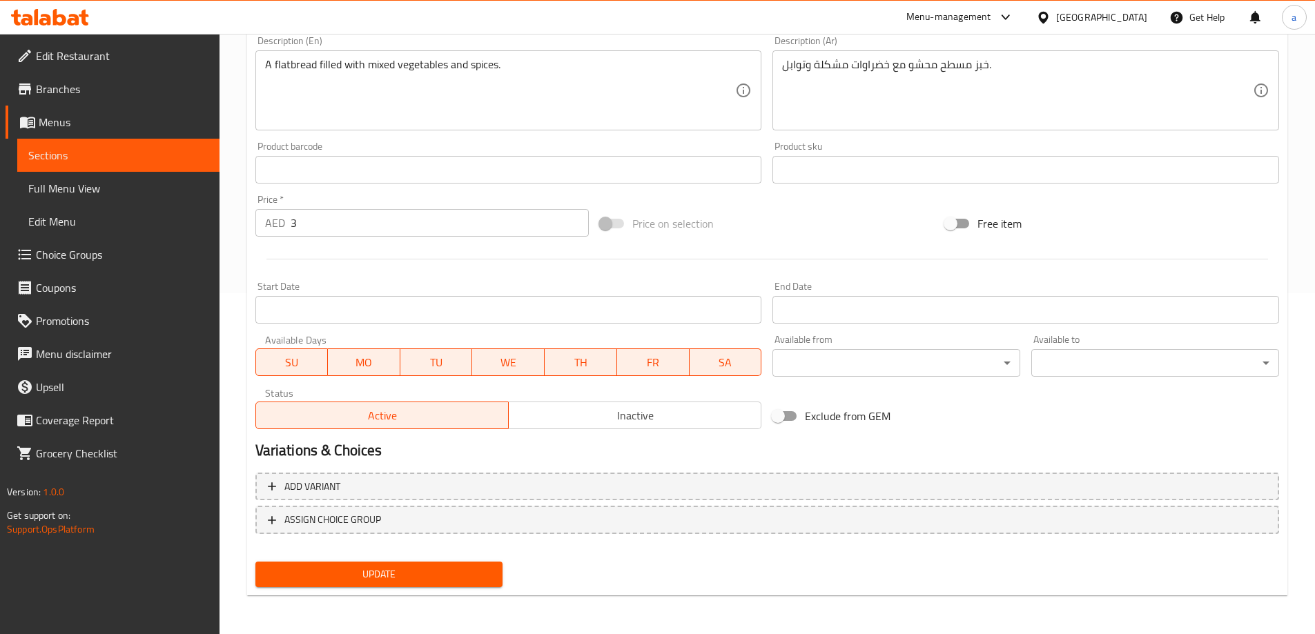
click at [319, 566] on span "Update" at bounding box center [379, 574] width 226 height 17
click at [126, 149] on span "Sections" at bounding box center [118, 155] width 180 height 17
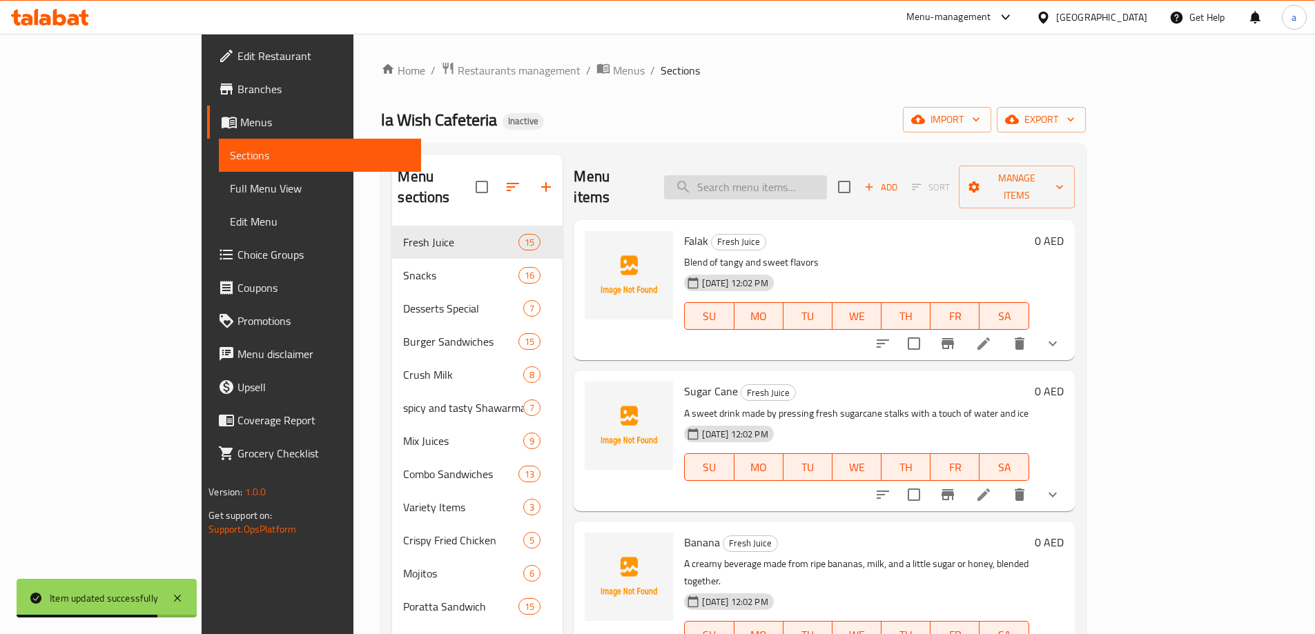
click at [827, 186] on input "search" at bounding box center [745, 187] width 163 height 24
paste input "[PERSON_NAME]"
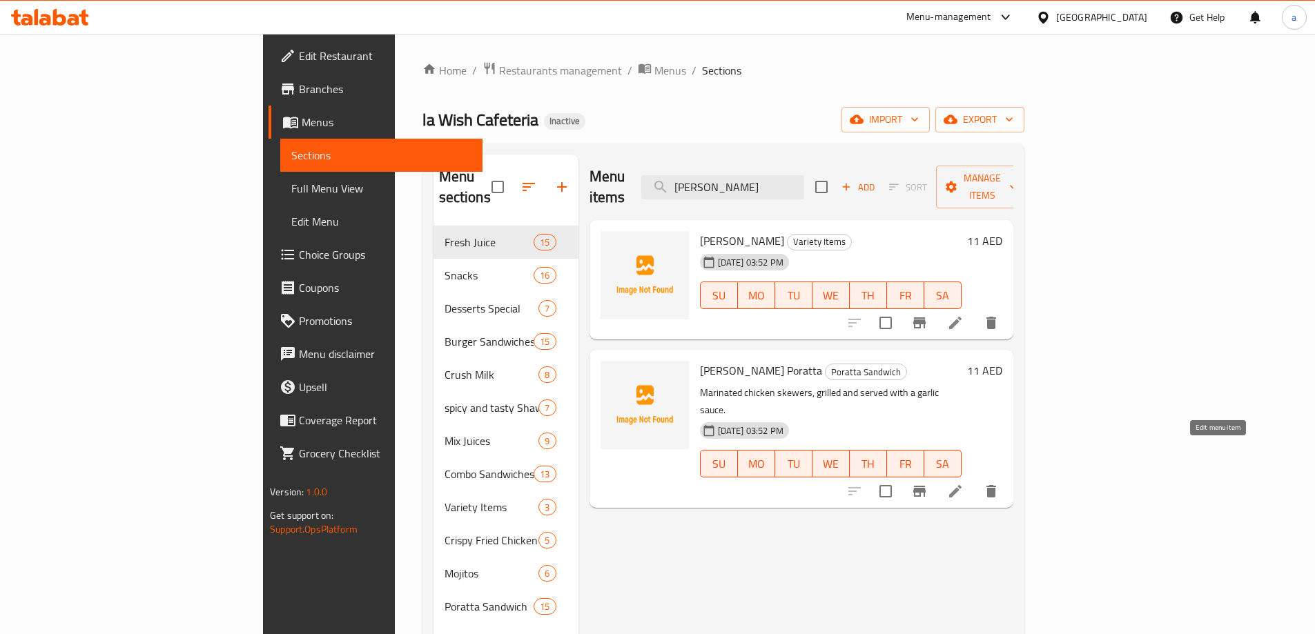
type input "[PERSON_NAME]"
click at [963, 483] on icon at bounding box center [955, 491] width 17 height 17
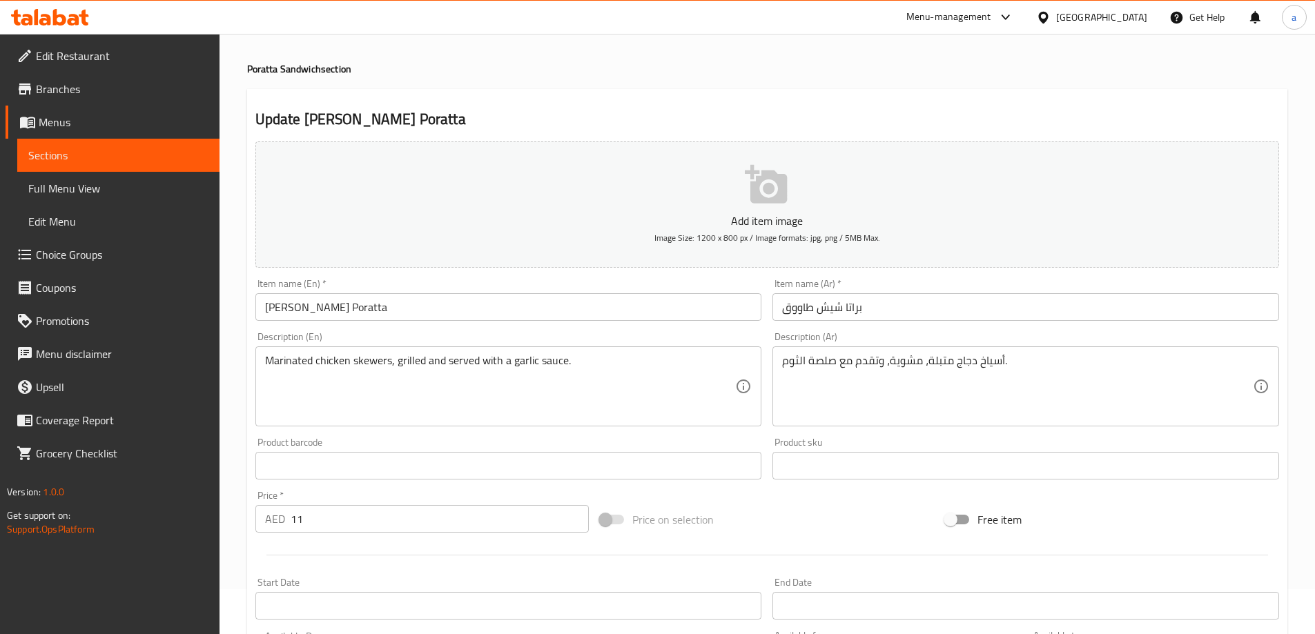
scroll to position [69, 0]
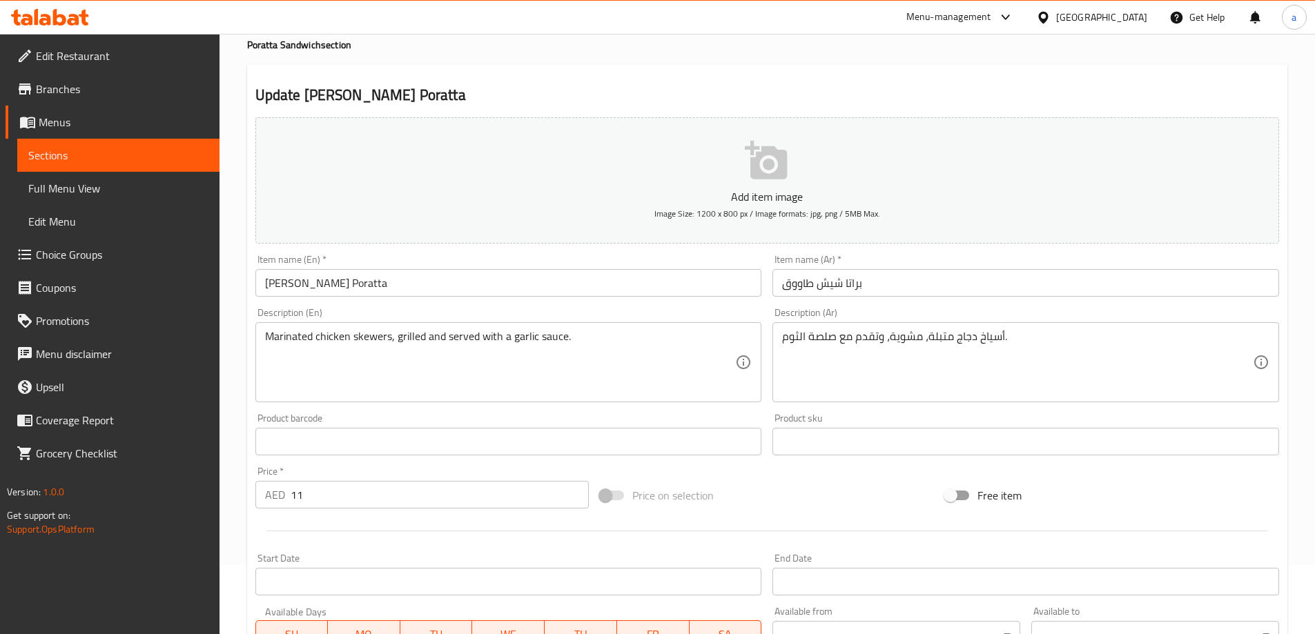
drag, startPoint x: 360, startPoint y: 487, endPoint x: 174, endPoint y: 492, distance: 186.4
click at [174, 492] on div "Edit Restaurant Branches Menus Sections Full Menu View Edit Menu Choice Groups …" at bounding box center [657, 435] width 1315 height 941
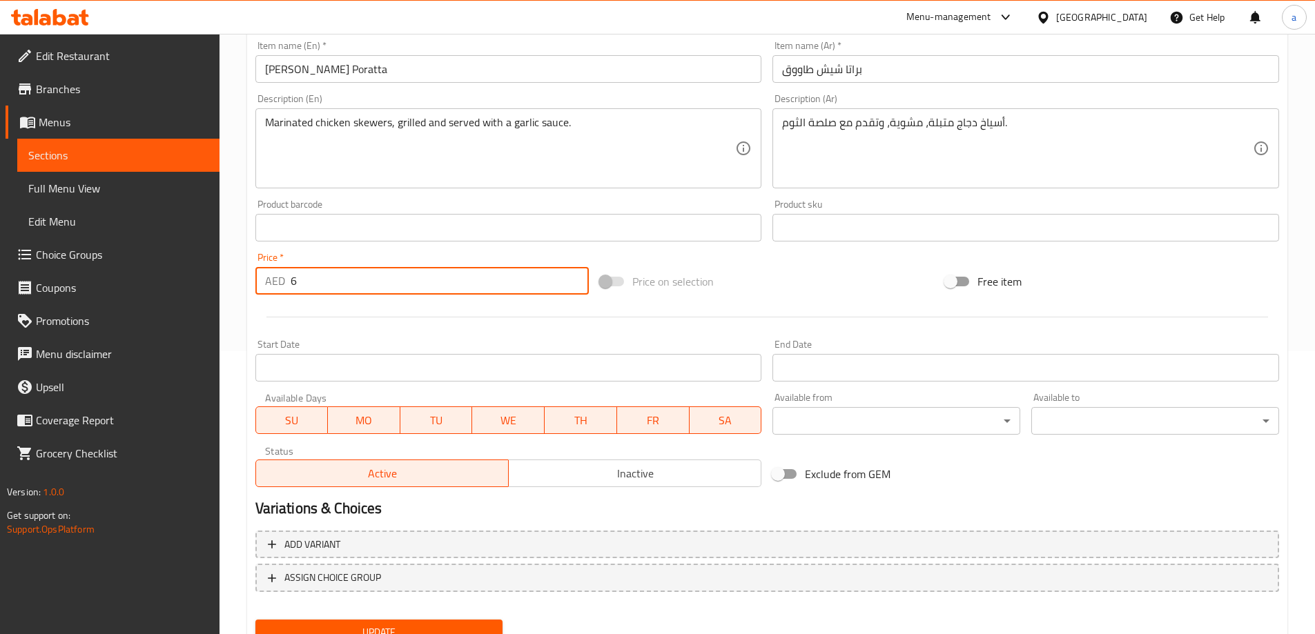
scroll to position [341, 0]
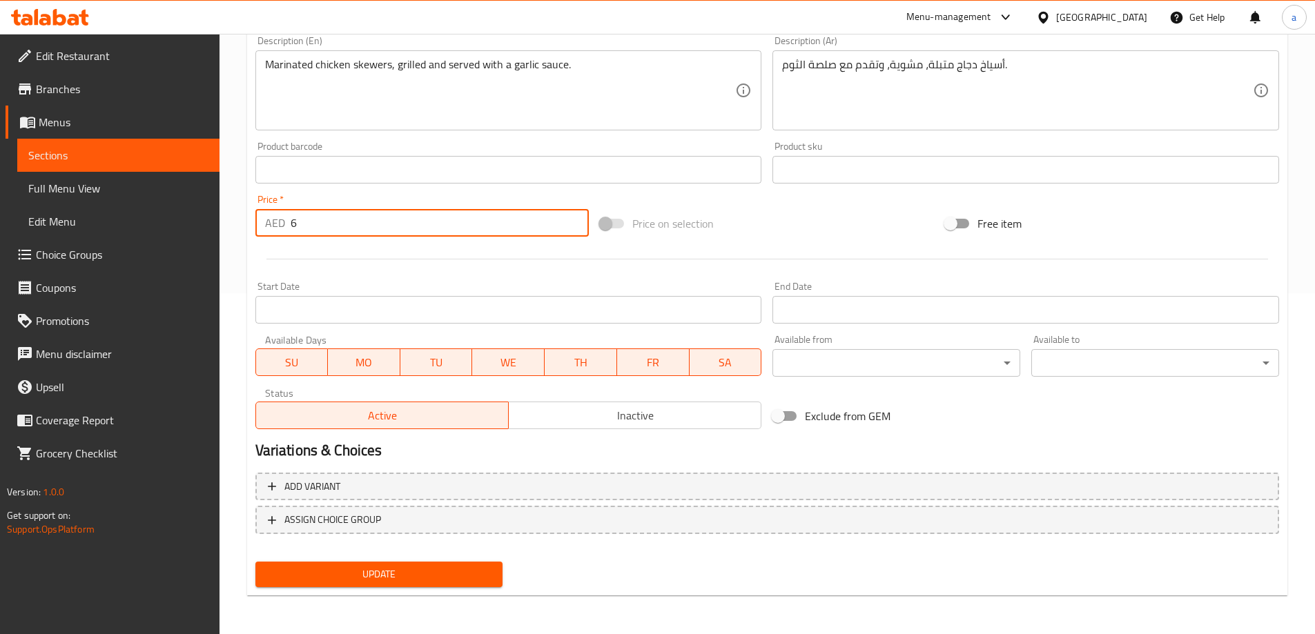
type input "6"
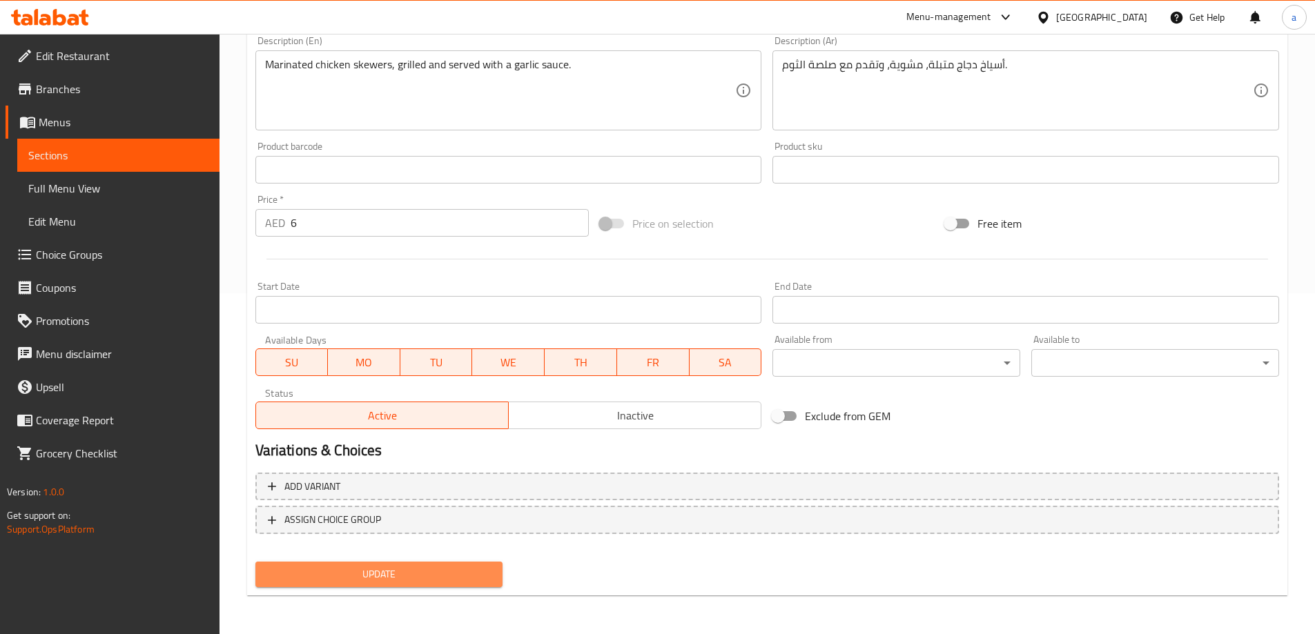
click at [369, 584] on button "Update" at bounding box center [379, 575] width 248 height 26
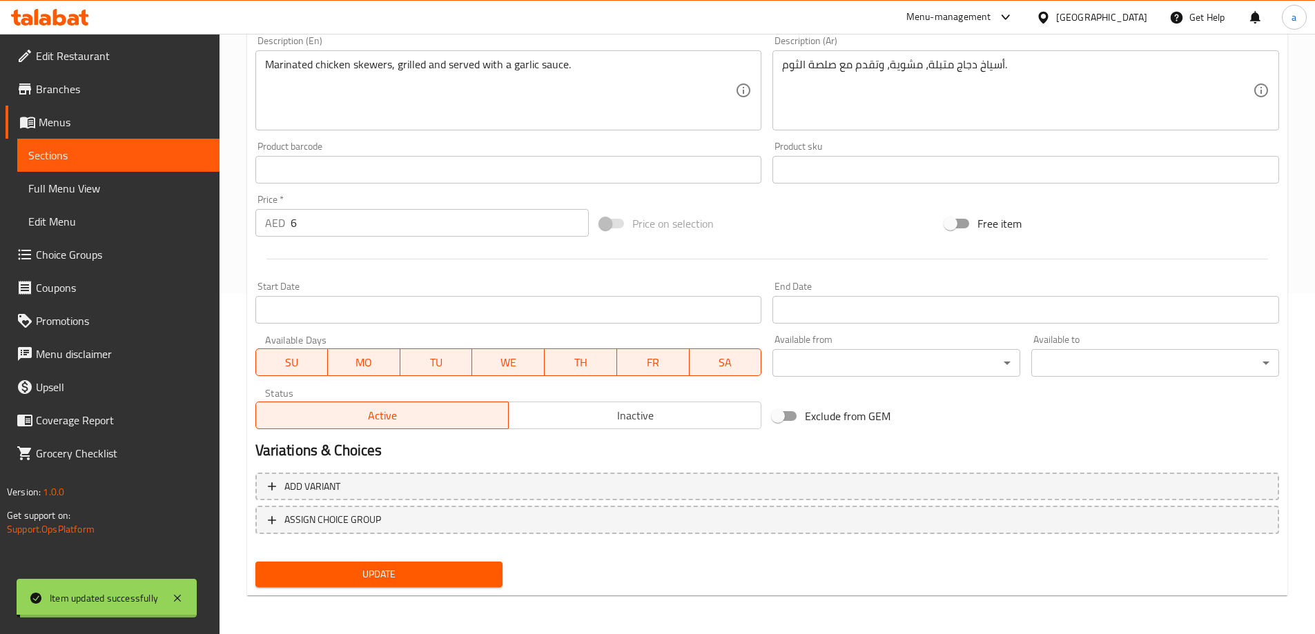
click at [159, 158] on span "Sections" at bounding box center [118, 155] width 180 height 17
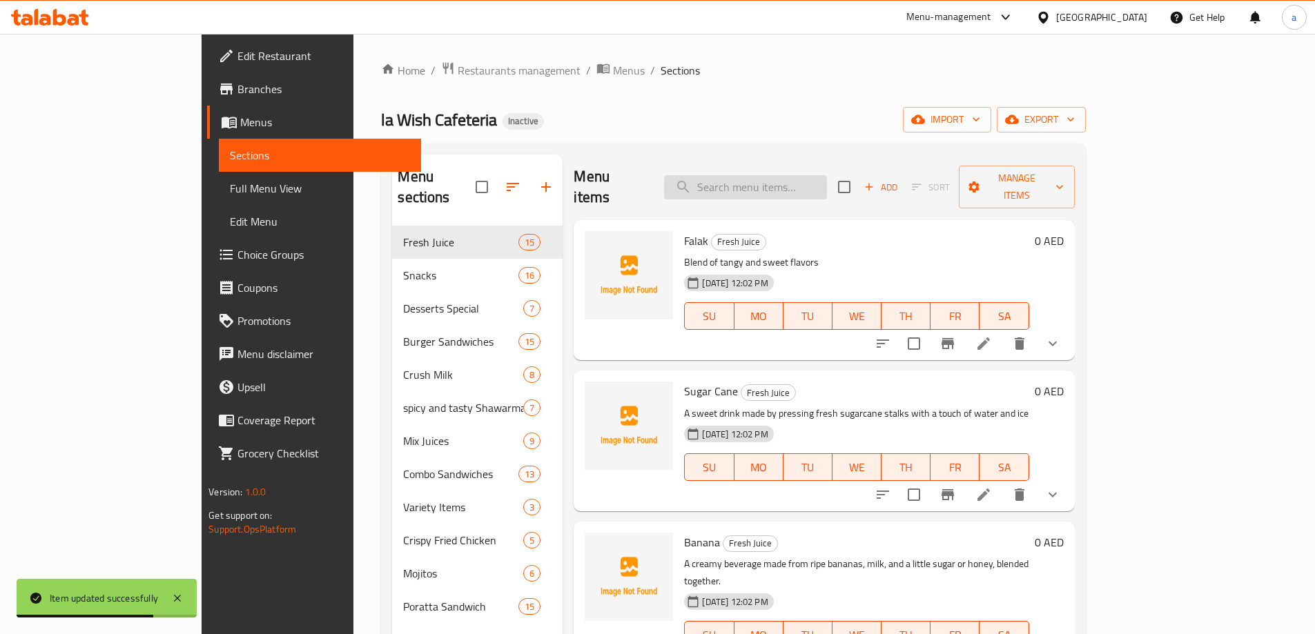
click at [795, 182] on input "search" at bounding box center [745, 187] width 163 height 24
paste input "Lawish Special Poratta"
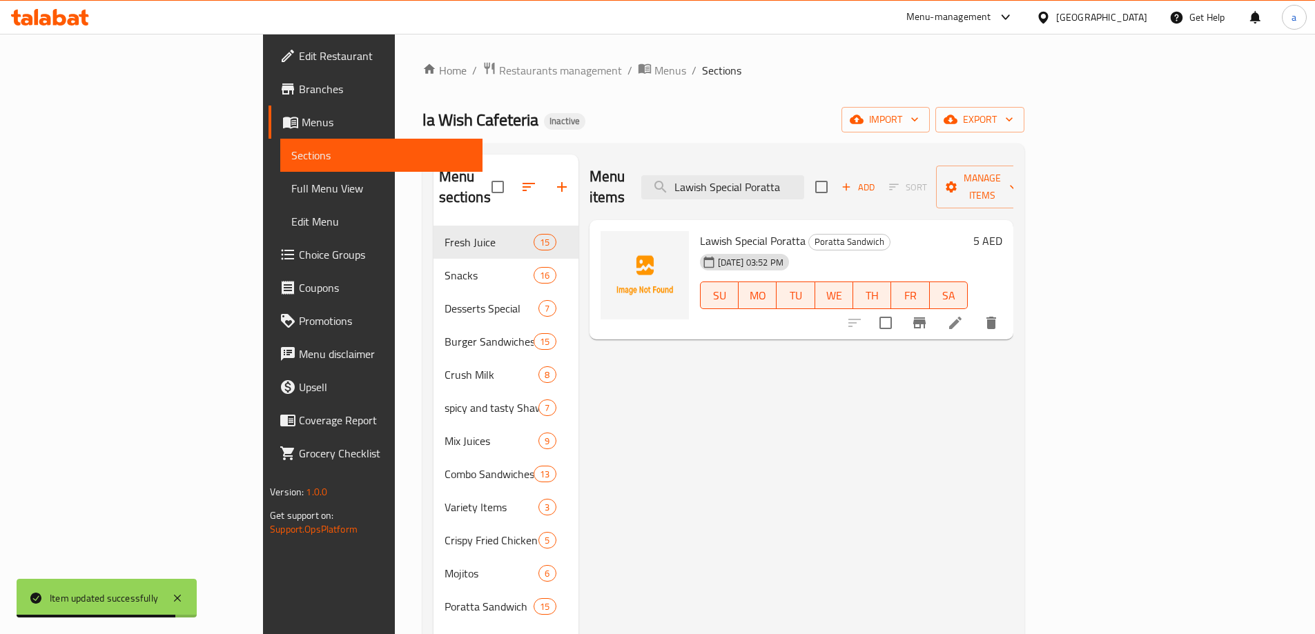
type input "Lawish Special Poratta"
click at [963, 315] on icon at bounding box center [955, 323] width 17 height 17
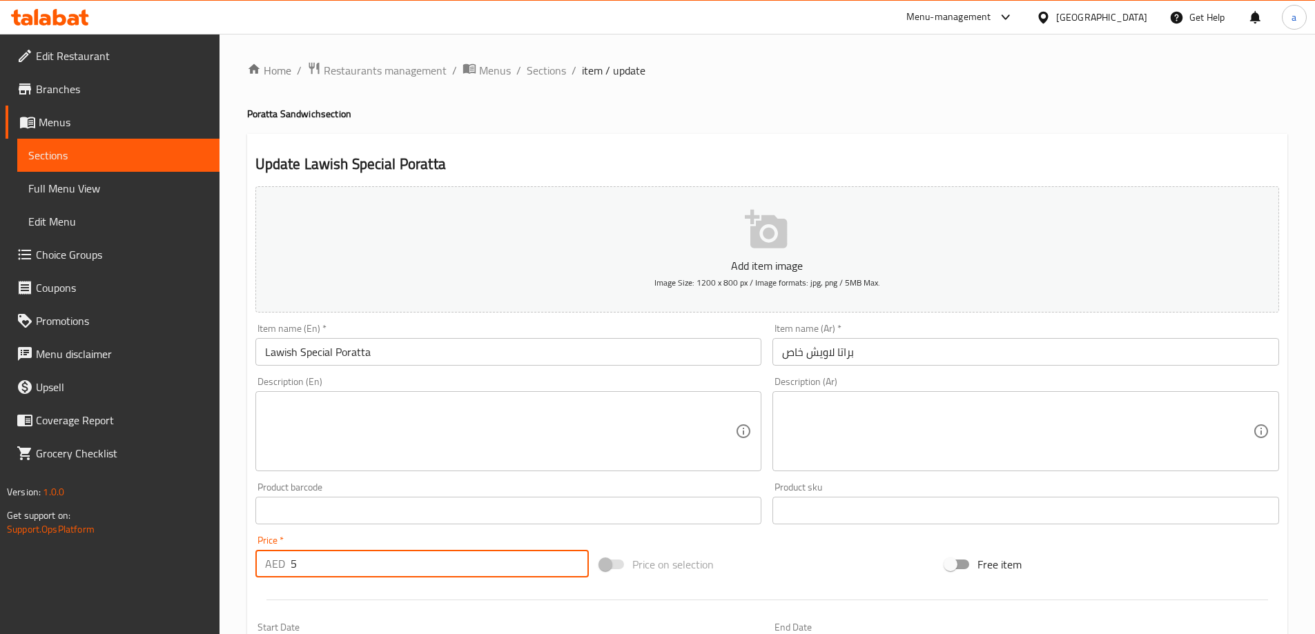
drag, startPoint x: 409, startPoint y: 553, endPoint x: 276, endPoint y: 550, distance: 132.5
click at [258, 553] on div "AED 5 Price *" at bounding box center [422, 564] width 334 height 28
type input "6"
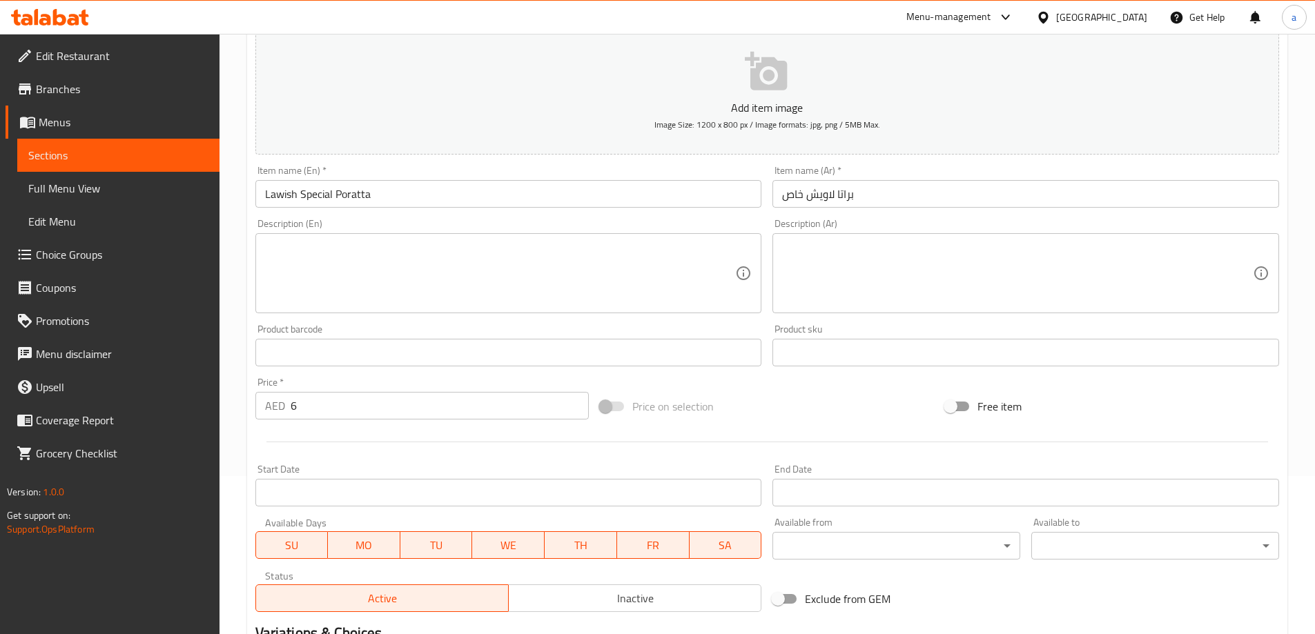
scroll to position [341, 0]
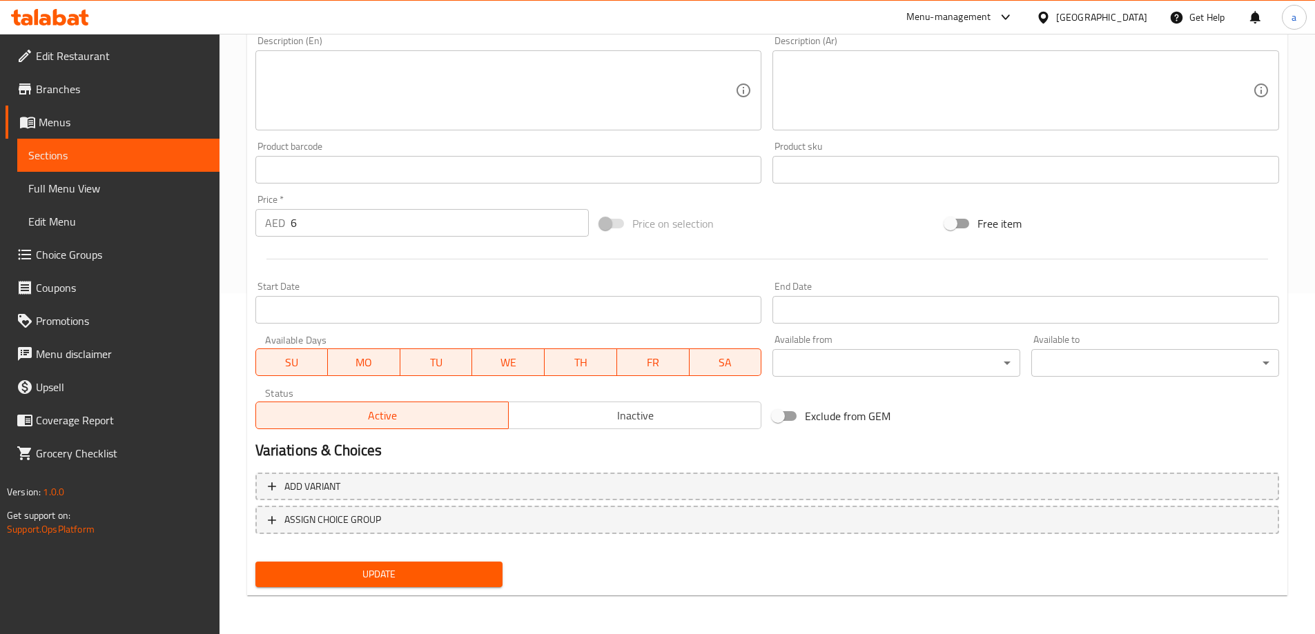
click at [407, 577] on span "Update" at bounding box center [379, 574] width 226 height 17
click at [100, 155] on span "Sections" at bounding box center [118, 155] width 180 height 17
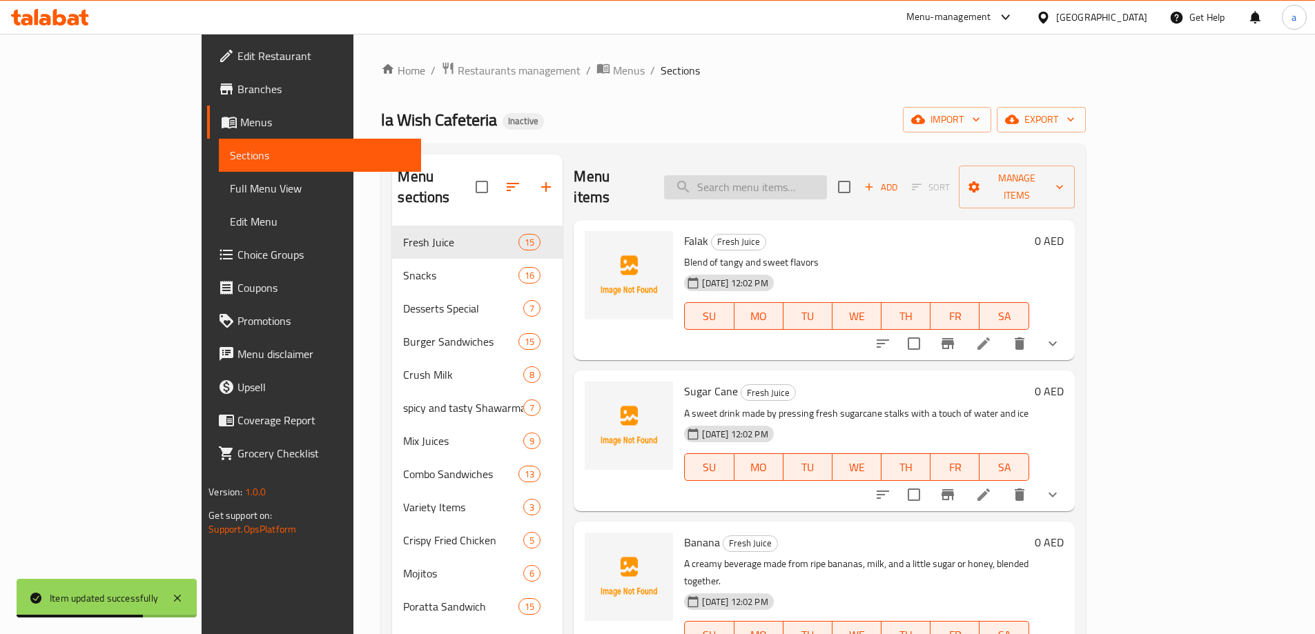
click at [776, 175] on input "search" at bounding box center [745, 187] width 163 height 24
paste input "Tikka Poratta"
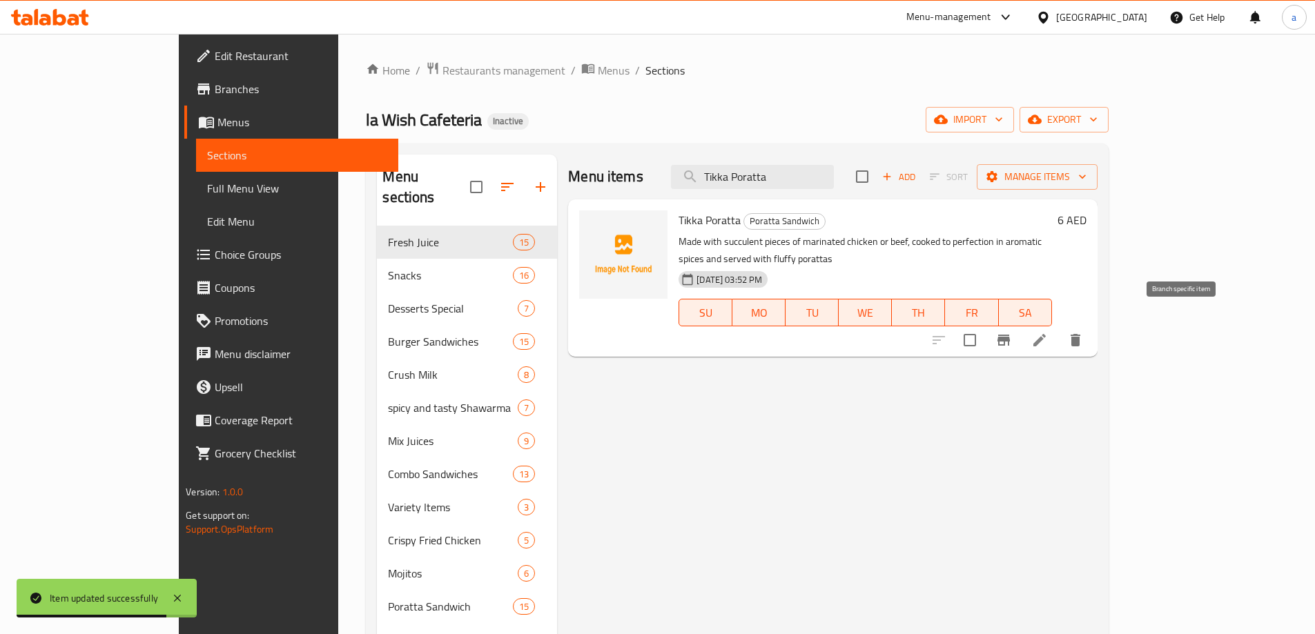
type input "Tikka Poratta"
click at [1046, 334] on icon at bounding box center [1039, 340] width 12 height 12
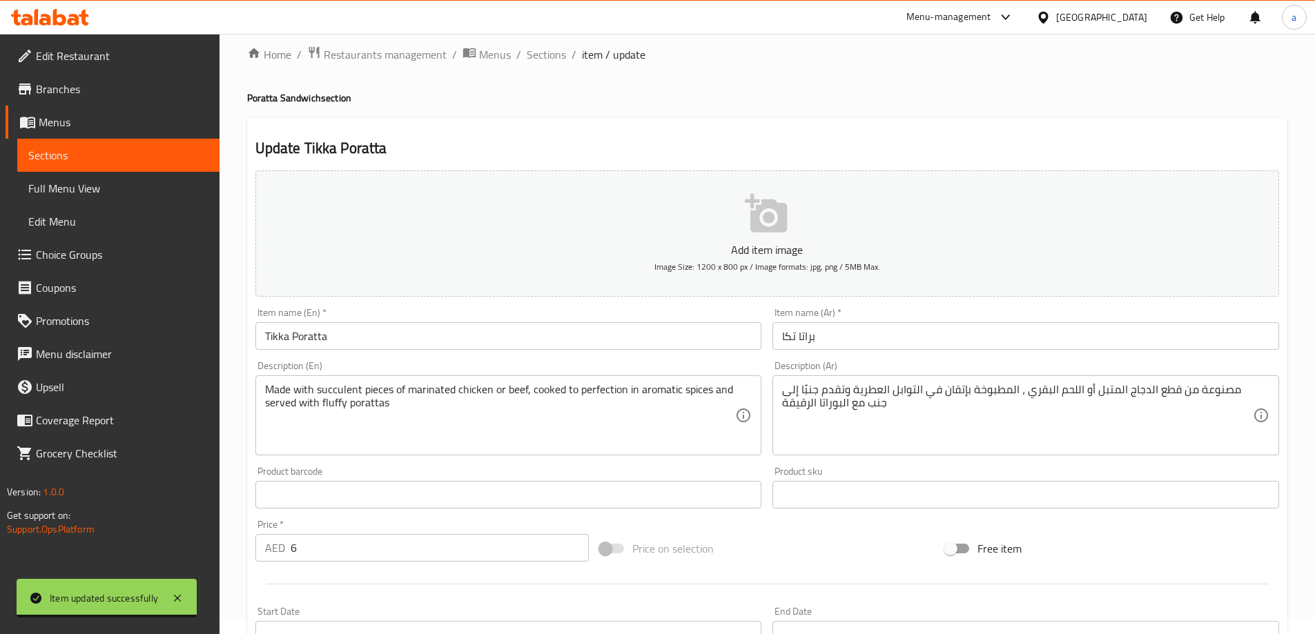
scroll to position [69, 0]
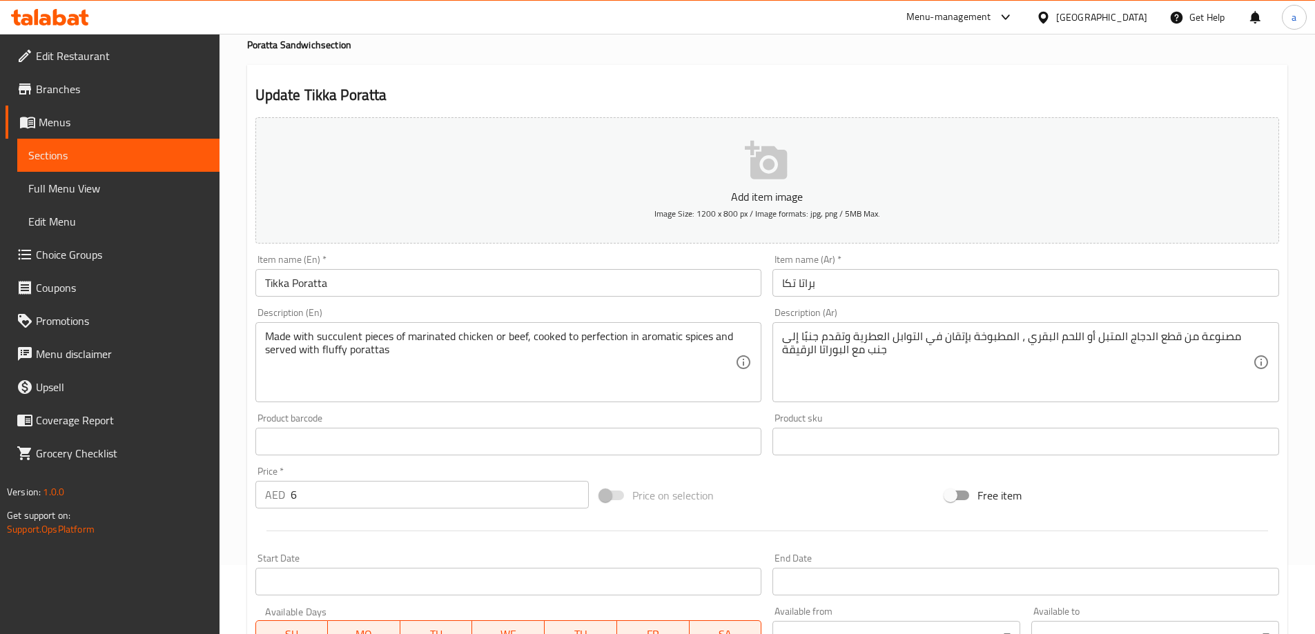
click at [442, 290] on input "Tikka Poratta" at bounding box center [508, 283] width 507 height 28
click at [577, 310] on div "Description (En) Made with succulent pieces of marinated chicken or beef, cooke…" at bounding box center [508, 355] width 507 height 95
click at [562, 285] on input "Tikka Poratta" at bounding box center [508, 283] width 507 height 28
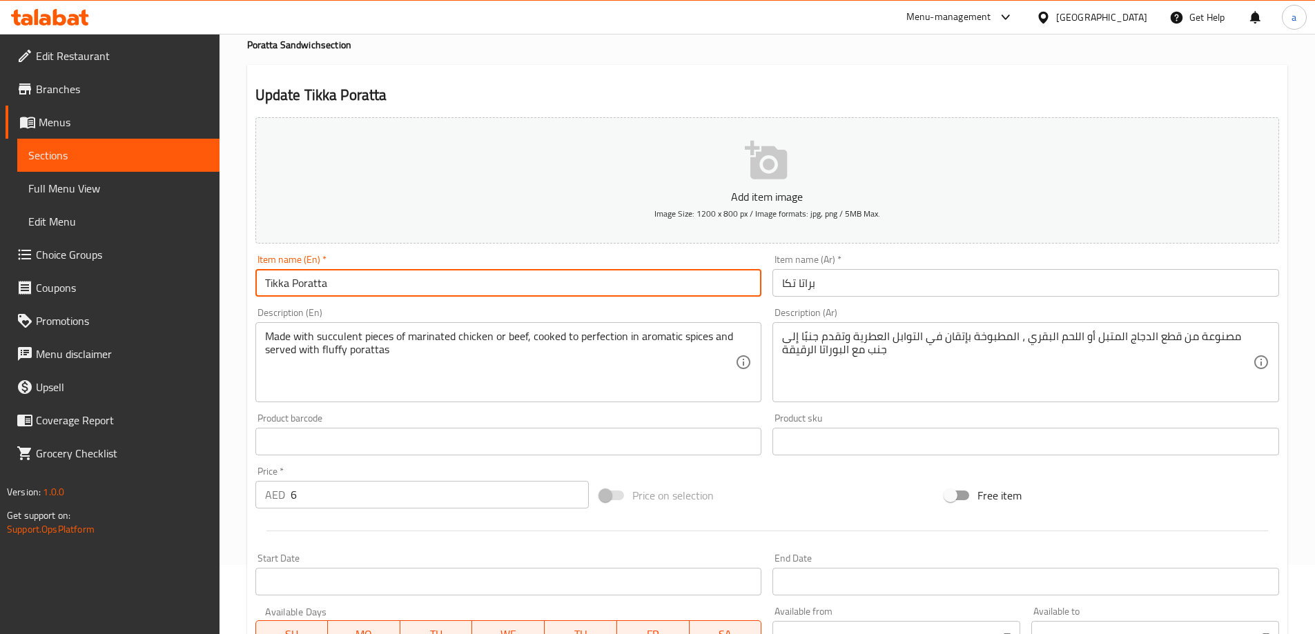
click at [562, 285] on input "Tikka Poratta" at bounding box center [508, 283] width 507 height 28
click at [124, 153] on span "Sections" at bounding box center [118, 155] width 180 height 17
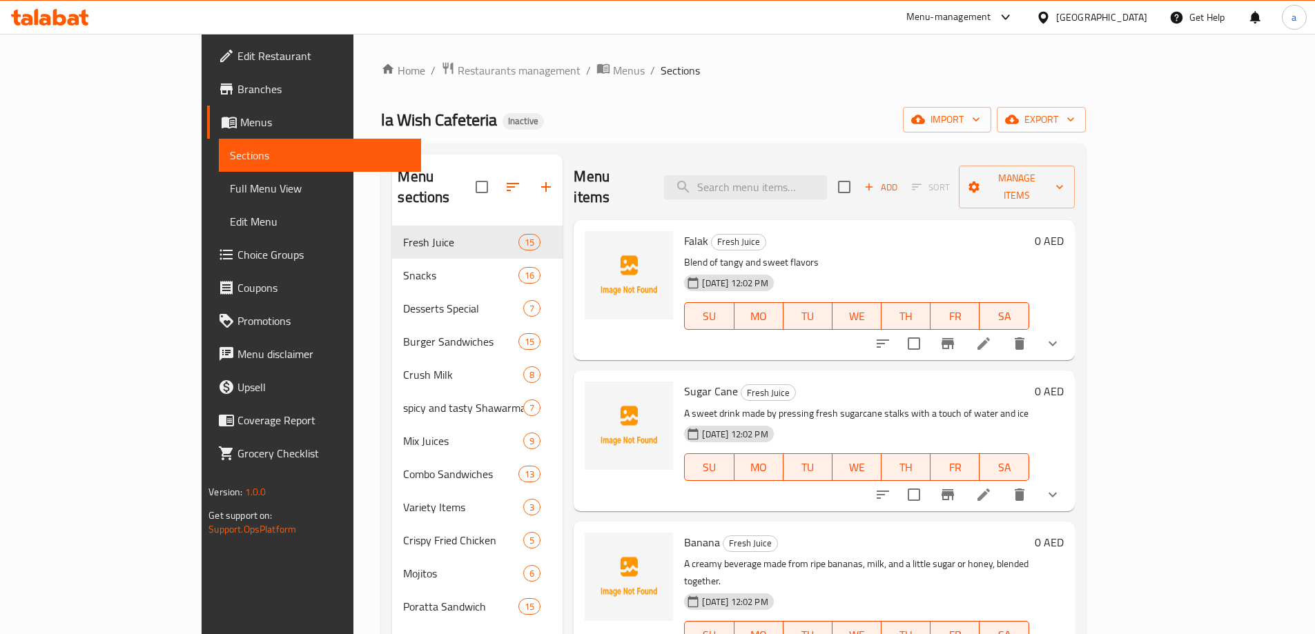
scroll to position [69, 0]
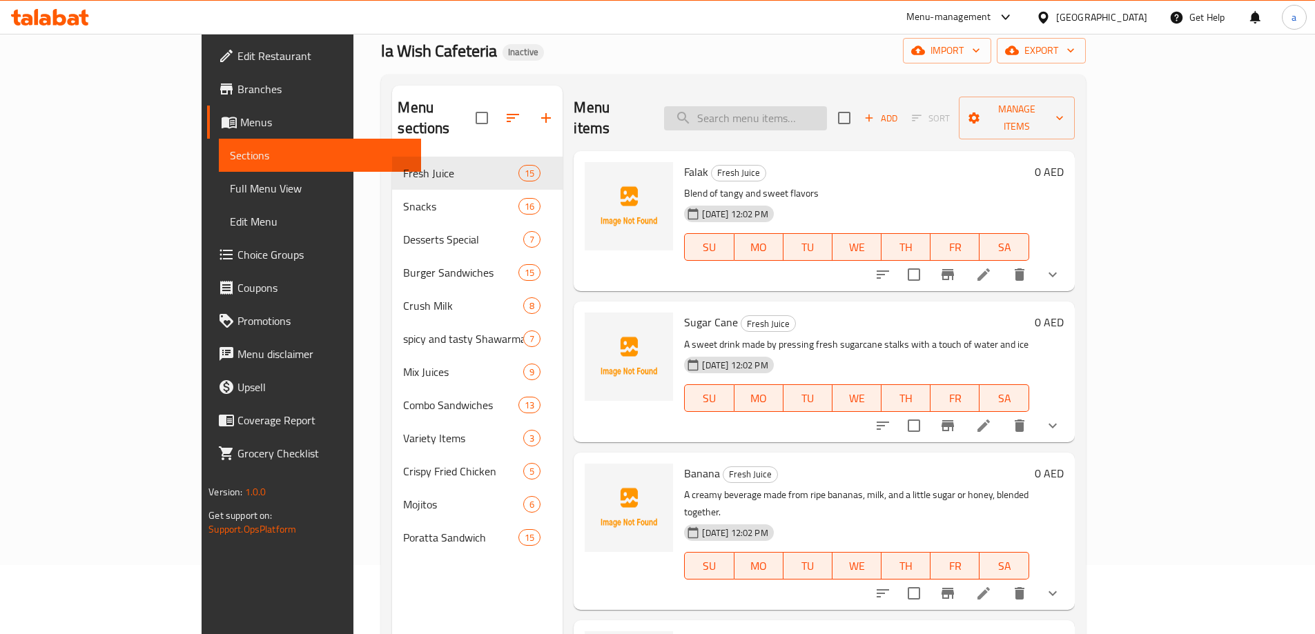
click at [801, 112] on input "search" at bounding box center [745, 118] width 163 height 24
paste input "Tikka Poratta"
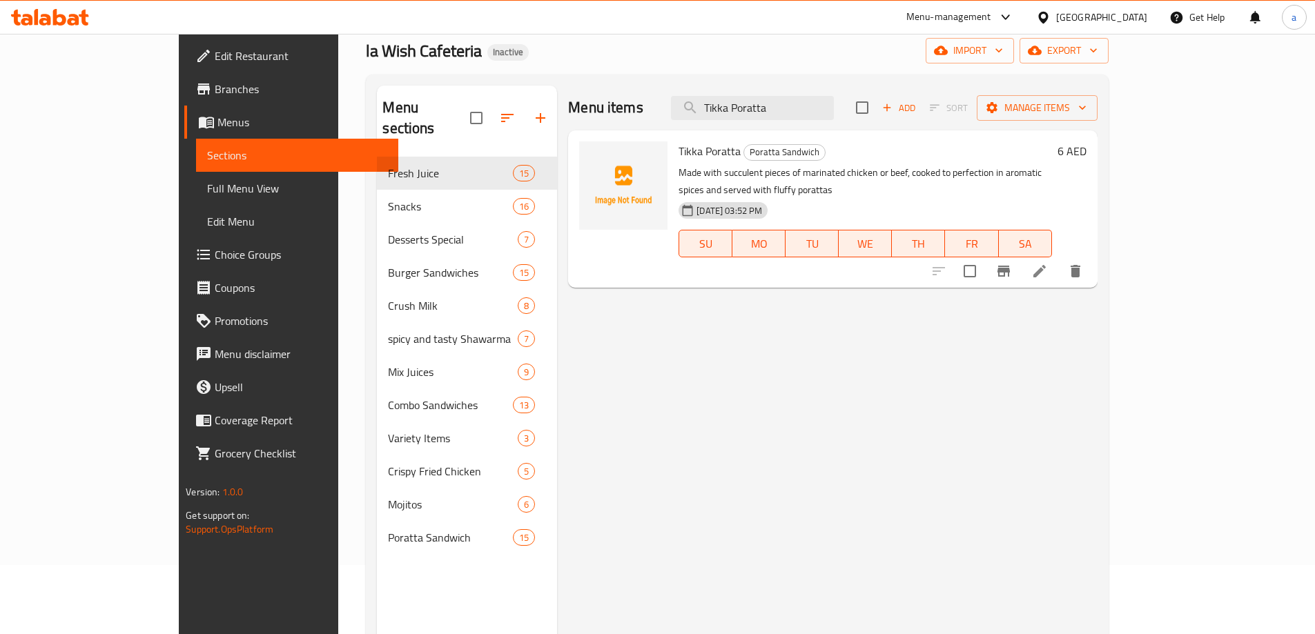
type input "Tikka Poratta"
click at [1048, 263] on icon at bounding box center [1039, 271] width 17 height 17
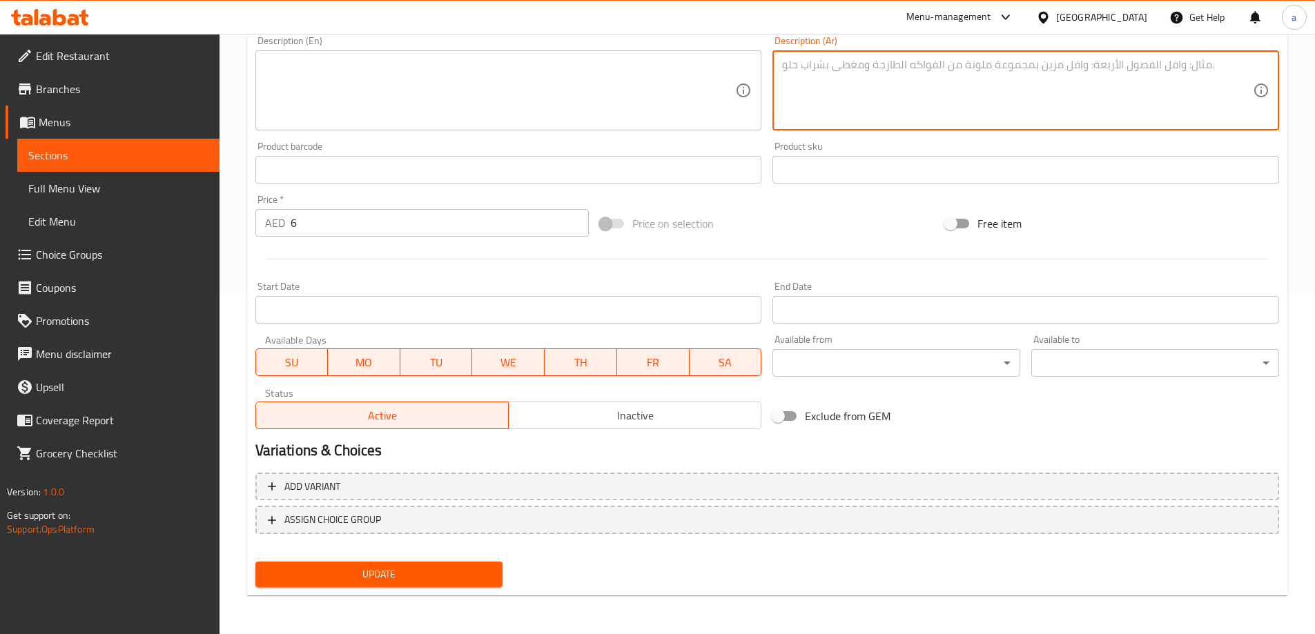
click at [409, 580] on span "Update" at bounding box center [379, 574] width 226 height 17
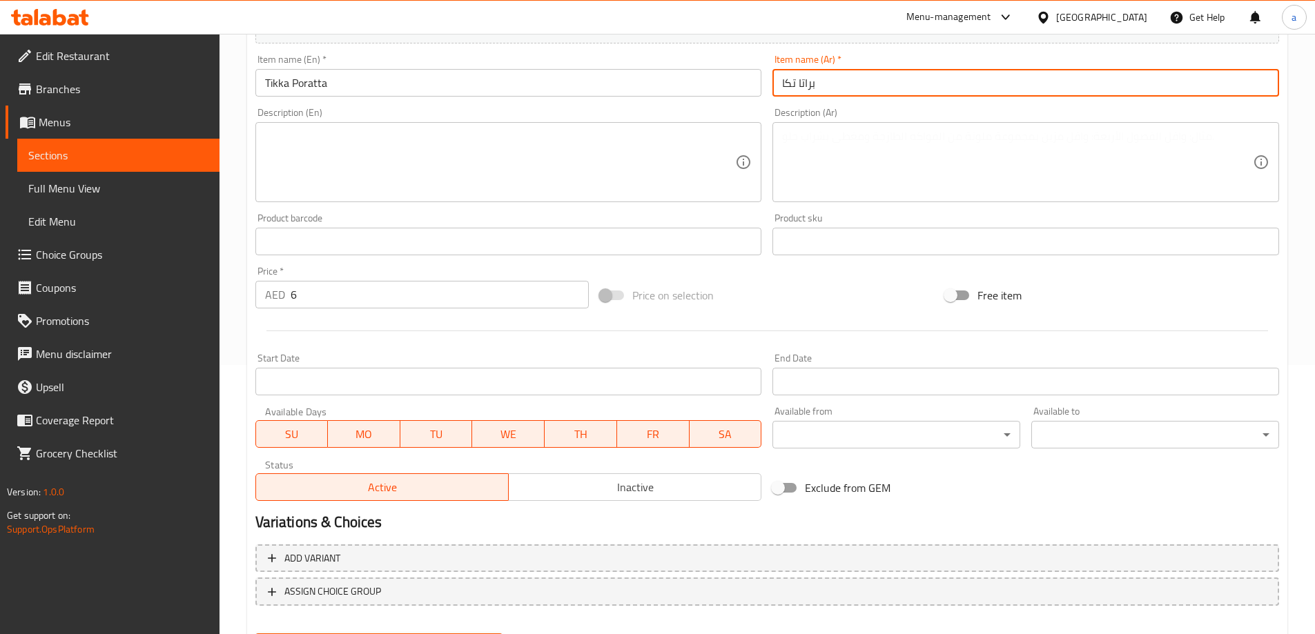
scroll to position [341, 0]
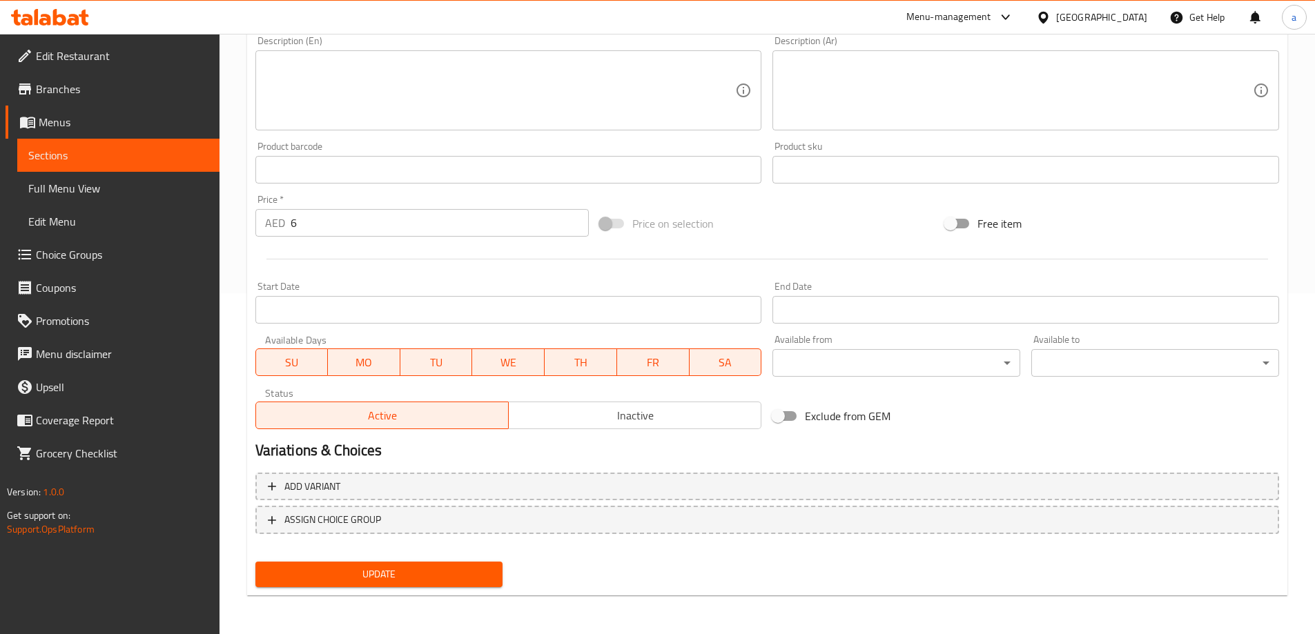
type input "براتا تكا"
click at [431, 569] on span "Update" at bounding box center [379, 574] width 226 height 17
click at [108, 161] on span "Sections" at bounding box center [118, 155] width 180 height 17
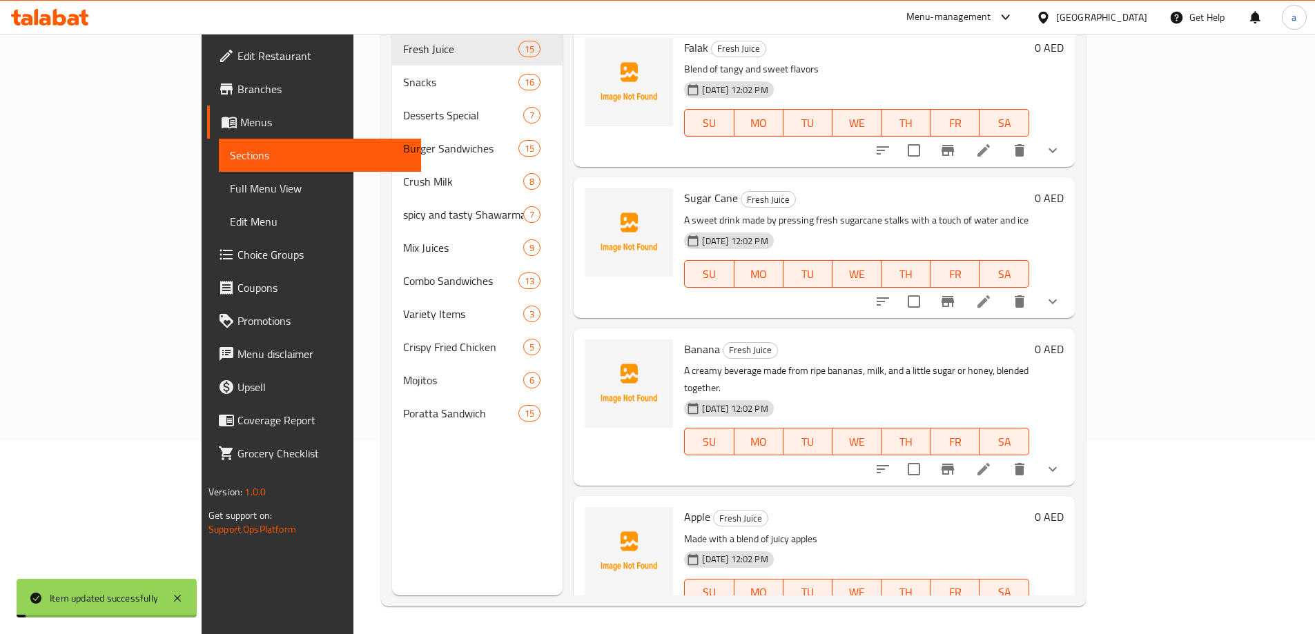
scroll to position [193, 0]
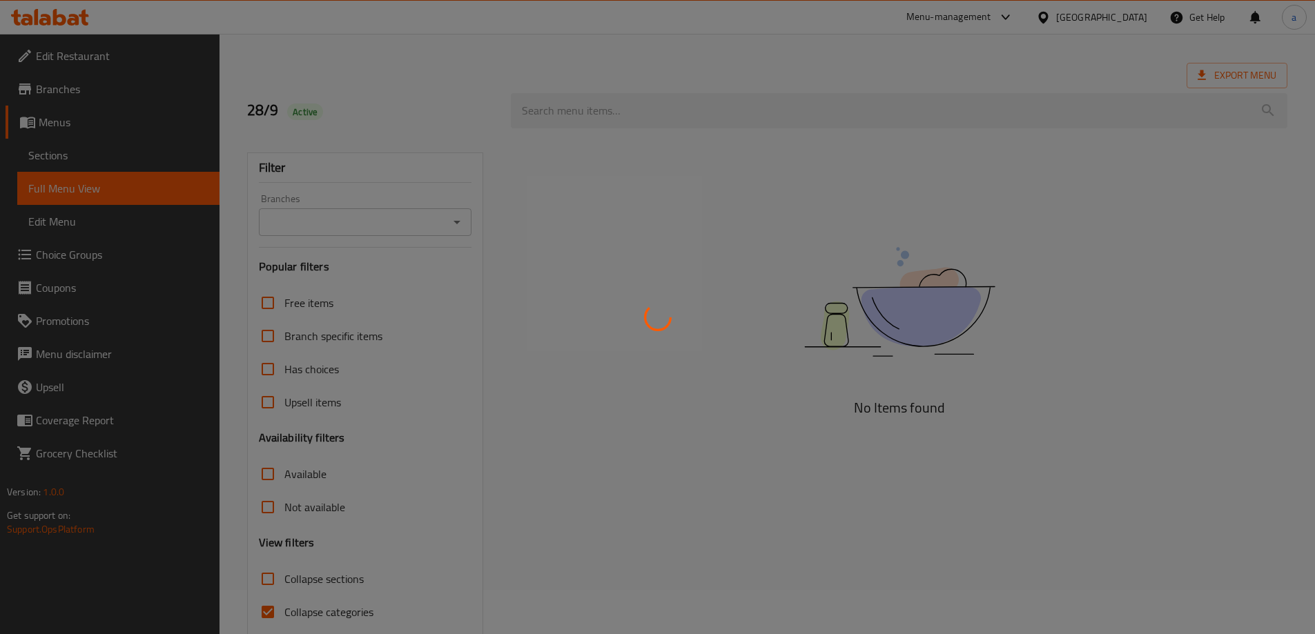
scroll to position [100, 0]
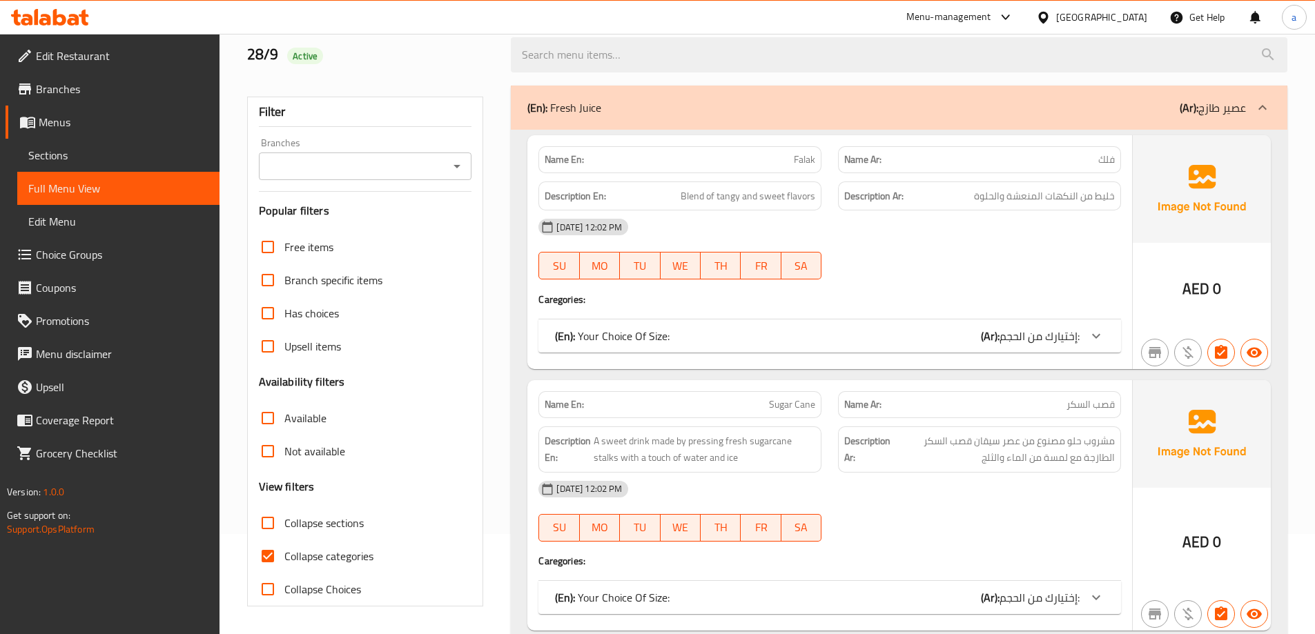
drag, startPoint x: 332, startPoint y: 565, endPoint x: 1293, endPoint y: 411, distance: 972.9
click at [332, 565] on span "Collapse categories" at bounding box center [328, 556] width 89 height 17
click at [284, 565] on input "Collapse categories" at bounding box center [267, 556] width 33 height 33
checkbox input "false"
click at [342, 518] on span "Collapse sections" at bounding box center [323, 523] width 79 height 17
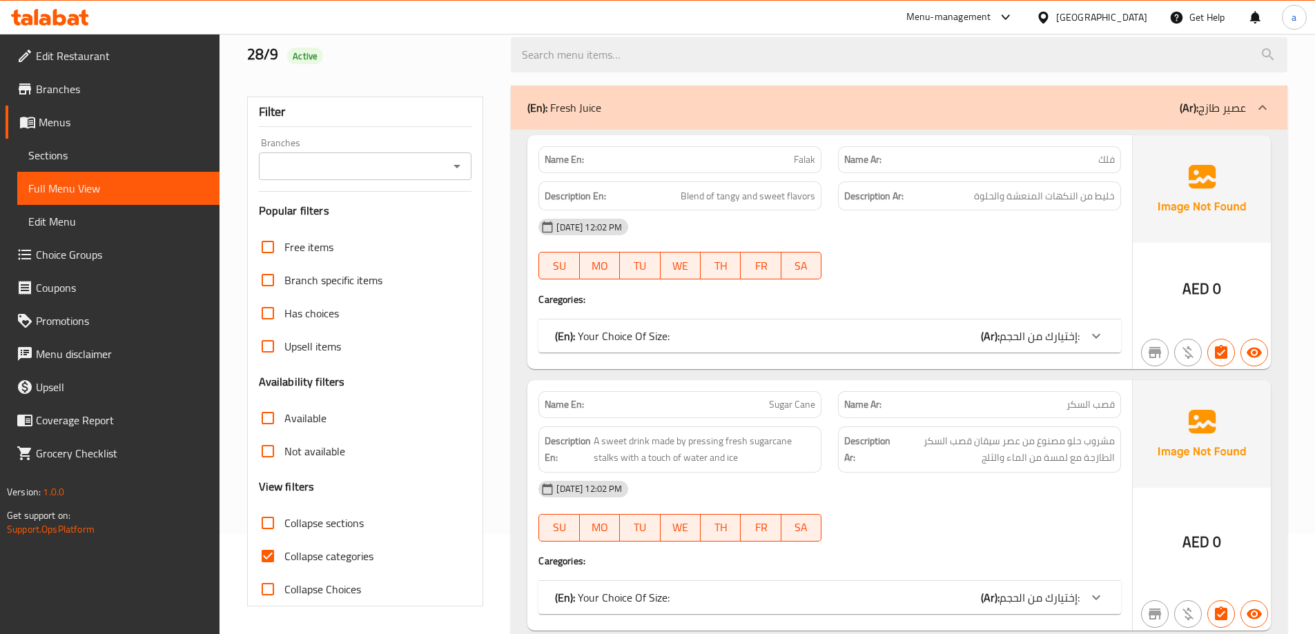
click at [284, 518] on input "Collapse sections" at bounding box center [267, 523] width 33 height 33
checkbox input "true"
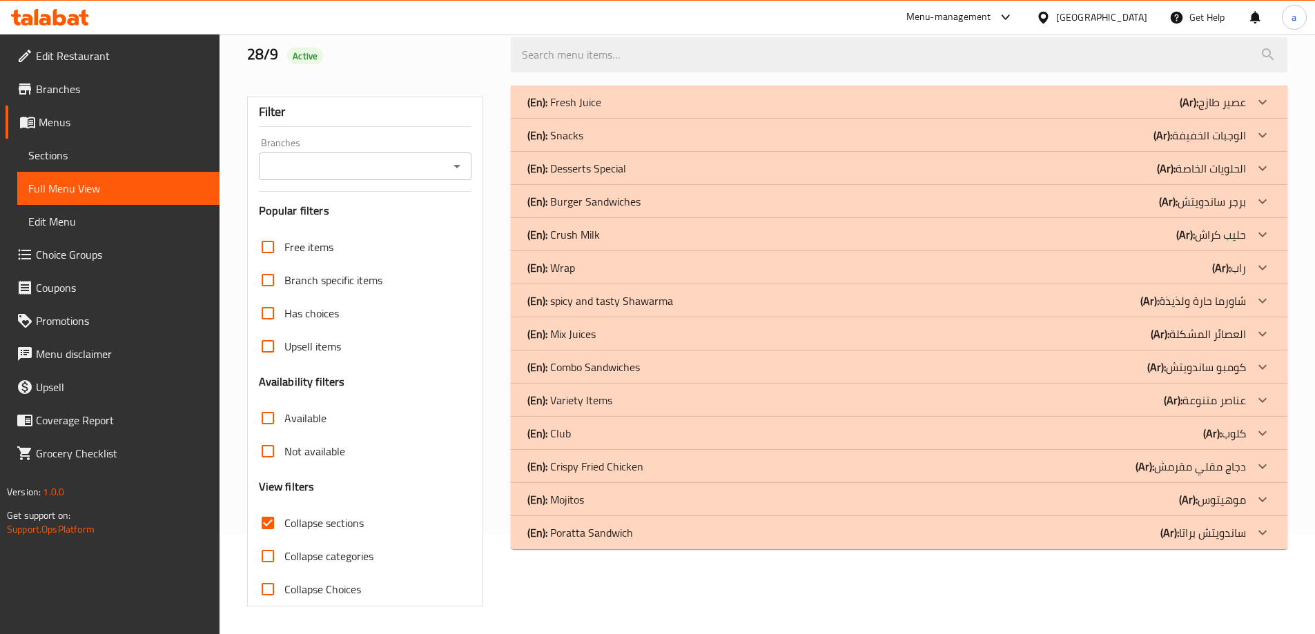
click at [654, 543] on div "(En): Poratta Sandwich (Ar): ساندويتش براتا" at bounding box center [899, 532] width 776 height 33
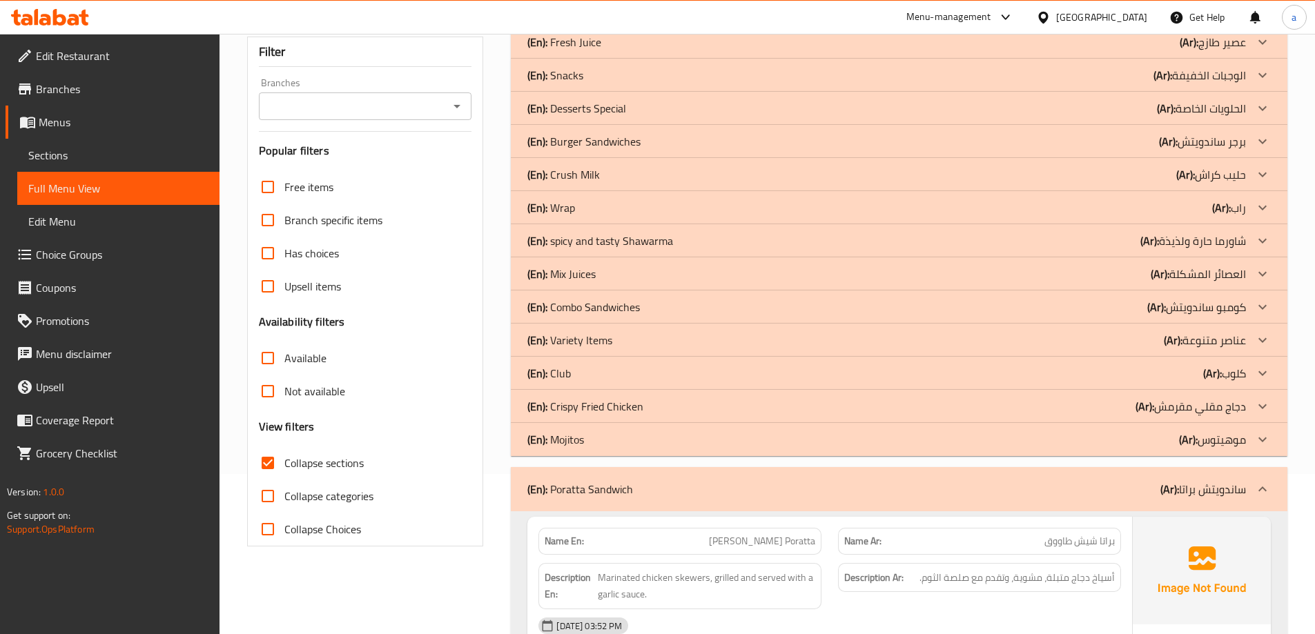
scroll to position [182, 0]
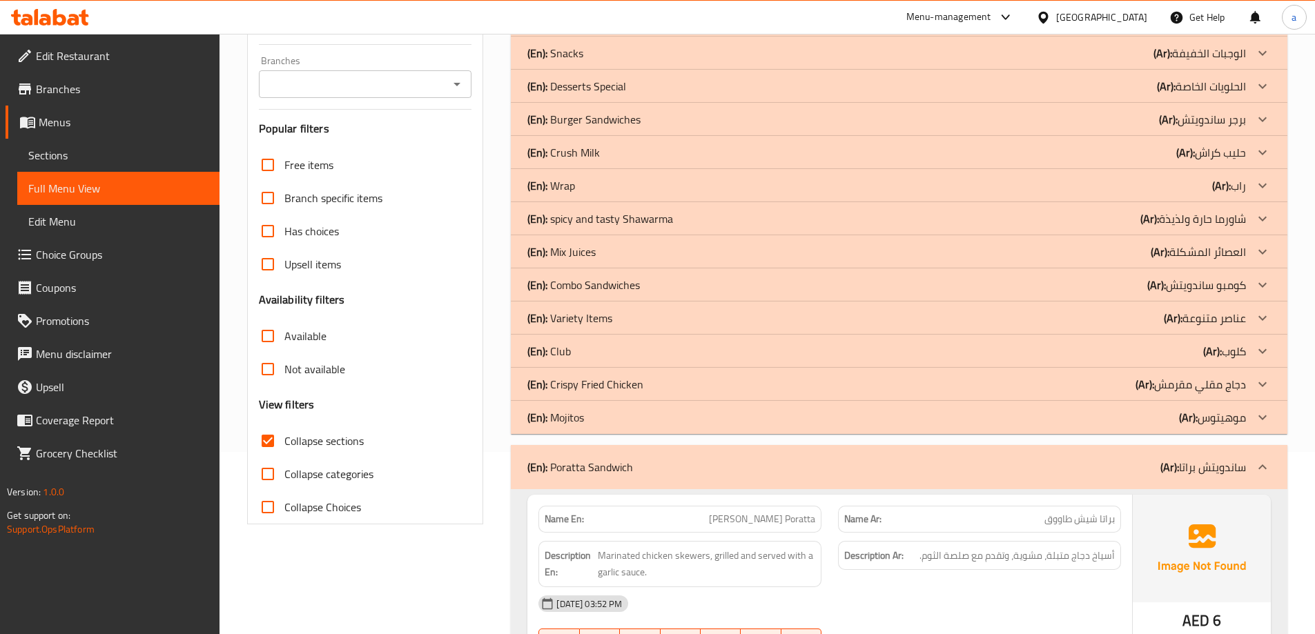
click at [658, 314] on div "(En): Variety Items (Ar): عناصر متنوعة" at bounding box center [886, 318] width 718 height 17
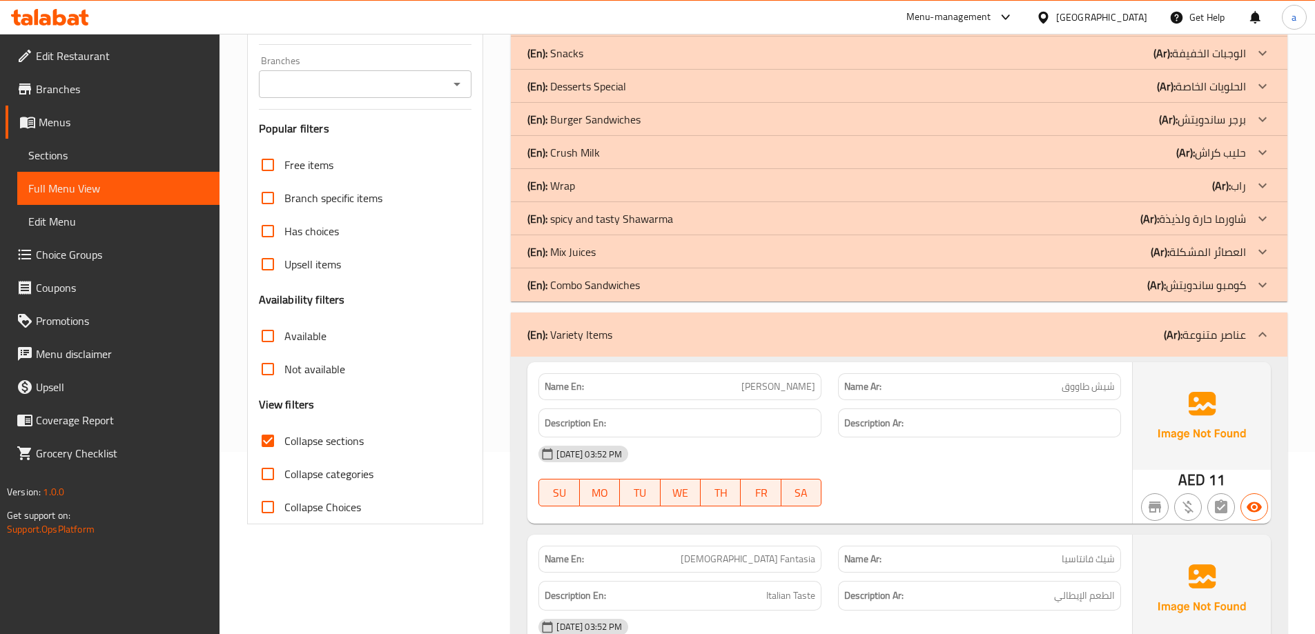
click at [628, 143] on div "(En): Crush Milk (Ar): حليب كراش" at bounding box center [899, 152] width 776 height 33
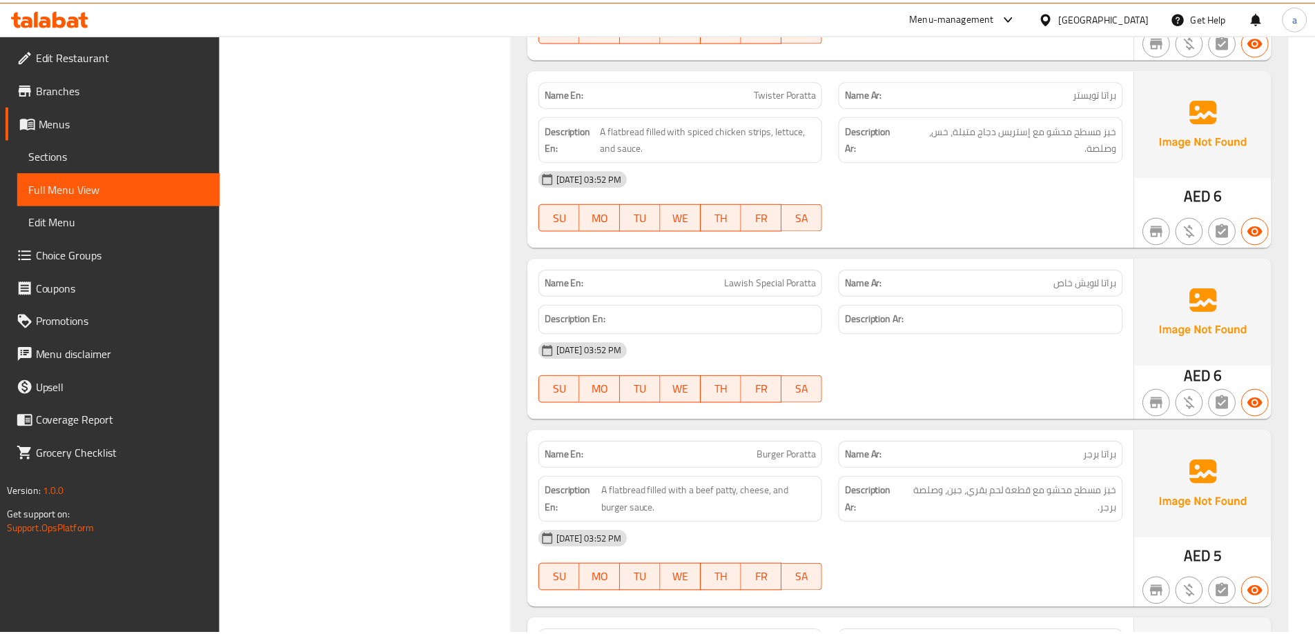
scroll to position [6833, 0]
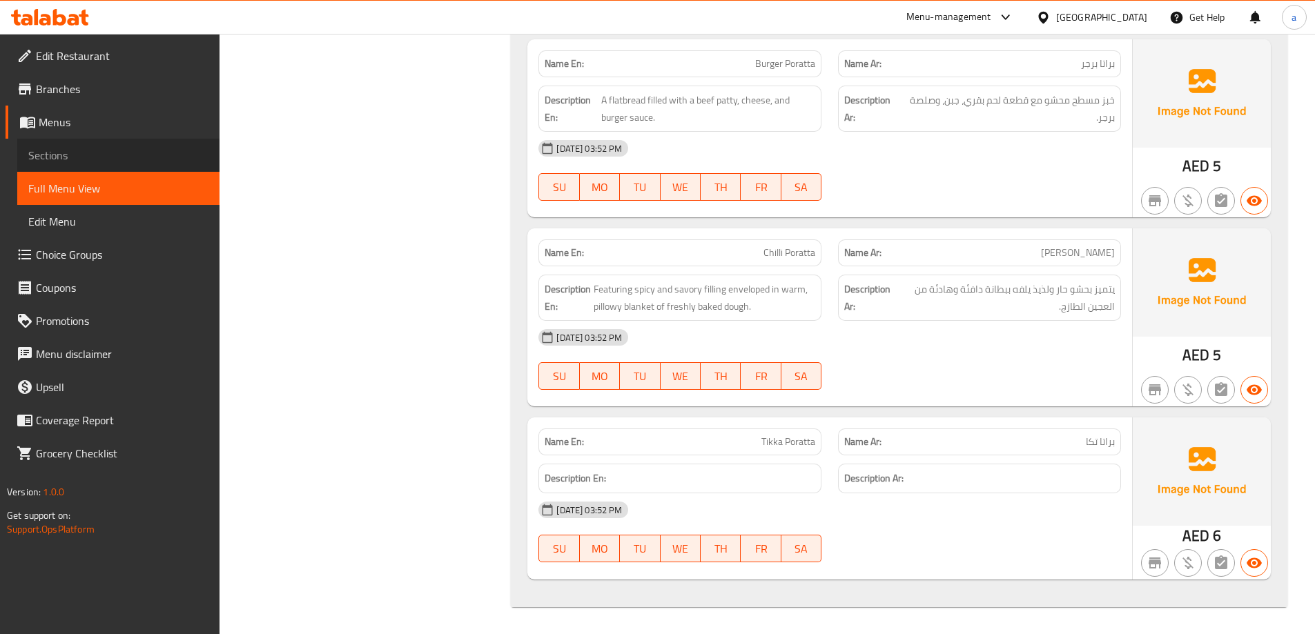
click at [132, 157] on span "Sections" at bounding box center [118, 155] width 180 height 17
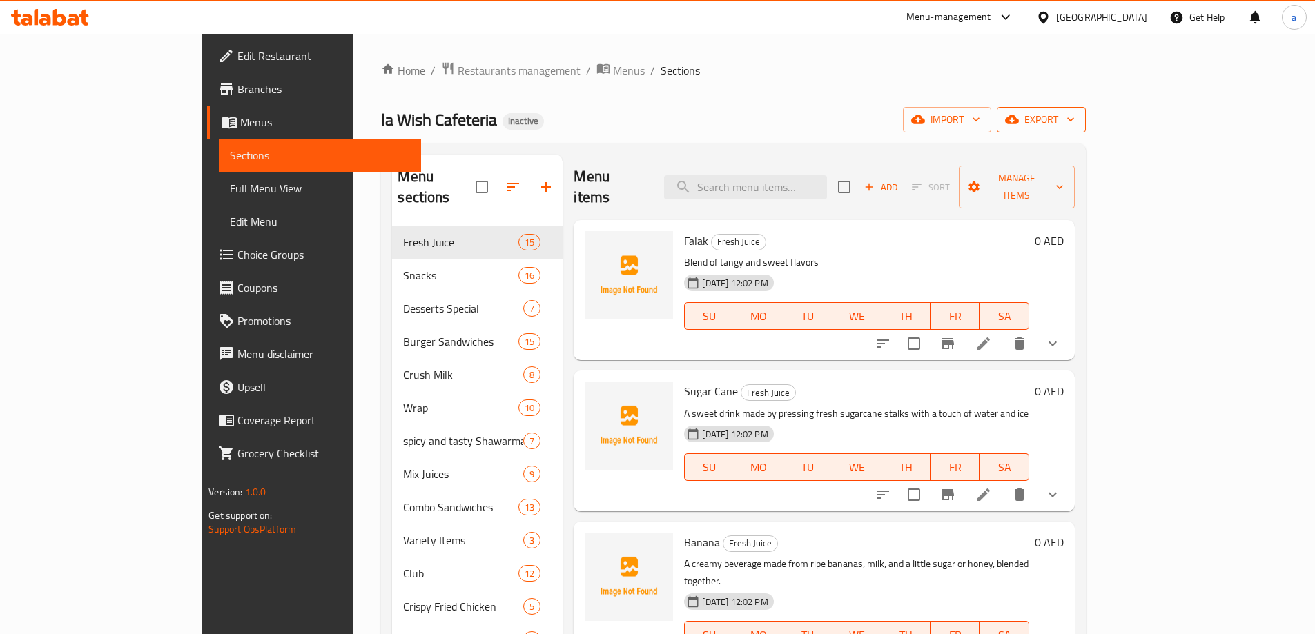
click at [1019, 113] on icon "button" at bounding box center [1012, 119] width 14 height 14
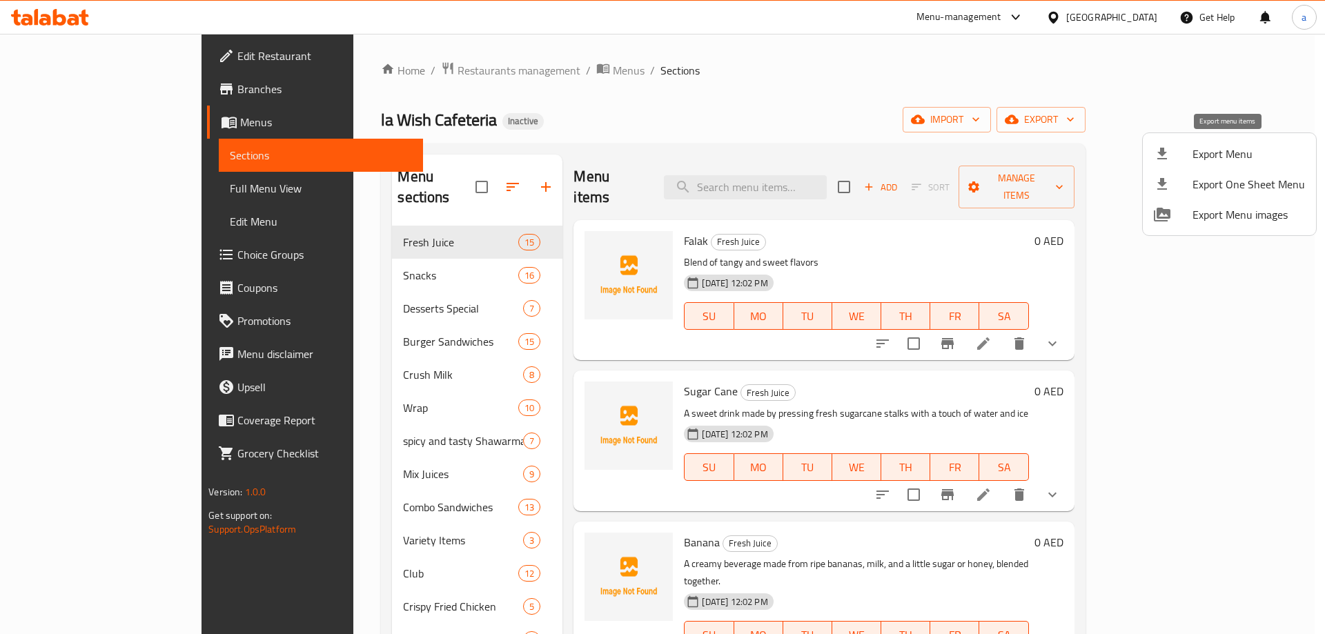
click at [1231, 160] on span "Export Menu" at bounding box center [1249, 154] width 112 height 17
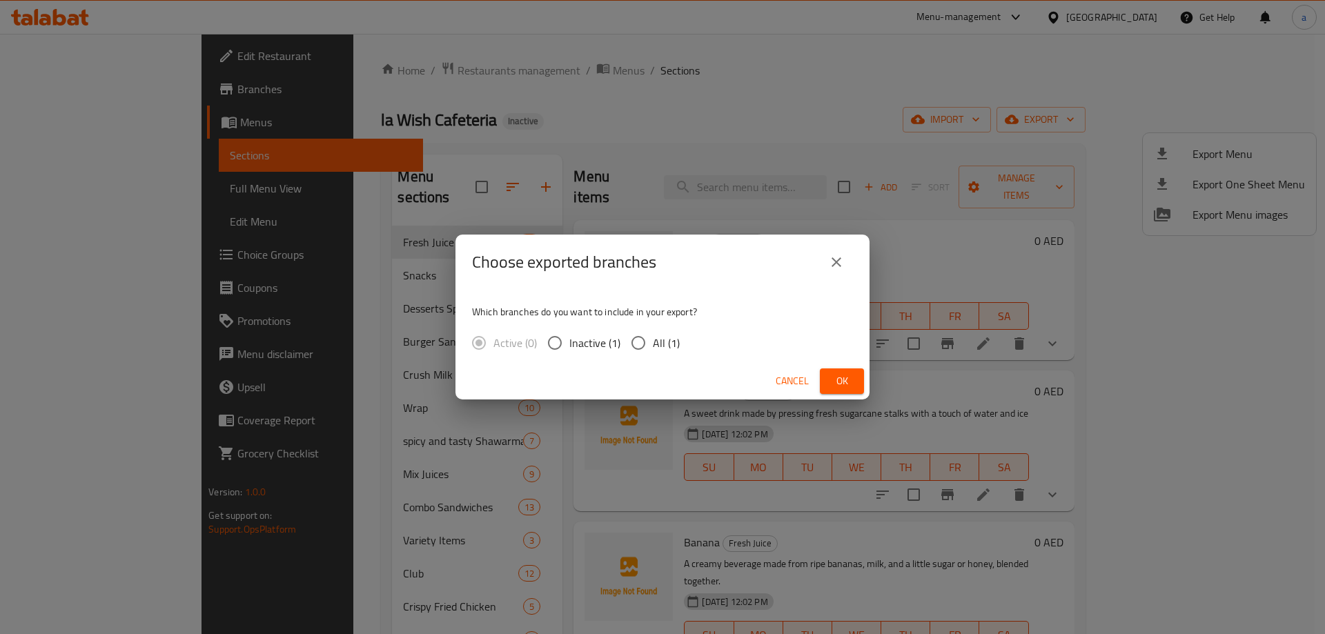
click at [668, 343] on span "All (1)" at bounding box center [666, 343] width 27 height 17
click at [653, 343] on input "All (1)" at bounding box center [638, 343] width 29 height 29
radio input "true"
click at [860, 382] on button "Ok" at bounding box center [842, 382] width 44 height 26
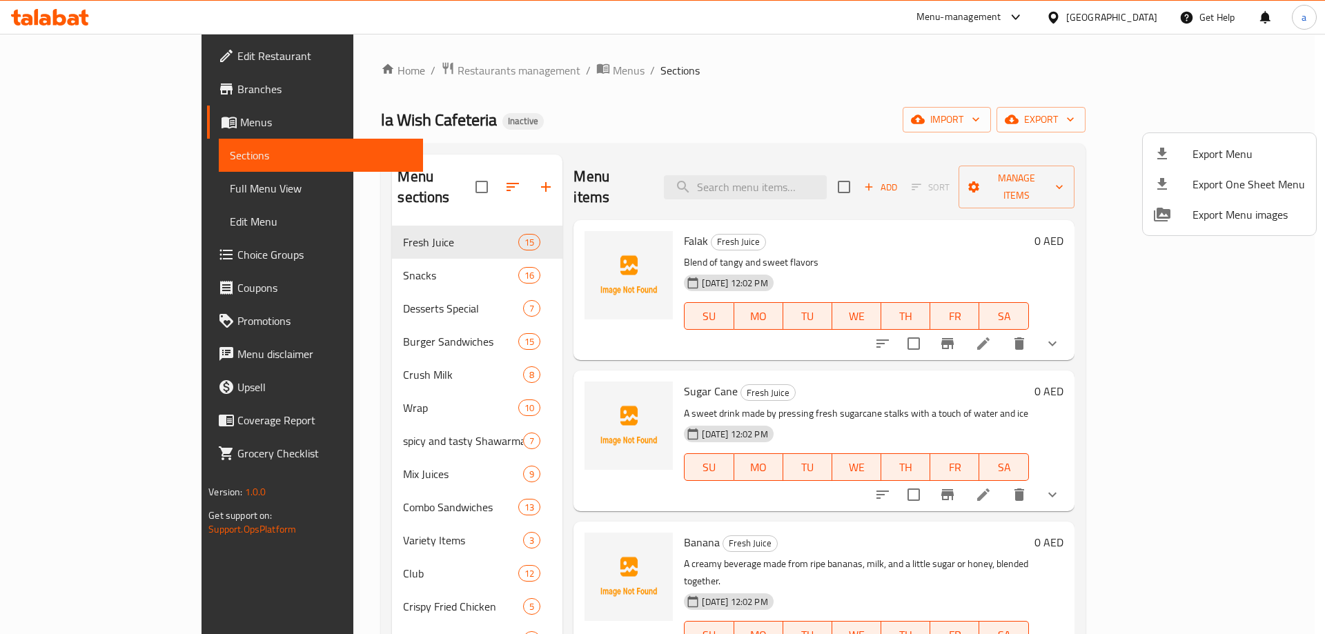
click at [62, 17] on div at bounding box center [662, 317] width 1325 height 634
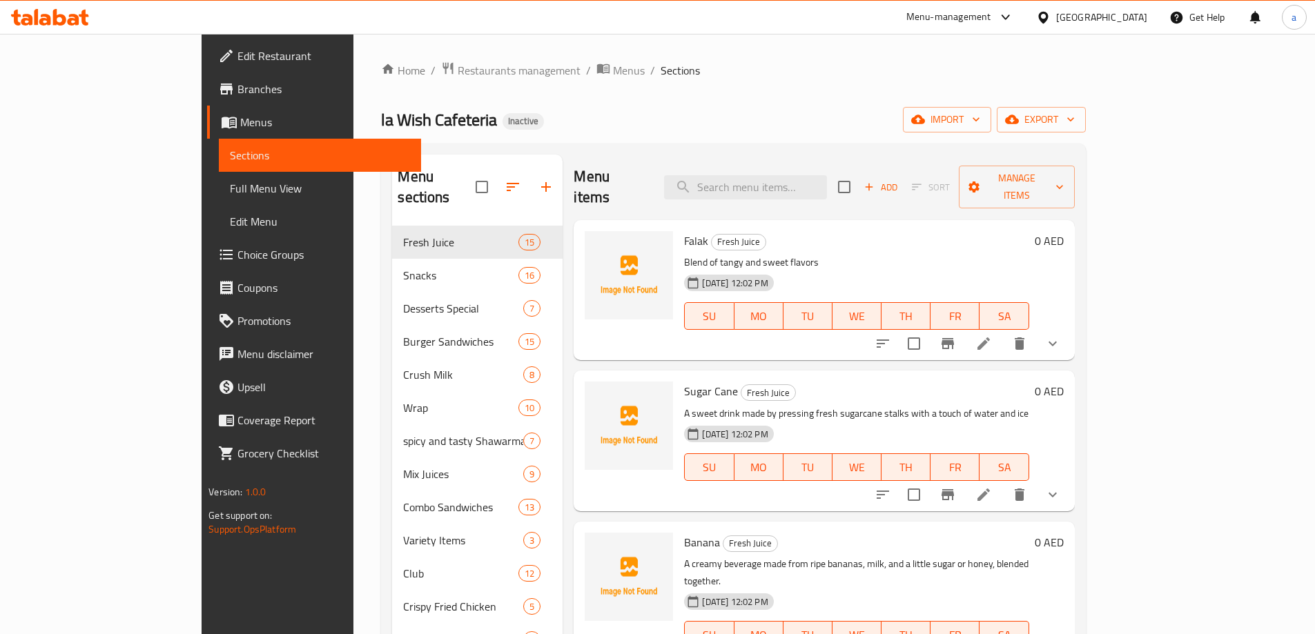
click at [50, 3] on div at bounding box center [50, 17] width 100 height 28
click at [50, 12] on icon at bounding box center [50, 17] width 78 height 17
